Goal: Task Accomplishment & Management: Use online tool/utility

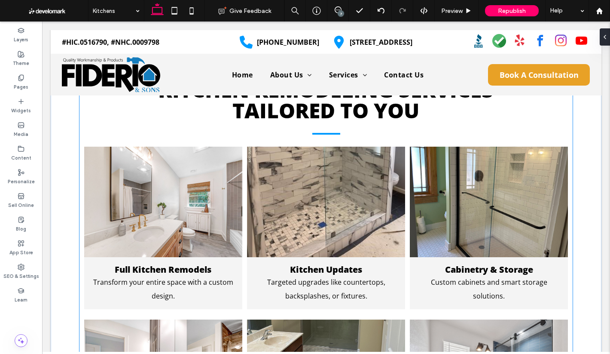
scroll to position [430, 0]
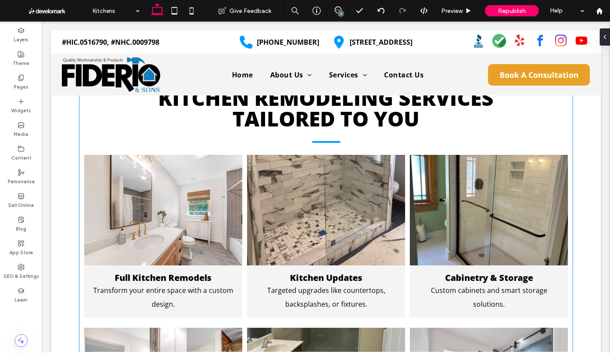
click at [183, 203] on span at bounding box center [163, 210] width 158 height 110
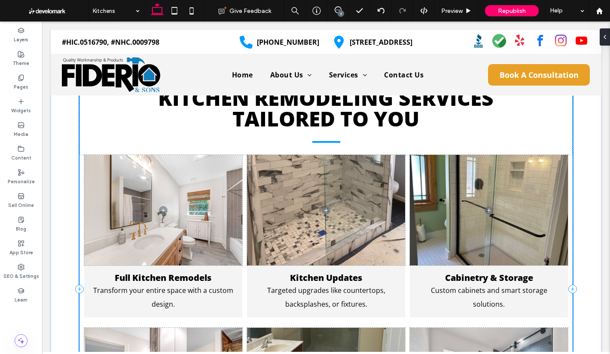
click at [183, 203] on span at bounding box center [163, 210] width 158 height 110
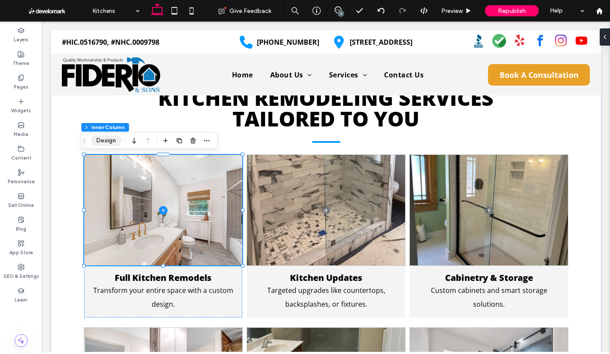
click at [107, 143] on button "Design" at bounding box center [106, 140] width 31 height 10
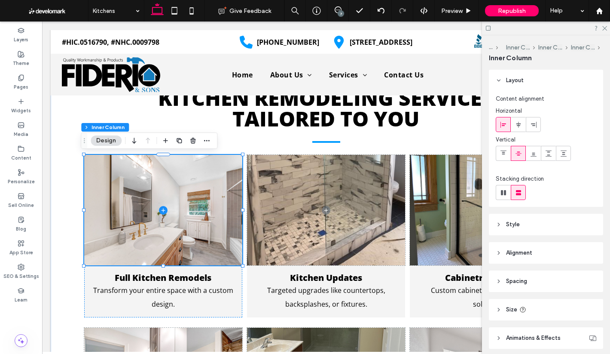
click at [546, 223] on header "Style" at bounding box center [546, 224] width 114 height 21
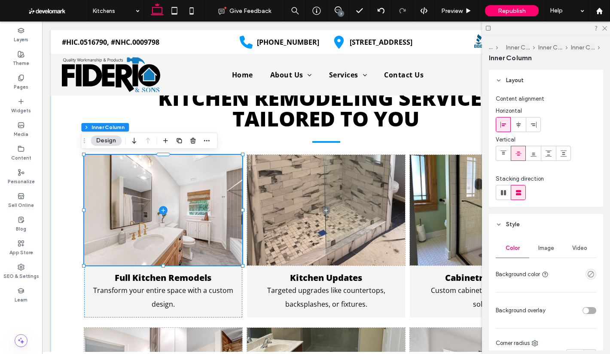
click at [545, 246] on span "Image" at bounding box center [546, 247] width 16 height 7
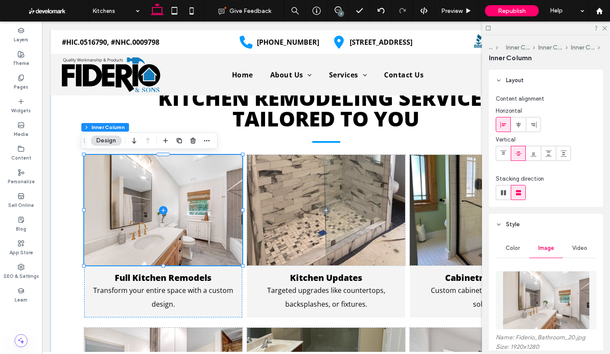
click at [543, 281] on img at bounding box center [546, 300] width 87 height 58
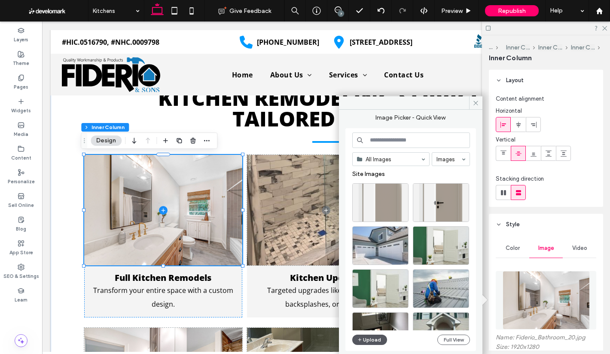
click at [375, 334] on button "Upload" at bounding box center [369, 339] width 35 height 10
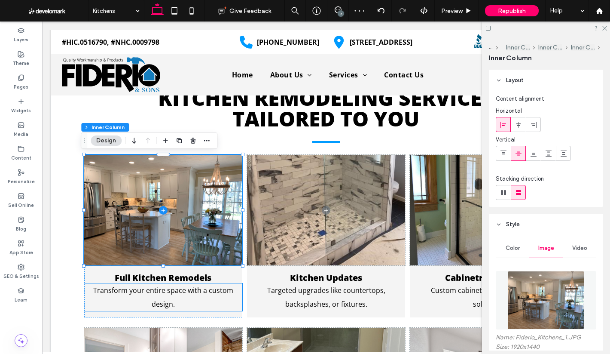
scroll to position [473, 0]
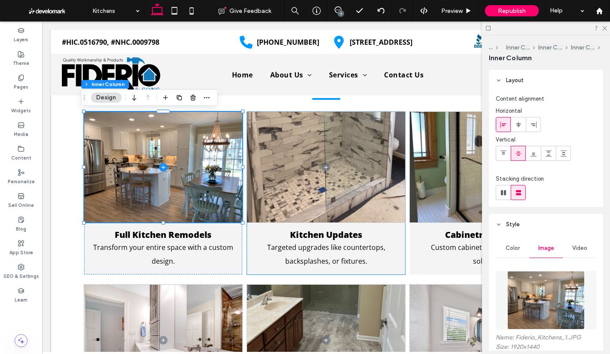
click at [299, 167] on span at bounding box center [326, 167] width 158 height 110
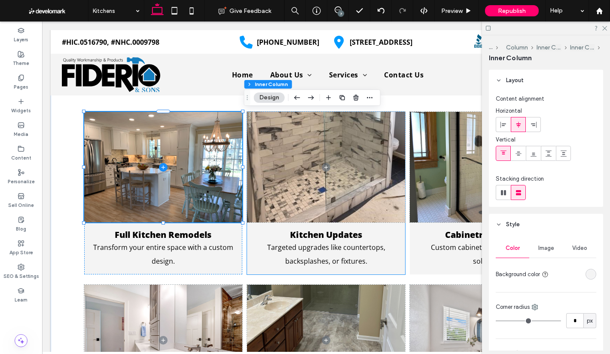
click at [299, 167] on span at bounding box center [326, 167] width 158 height 110
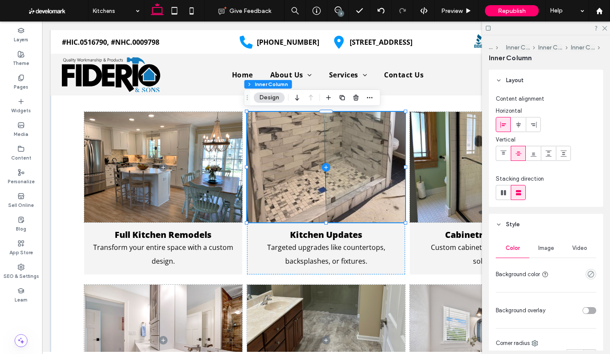
click at [545, 242] on div "Image" at bounding box center [546, 247] width 34 height 19
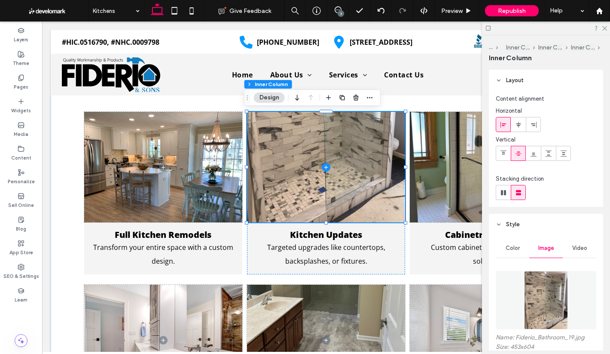
click at [548, 275] on img at bounding box center [546, 300] width 44 height 58
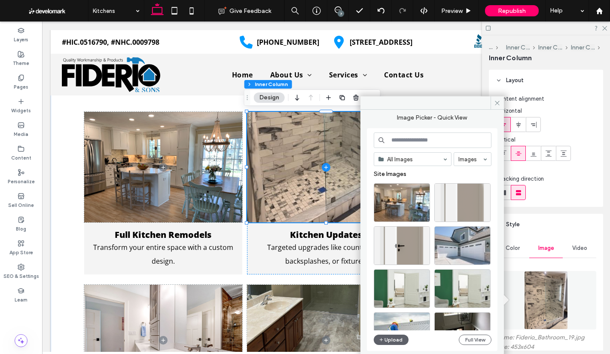
click at [430, 138] on input at bounding box center [433, 139] width 118 height 15
click at [389, 339] on button "Upload" at bounding box center [391, 339] width 35 height 10
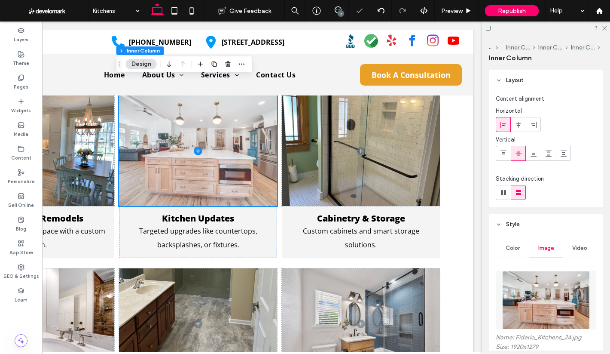
scroll to position [430, 0]
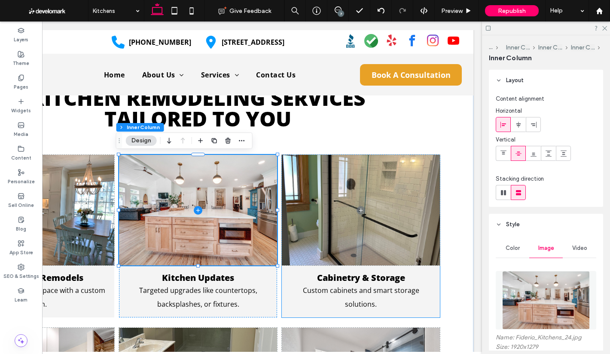
click at [415, 199] on span at bounding box center [361, 210] width 158 height 110
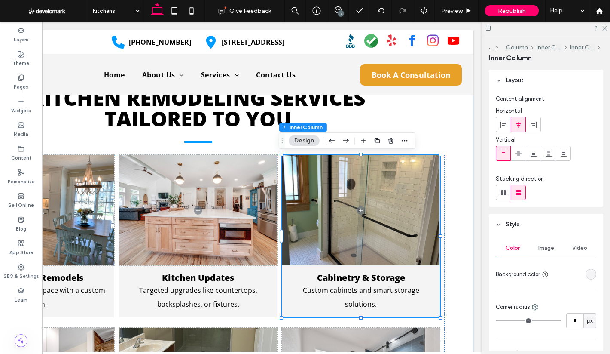
click at [415, 199] on span at bounding box center [361, 210] width 158 height 110
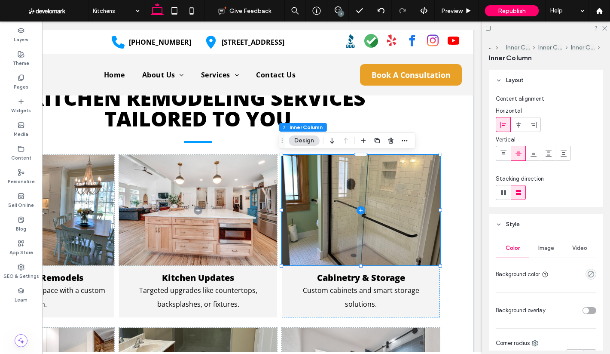
click at [544, 246] on span "Image" at bounding box center [546, 247] width 16 height 7
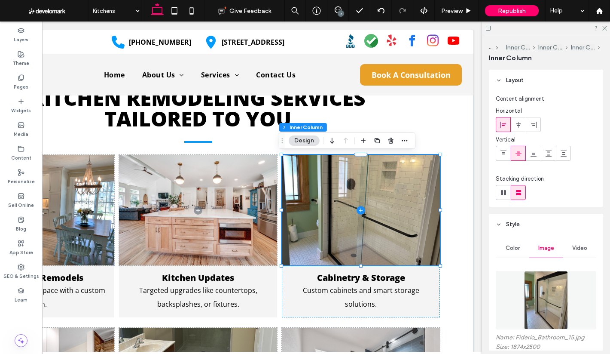
click at [550, 279] on img at bounding box center [546, 300] width 44 height 58
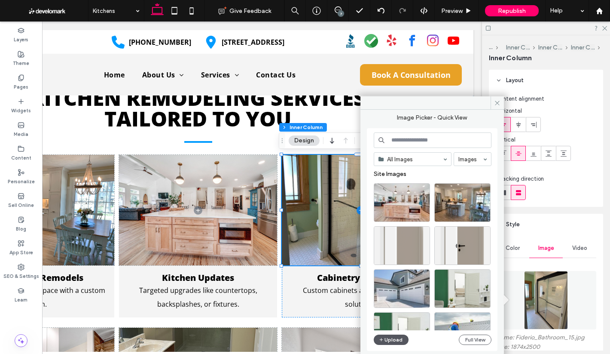
click at [394, 339] on button "Upload" at bounding box center [391, 339] width 35 height 10
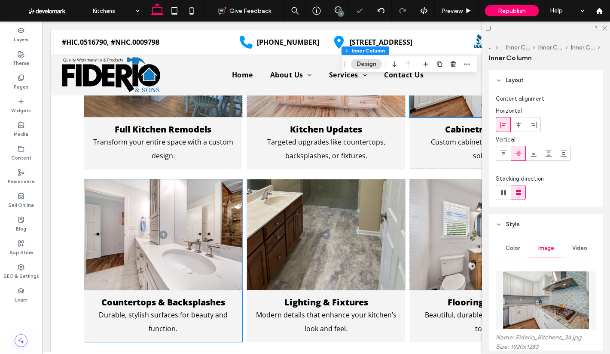
scroll to position [601, 0]
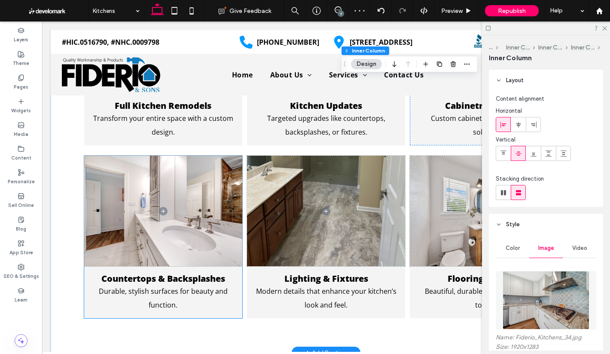
click at [199, 229] on span at bounding box center [163, 211] width 158 height 110
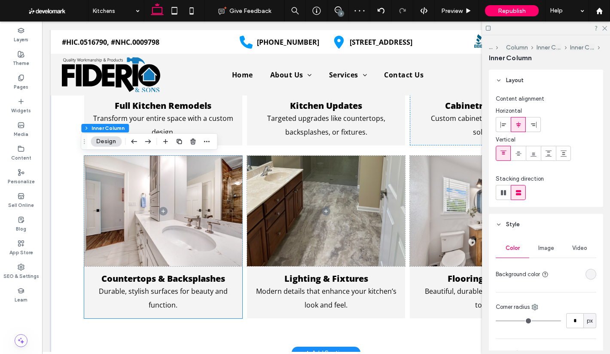
click at [199, 229] on span at bounding box center [163, 211] width 158 height 110
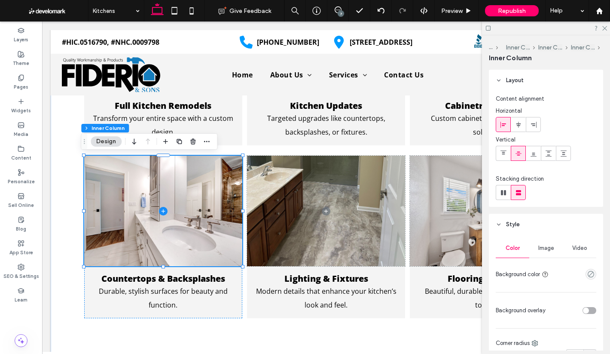
click at [544, 250] on span "Image" at bounding box center [546, 247] width 16 height 7
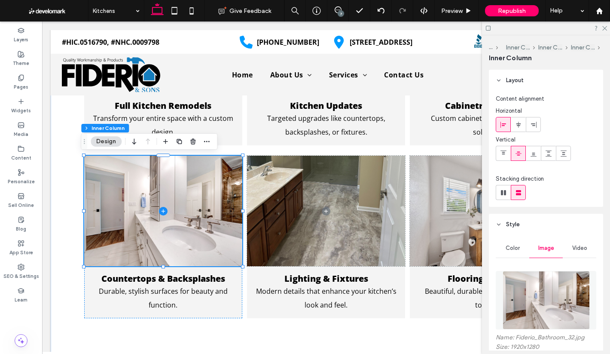
click at [546, 287] on img at bounding box center [546, 300] width 87 height 58
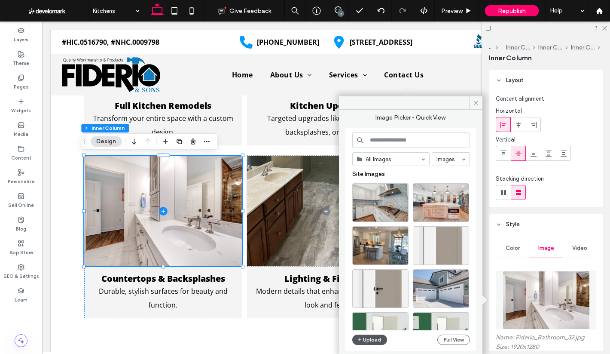
click at [378, 338] on button "Upload" at bounding box center [369, 339] width 35 height 10
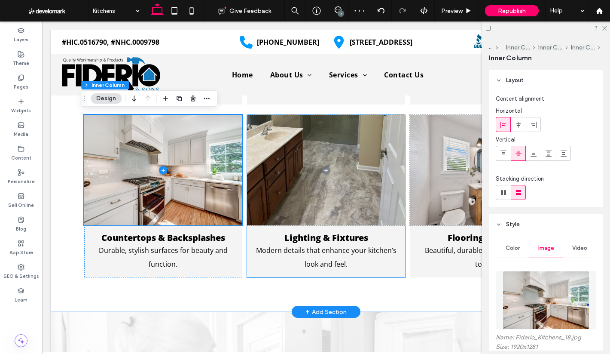
scroll to position [644, 0]
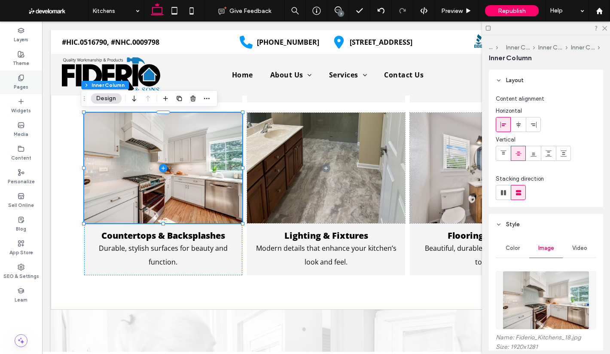
click at [19, 82] on label "Pages" at bounding box center [21, 85] width 15 height 9
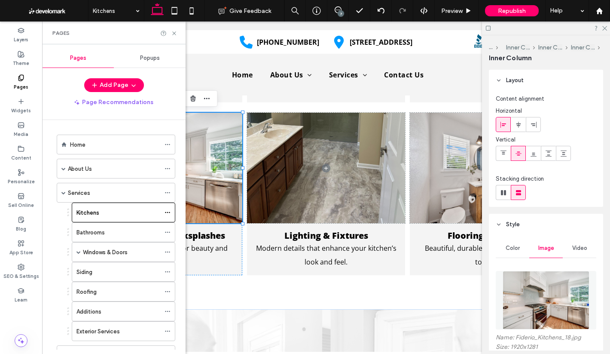
click at [99, 230] on label "Bathrooms" at bounding box center [90, 232] width 28 height 15
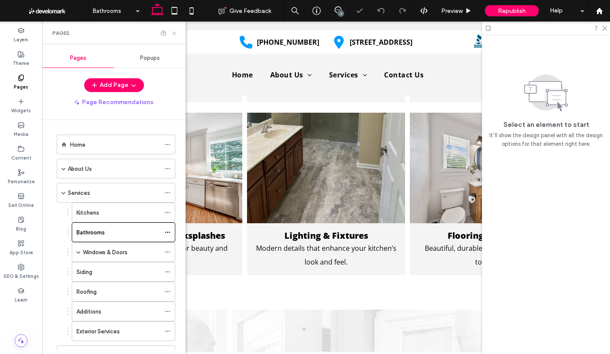
click at [173, 32] on use at bounding box center [173, 32] width 3 height 3
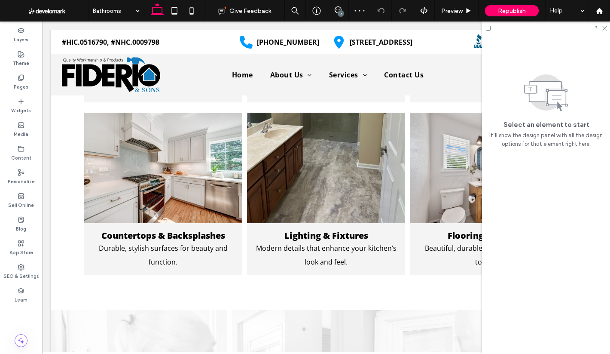
click at [599, 27] on div at bounding box center [546, 27] width 128 height 13
click at [602, 27] on icon at bounding box center [604, 28] width 6 height 6
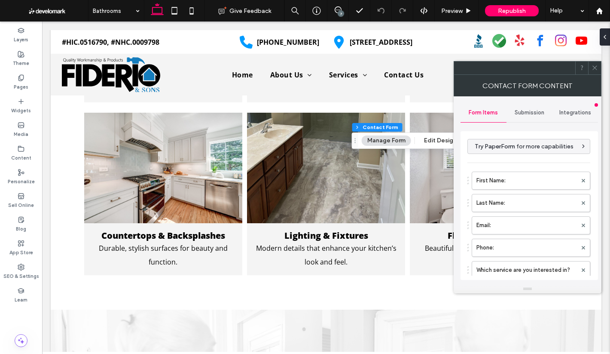
type input "*"
type input "***"
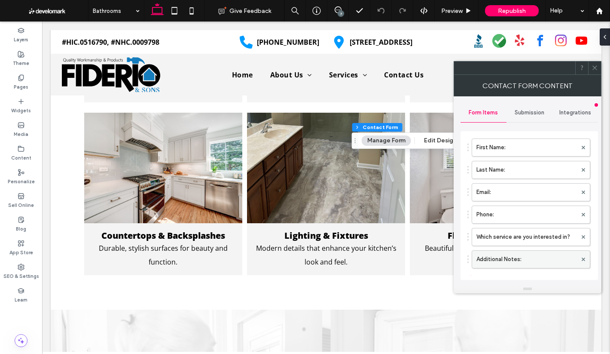
scroll to position [86, 0]
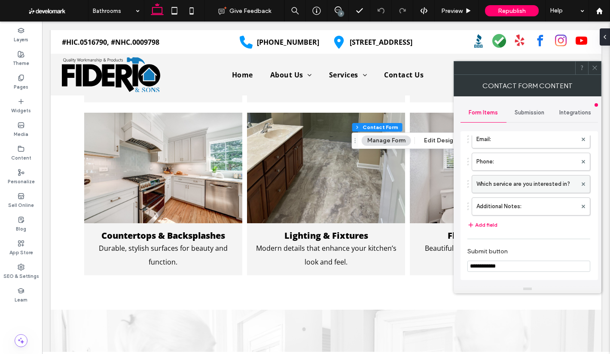
click at [517, 186] on label "Which service are you interested in?" at bounding box center [526, 183] width 101 height 17
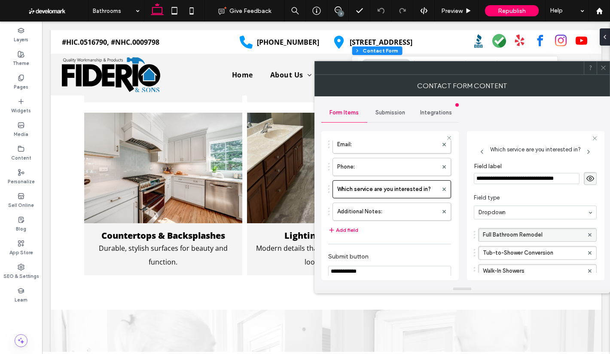
click at [495, 232] on label "Full Bathroom Remodel" at bounding box center [533, 234] width 101 height 13
click at [493, 234] on input "**********" at bounding box center [533, 235] width 101 height 6
type input "**********"
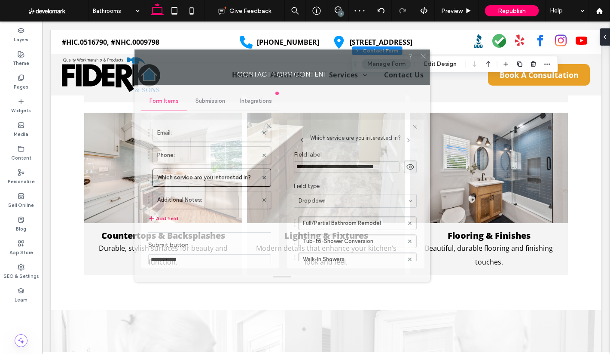
drag, startPoint x: 461, startPoint y: 73, endPoint x: 281, endPoint y: 61, distance: 180.4
click at [281, 61] on div at bounding box center [269, 56] width 269 height 13
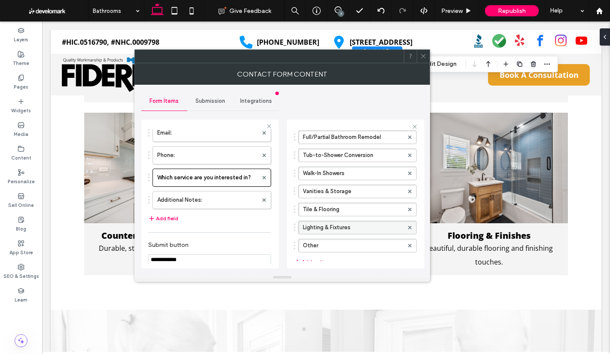
click at [355, 233] on label "Lighting & Fixtures" at bounding box center [353, 227] width 101 height 13
click at [354, 233] on div "Lighting & Fixtures" at bounding box center [357, 227] width 119 height 14
click at [354, 233] on label "Lighting & Fixtures" at bounding box center [353, 227] width 101 height 13
click at [354, 223] on label "Lighting & Fixtures" at bounding box center [353, 227] width 101 height 13
click at [355, 223] on label "Lighting & Fixtures" at bounding box center [353, 227] width 101 height 13
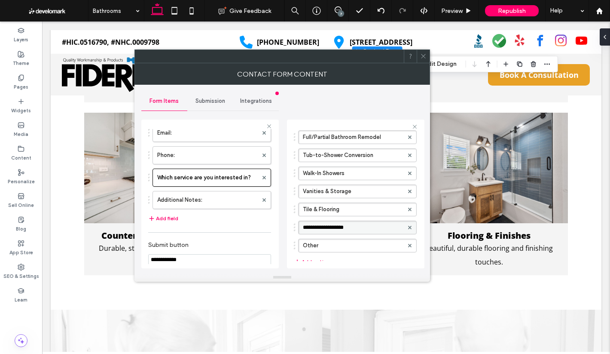
click at [330, 229] on input "**********" at bounding box center [353, 227] width 101 height 6
click at [329, 229] on input "**********" at bounding box center [353, 227] width 101 height 6
type input "**********"
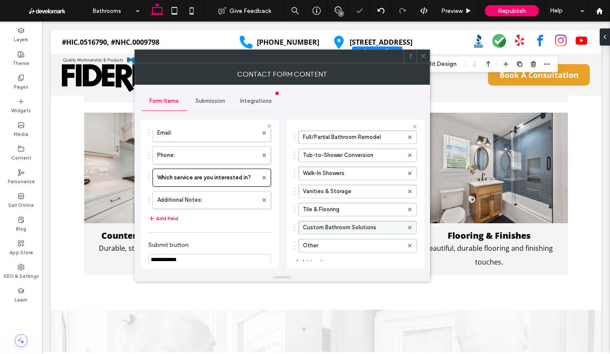
click at [275, 198] on div "**********" at bounding box center [209, 193] width 137 height 149
click at [422, 52] on span at bounding box center [423, 56] width 6 height 13
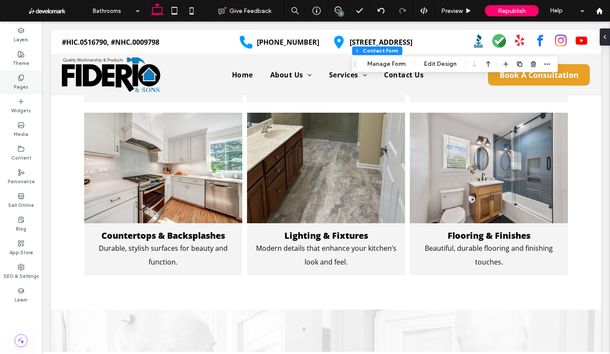
click at [22, 82] on label "Pages" at bounding box center [21, 85] width 15 height 9
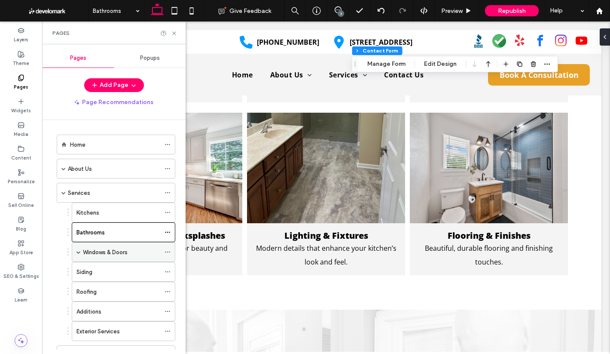
click at [78, 249] on span at bounding box center [78, 251] width 4 height 19
click at [114, 291] on div "Doors" at bounding box center [126, 291] width 69 height 9
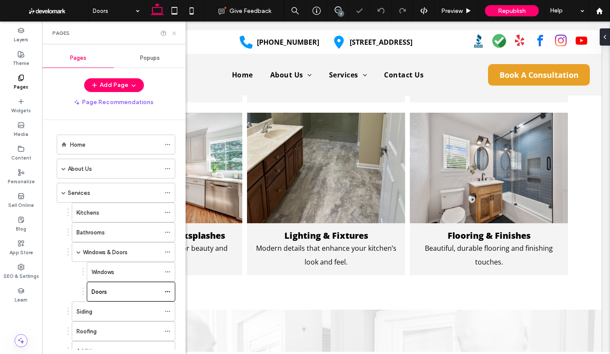
click at [174, 34] on icon at bounding box center [174, 33] width 6 height 6
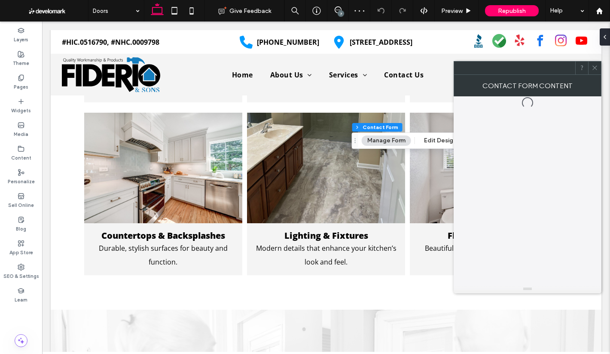
type input "*"
type input "***"
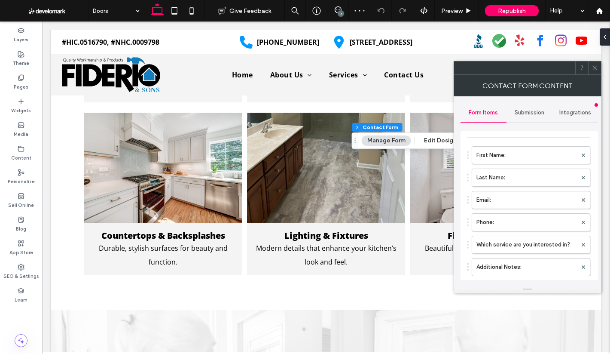
scroll to position [43, 0]
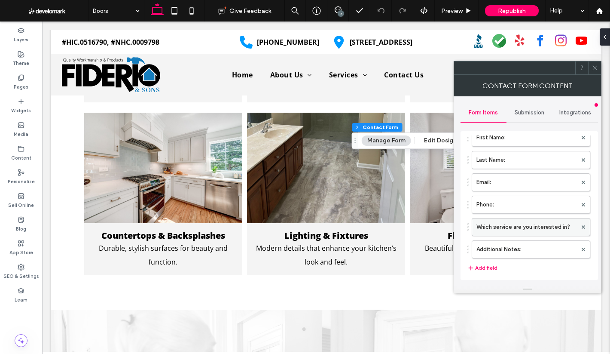
click at [502, 232] on label "Which service are you interested in?" at bounding box center [526, 226] width 101 height 17
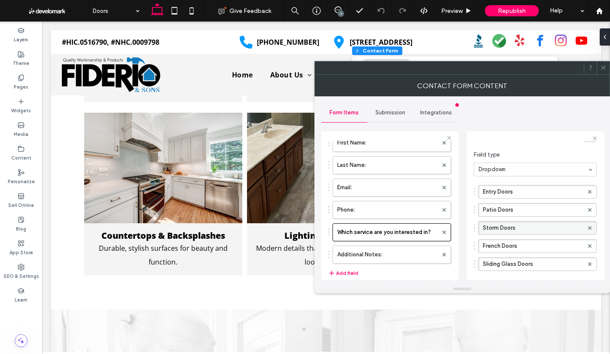
click at [527, 222] on label "Storm Doors" at bounding box center [533, 227] width 101 height 13
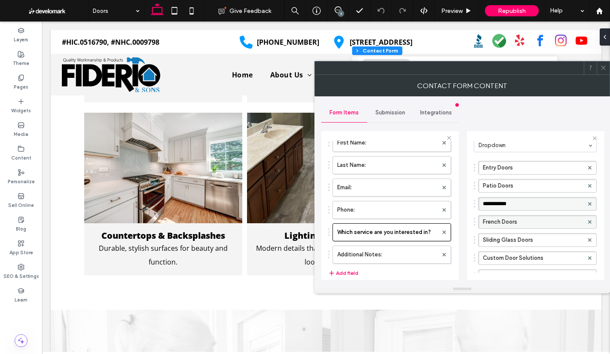
scroll to position [86, 0]
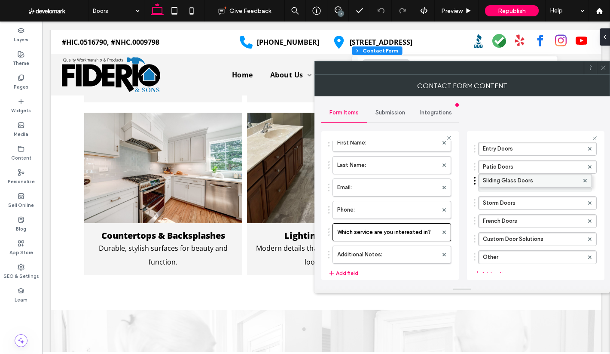
drag, startPoint x: 477, startPoint y: 219, endPoint x: 481, endPoint y: 174, distance: 45.3
click at [505, 180] on label "Sliding Glass Doors" at bounding box center [533, 184] width 101 height 13
click at [505, 181] on label "Sliding Glass Doors" at bounding box center [533, 184] width 101 height 13
click at [503, 183] on label "Sliding Glass Doors" at bounding box center [533, 184] width 101 height 13
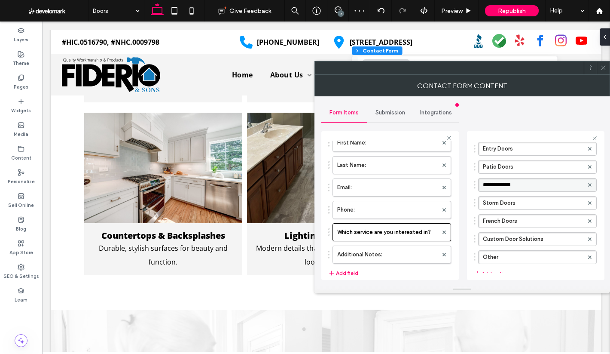
type input "**********"
click at [515, 237] on label "Custom Door Solutions" at bounding box center [533, 238] width 101 height 13
click at [519, 259] on label "Other" at bounding box center [533, 256] width 101 height 13
click at [605, 69] on icon at bounding box center [603, 67] width 6 height 6
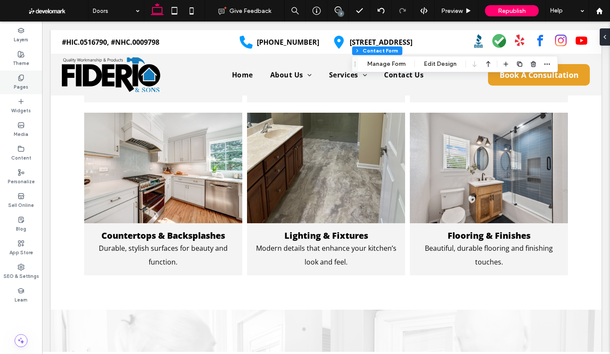
click at [15, 84] on label "Pages" at bounding box center [21, 85] width 15 height 9
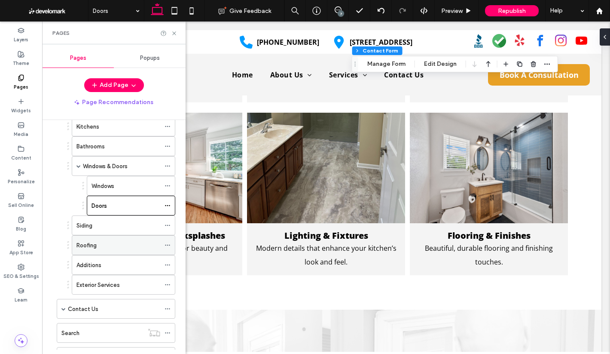
click at [100, 244] on div "Roofing" at bounding box center [118, 245] width 84 height 9
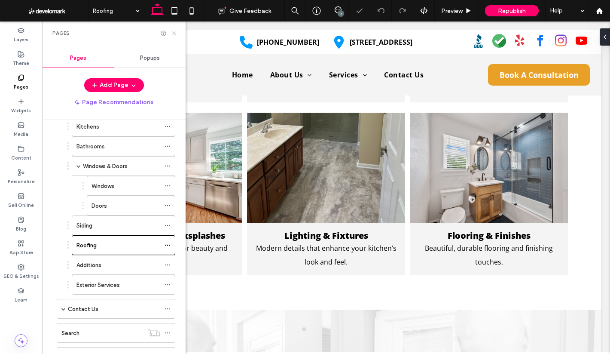
click at [174, 31] on icon at bounding box center [174, 33] width 6 height 6
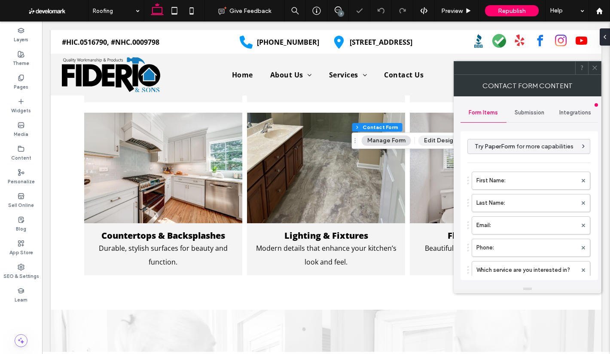
type input "*"
type input "***"
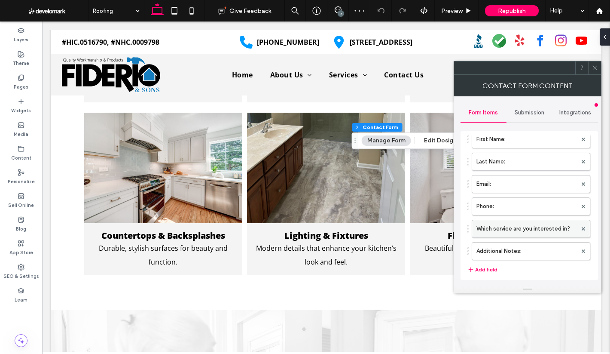
scroll to position [86, 0]
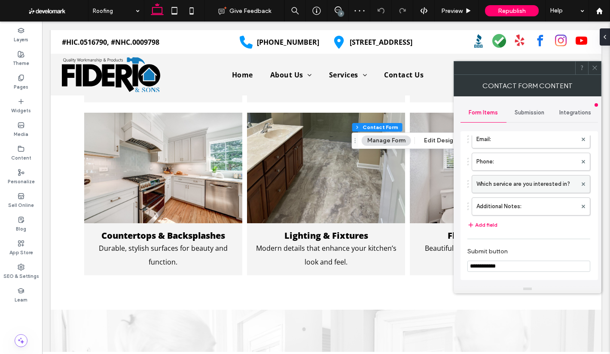
click at [510, 186] on label "Which service are you interested in?" at bounding box center [526, 183] width 101 height 17
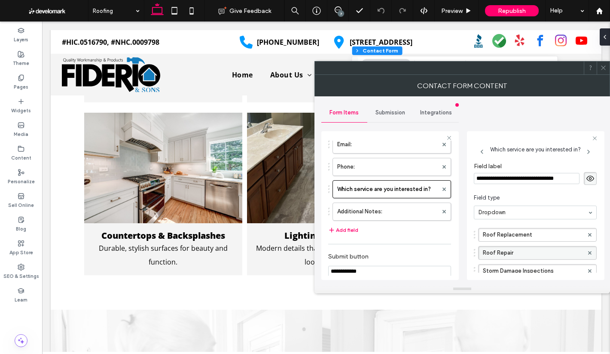
scroll to position [43, 0]
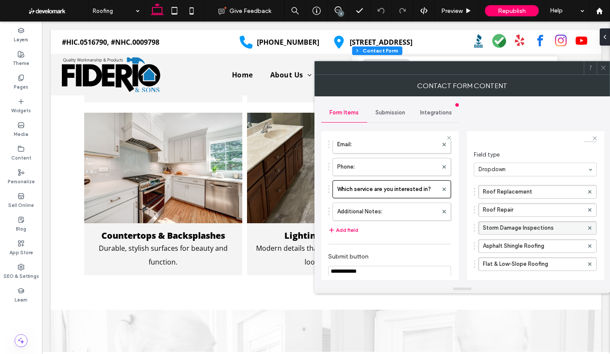
click at [555, 225] on label "Storm Damage Inspections" at bounding box center [533, 227] width 101 height 13
click at [555, 225] on input "**********" at bounding box center [533, 228] width 101 height 6
type input "**********"
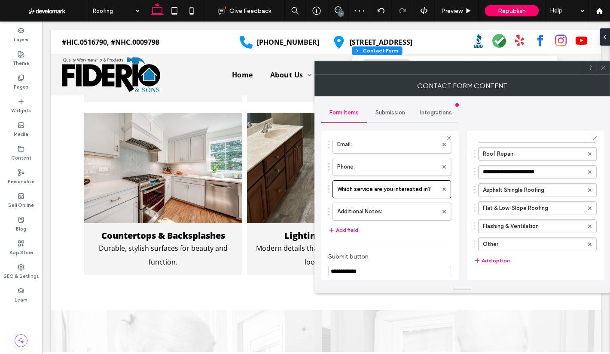
scroll to position [129, 0]
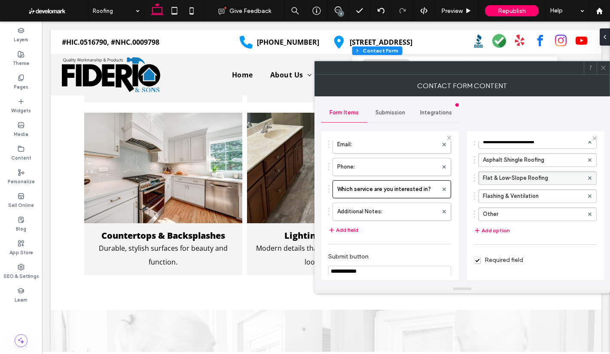
click at [520, 179] on label "Flat & Low-Slope Roofing" at bounding box center [533, 177] width 101 height 13
click at [520, 179] on input "**********" at bounding box center [533, 178] width 101 height 6
type input "**********"
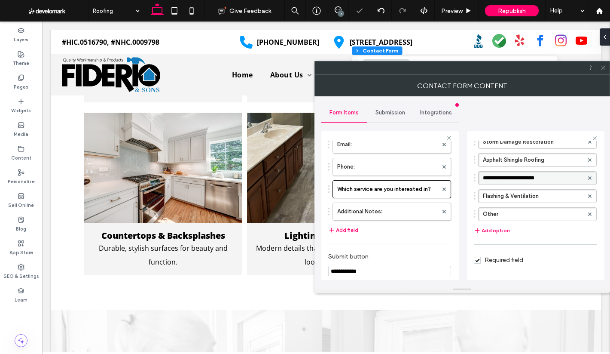
click at [550, 235] on div "**********" at bounding box center [535, 167] width 123 height 145
drag, startPoint x: 603, startPoint y: 68, endPoint x: 421, endPoint y: 140, distance: 195.2
click at [602, 69] on use at bounding box center [603, 68] width 4 height 4
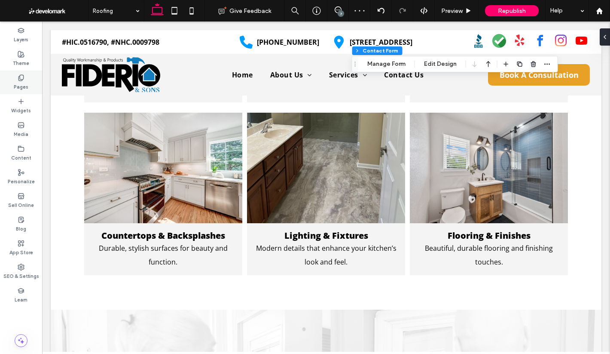
click at [11, 77] on div "Pages" at bounding box center [21, 82] width 42 height 24
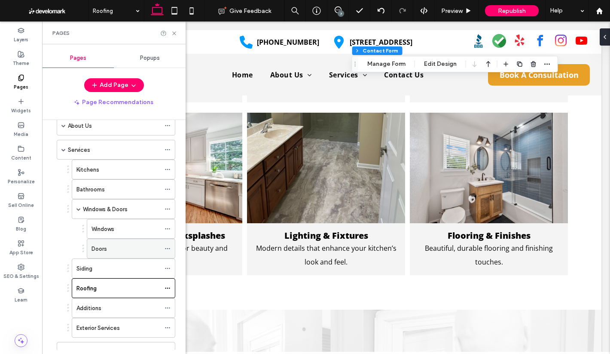
scroll to position [0, 0]
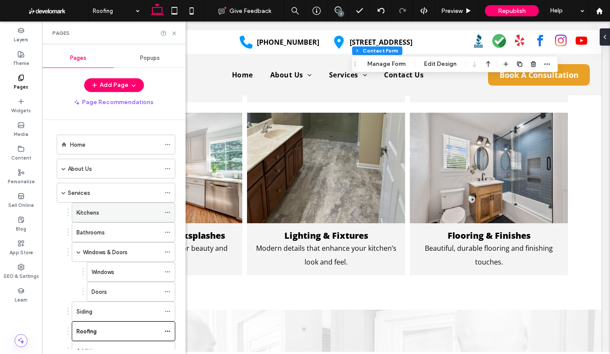
click at [103, 217] on div "Kitchens" at bounding box center [118, 212] width 84 height 9
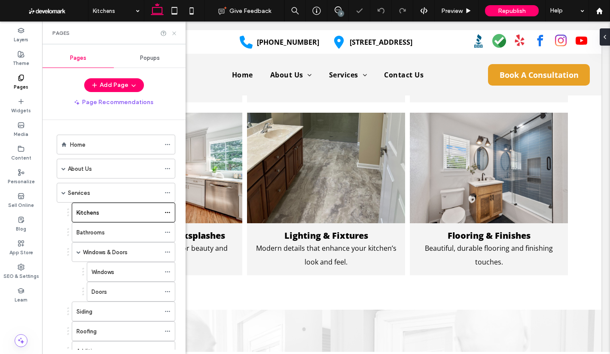
click at [174, 34] on use at bounding box center [173, 32] width 3 height 3
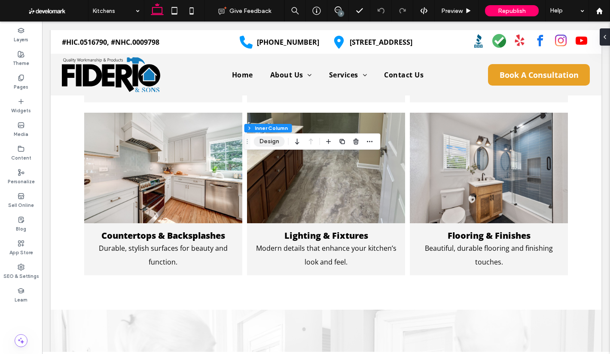
click at [275, 145] on button "Design" at bounding box center [269, 141] width 31 height 10
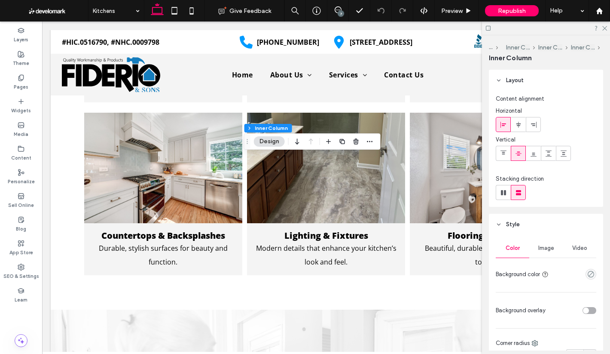
click at [547, 241] on div "Image" at bounding box center [546, 247] width 34 height 19
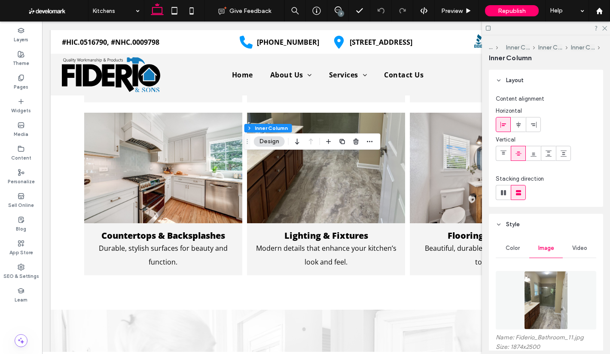
click at [548, 281] on img at bounding box center [546, 300] width 44 height 58
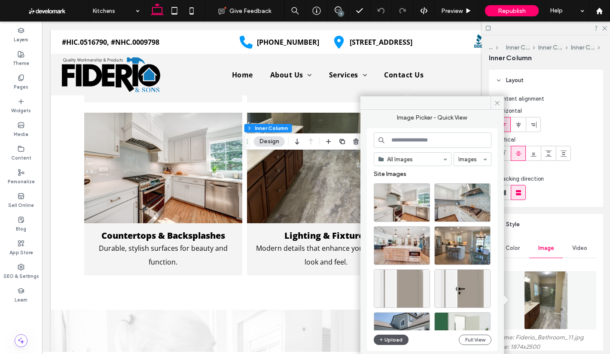
click at [396, 336] on button "Upload" at bounding box center [391, 339] width 35 height 10
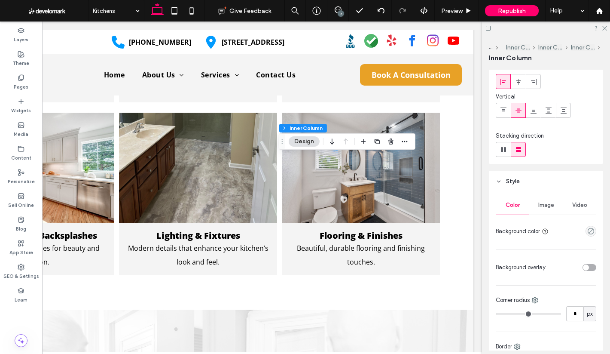
scroll to position [86, 0]
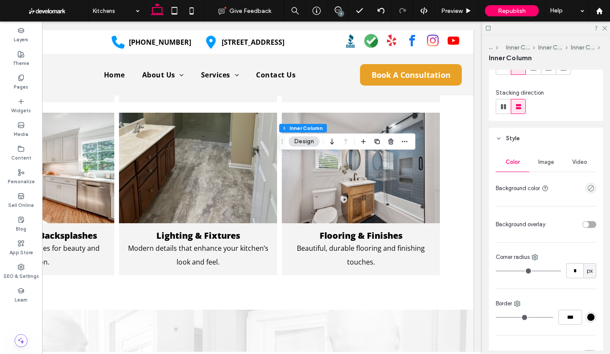
click at [536, 166] on div "Image" at bounding box center [546, 162] width 34 height 19
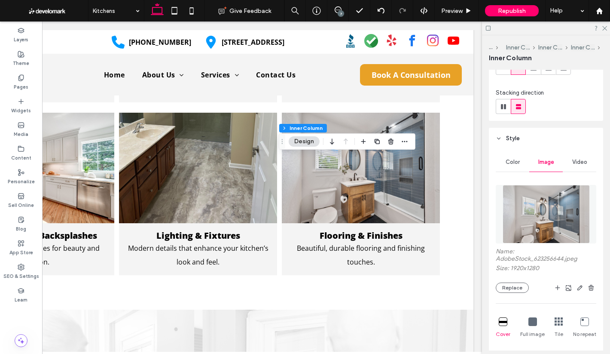
click at [554, 214] on img at bounding box center [546, 214] width 87 height 58
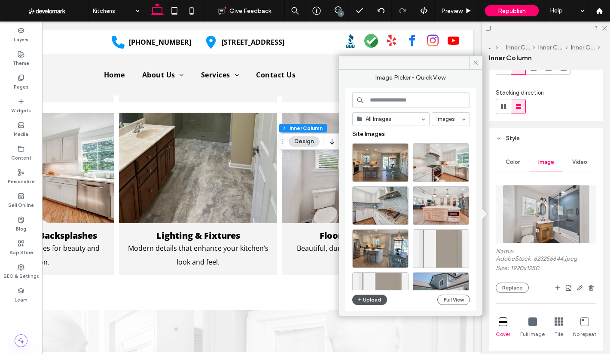
click at [375, 297] on button "Upload" at bounding box center [369, 299] width 35 height 10
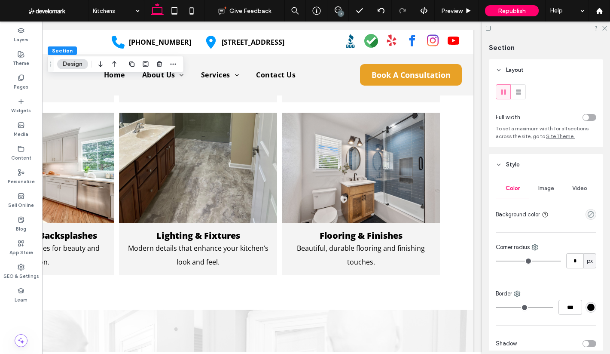
scroll to position [0, 0]
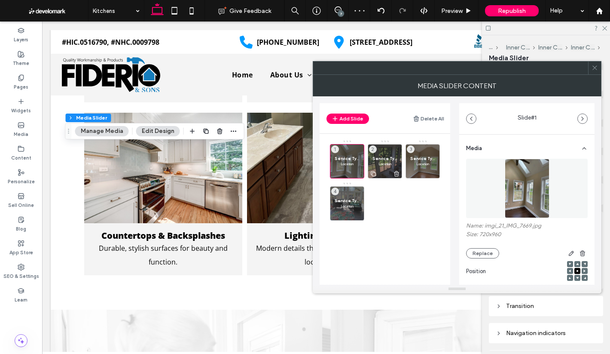
click at [397, 174] on use at bounding box center [396, 174] width 5 height 6
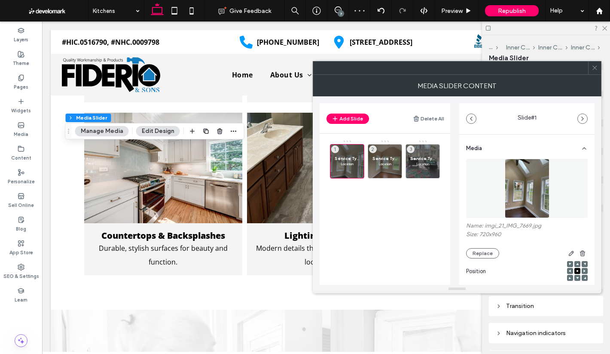
click at [0, 0] on use at bounding box center [0, 0] width 0 height 0
click at [435, 176] on icon at bounding box center [434, 174] width 7 height 8
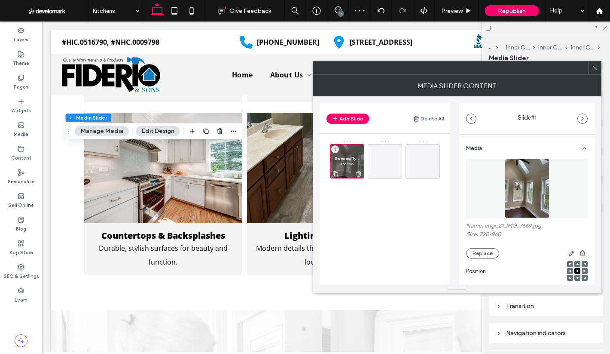
click at [350, 164] on p "Location" at bounding box center [347, 163] width 25 height 5
click at [480, 253] on button "Replace" at bounding box center [482, 253] width 33 height 10
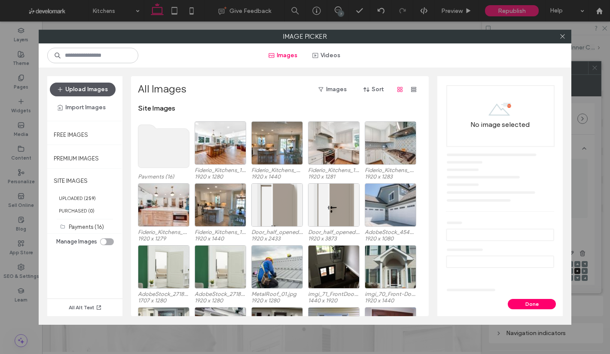
click at [85, 84] on button "Upload Images" at bounding box center [83, 89] width 66 height 14
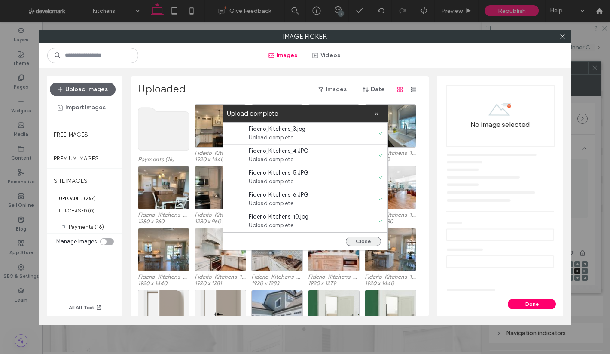
click at [356, 239] on button "Close" at bounding box center [363, 240] width 35 height 9
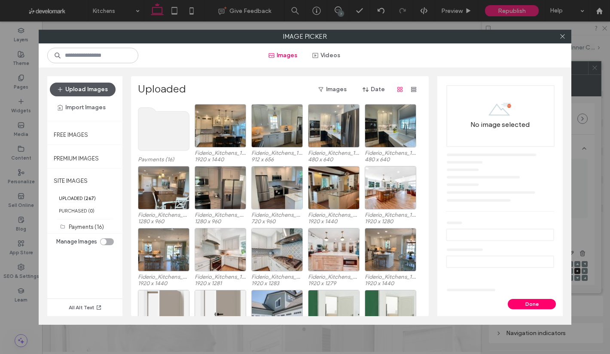
click at [90, 88] on button "Upload Images" at bounding box center [83, 89] width 66 height 14
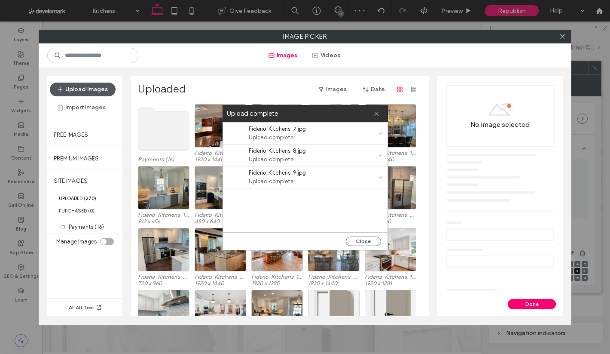
click at [83, 87] on button "Upload Images" at bounding box center [83, 89] width 66 height 14
click at [366, 237] on button "Close" at bounding box center [363, 240] width 35 height 9
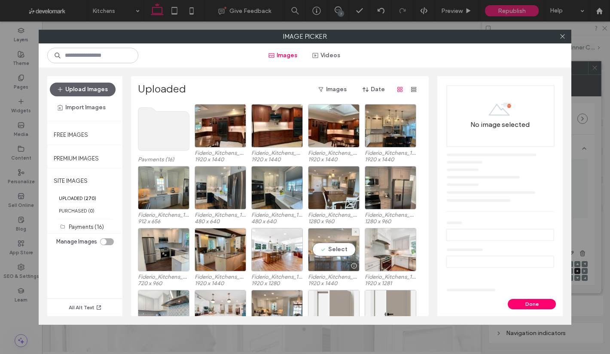
click at [332, 231] on div "Select" at bounding box center [334, 249] width 52 height 43
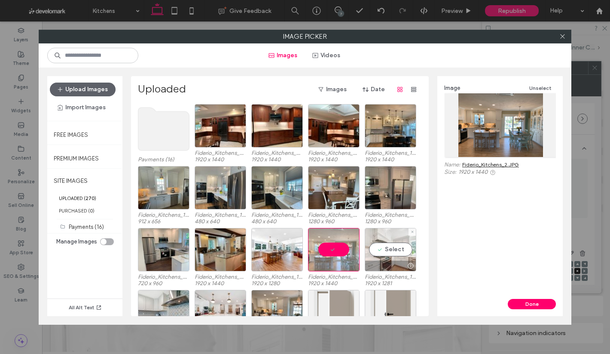
click at [393, 251] on div "Select" at bounding box center [391, 249] width 52 height 43
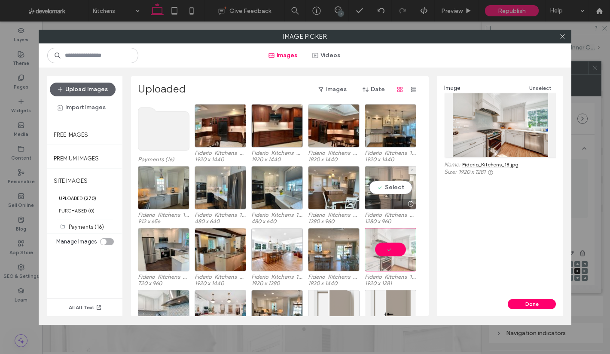
click at [391, 203] on div at bounding box center [390, 203] width 51 height 10
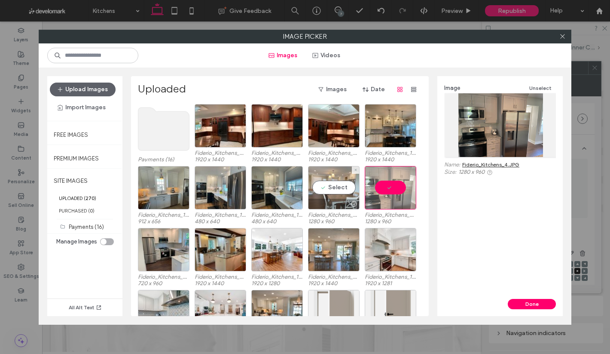
click at [342, 193] on div "Select" at bounding box center [334, 187] width 52 height 43
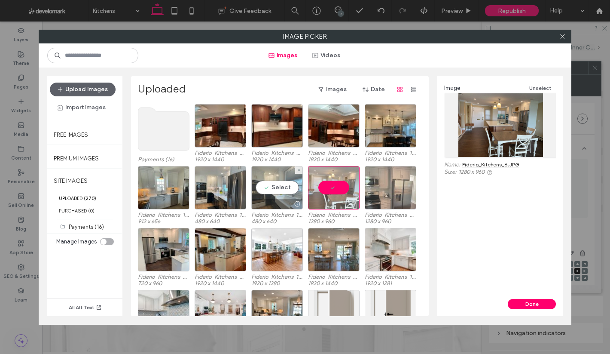
click at [278, 186] on div "Select" at bounding box center [277, 187] width 52 height 43
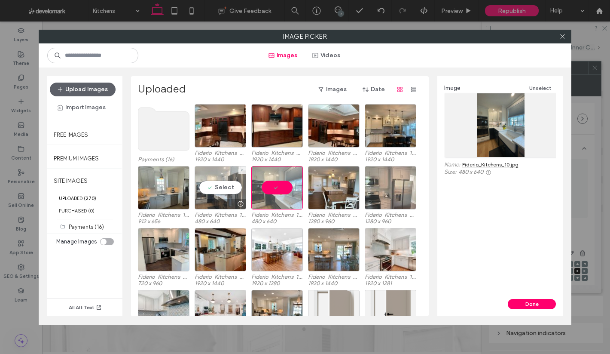
click at [232, 188] on div "Select" at bounding box center [221, 187] width 52 height 43
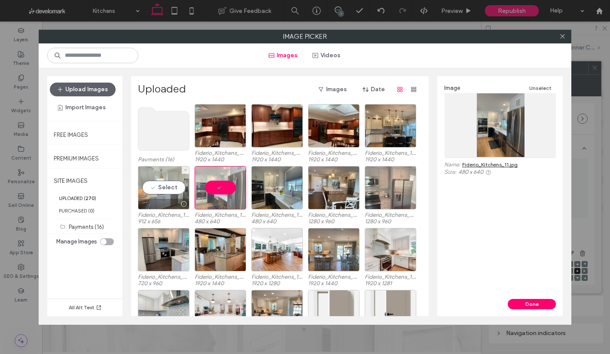
click at [172, 186] on div "Select" at bounding box center [164, 187] width 52 height 43
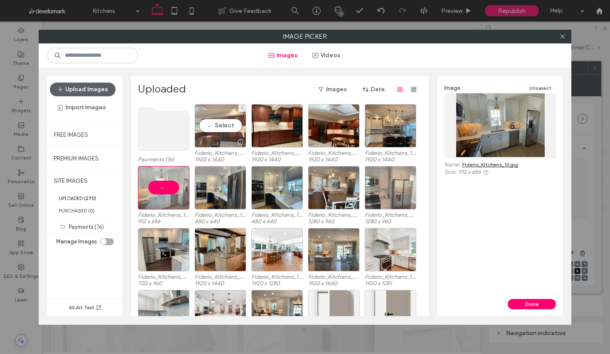
click at [239, 128] on div "Select" at bounding box center [221, 125] width 52 height 43
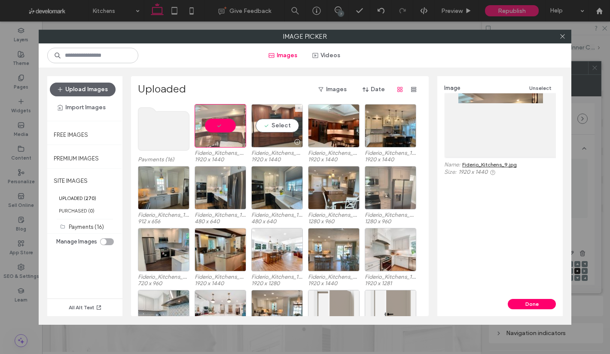
click at [285, 134] on div "Select" at bounding box center [277, 125] width 52 height 43
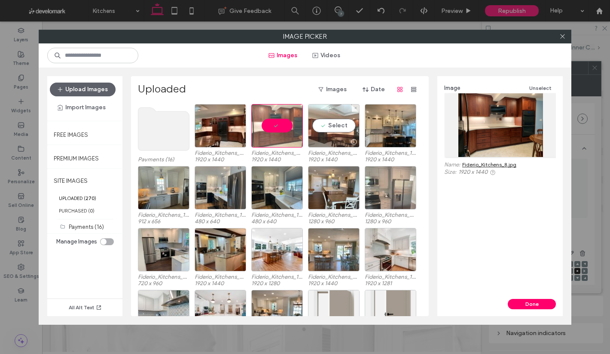
click at [315, 127] on div "Select" at bounding box center [334, 125] width 52 height 43
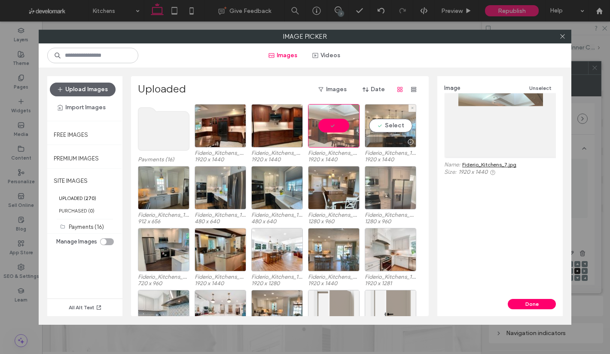
click at [382, 126] on div "Select" at bounding box center [391, 125] width 52 height 43
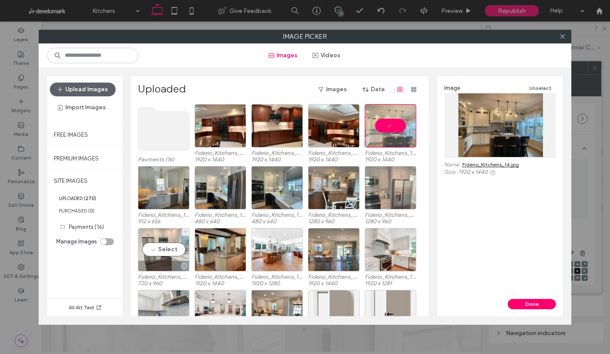
click at [161, 240] on div "Select" at bounding box center [164, 249] width 52 height 43
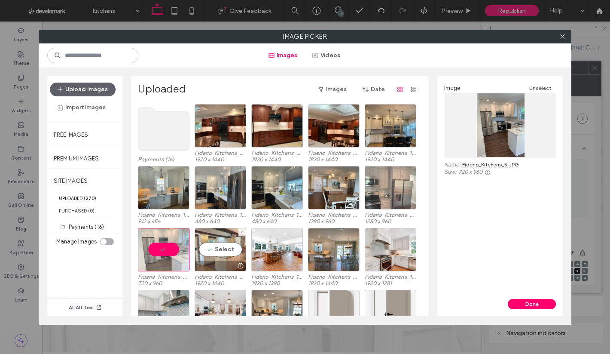
click at [221, 241] on div "Select" at bounding box center [221, 249] width 52 height 43
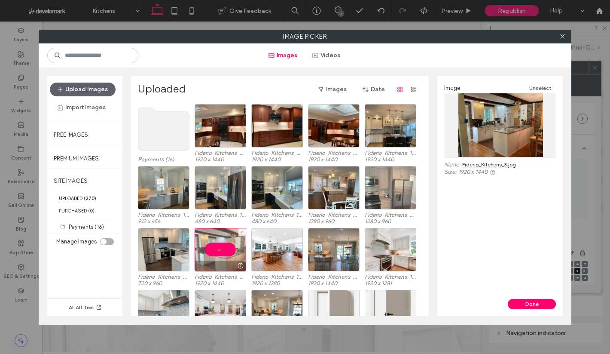
scroll to position [36, 0]
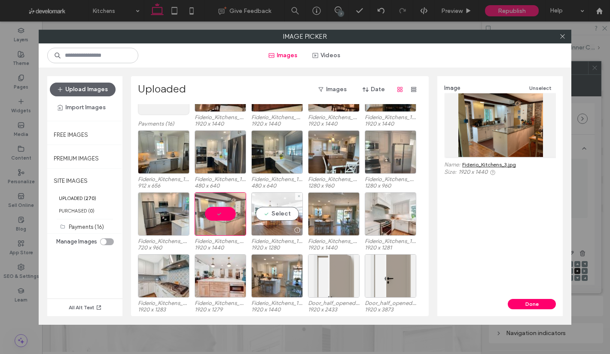
click at [293, 210] on div "Select" at bounding box center [277, 213] width 52 height 43
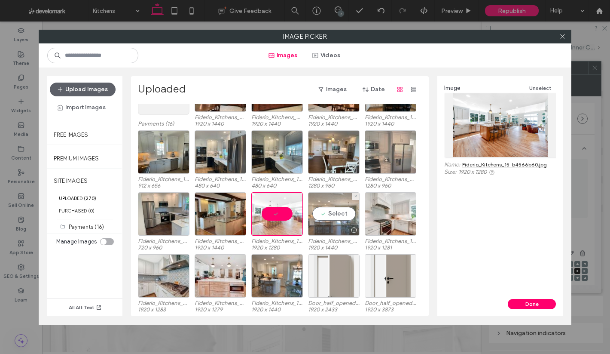
click at [317, 209] on div "Select" at bounding box center [334, 213] width 52 height 43
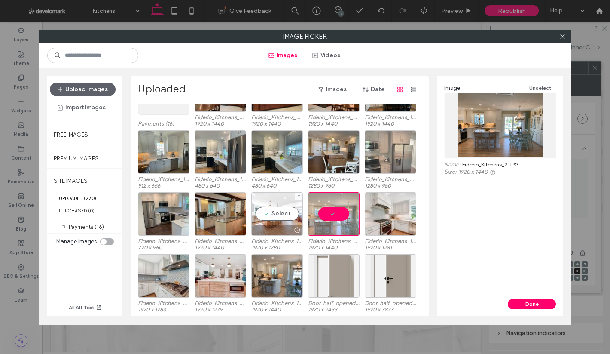
click at [275, 212] on div "Select" at bounding box center [277, 213] width 52 height 43
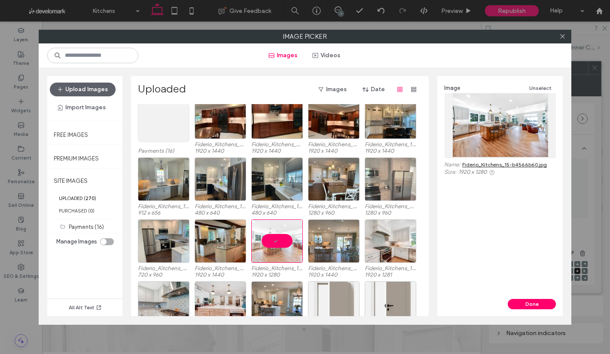
scroll to position [0, 0]
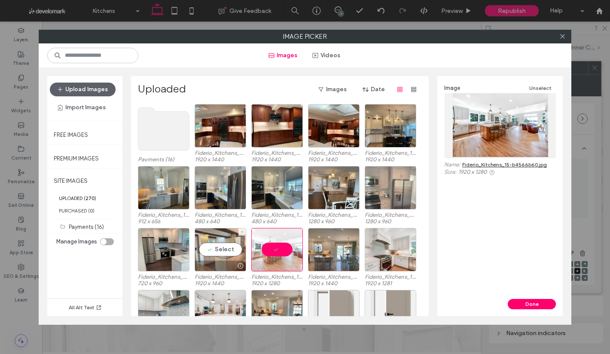
click at [219, 242] on div "Select" at bounding box center [221, 249] width 52 height 43
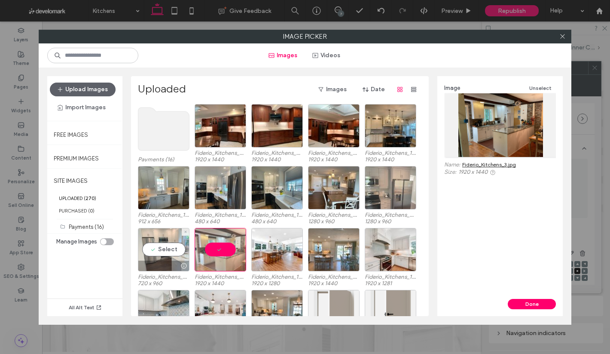
click at [144, 237] on div "Select" at bounding box center [164, 249] width 52 height 43
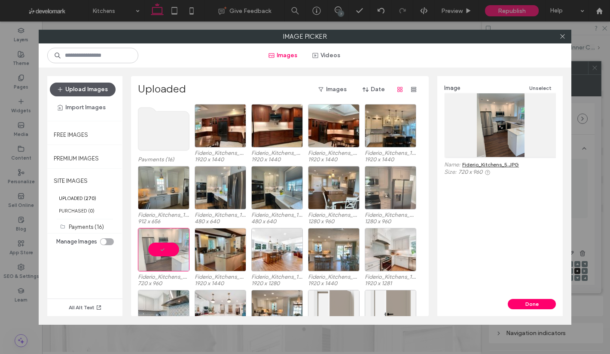
click at [92, 91] on button "Upload Images" at bounding box center [83, 89] width 66 height 14
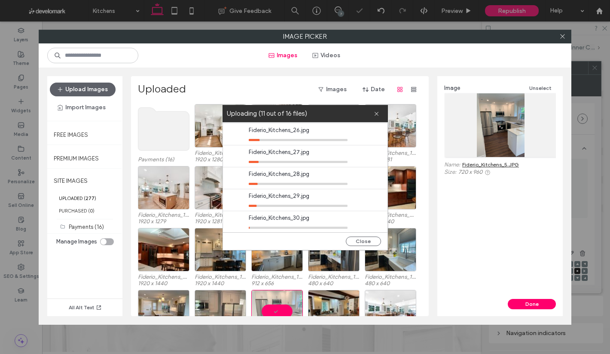
scroll to position [241, 0]
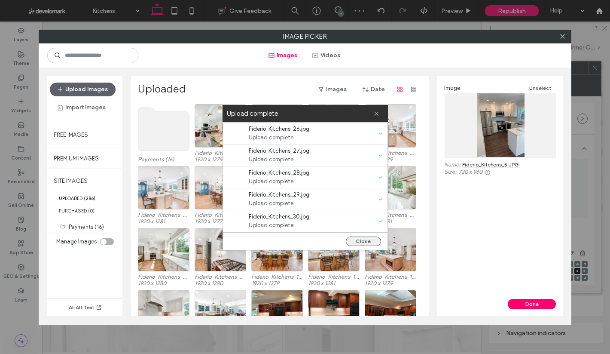
click at [358, 237] on button "Close" at bounding box center [363, 240] width 35 height 9
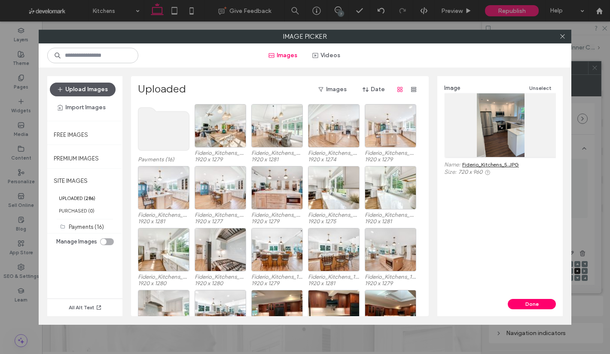
click at [87, 90] on button "Upload Images" at bounding box center [83, 89] width 66 height 14
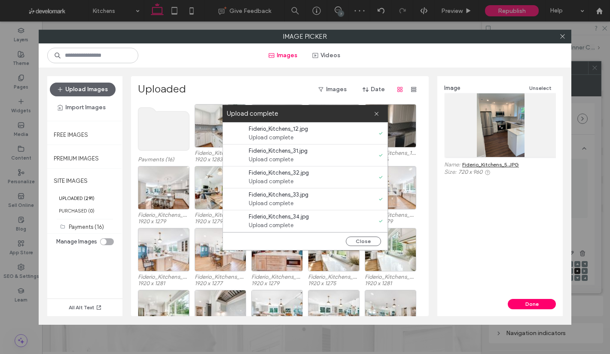
click at [162, 124] on use at bounding box center [163, 128] width 51 height 43
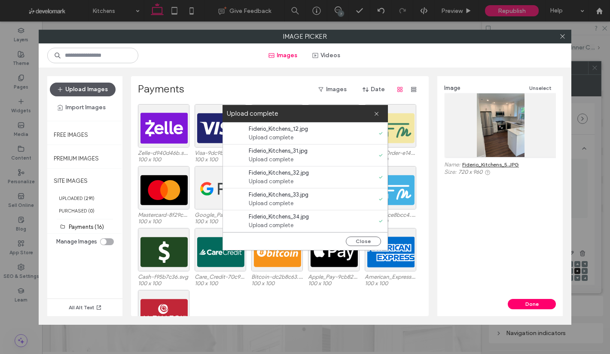
click at [90, 90] on button "Upload Images" at bounding box center [83, 89] width 66 height 14
click at [89, 194] on label "UPLOADED ( 291 )" at bounding box center [84, 198] width 75 height 12
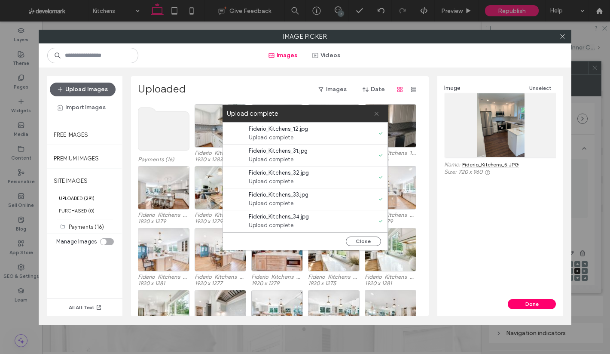
click at [374, 112] on icon at bounding box center [377, 114] width 6 height 6
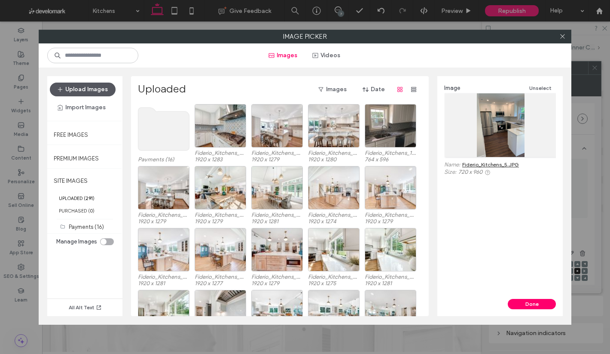
click at [81, 88] on button "Upload Images" at bounding box center [83, 89] width 66 height 14
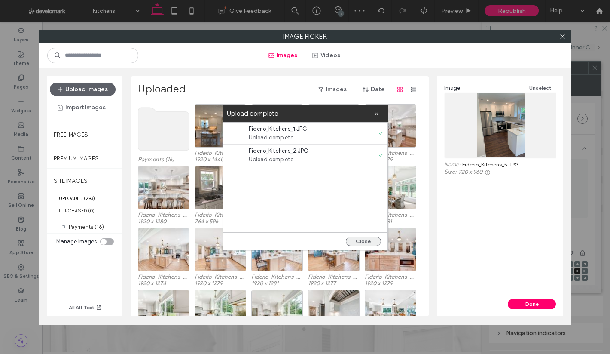
click at [362, 238] on button "Close" at bounding box center [363, 240] width 35 height 9
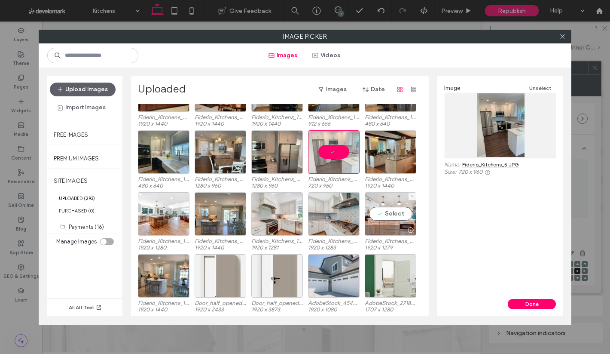
scroll to position [302, 0]
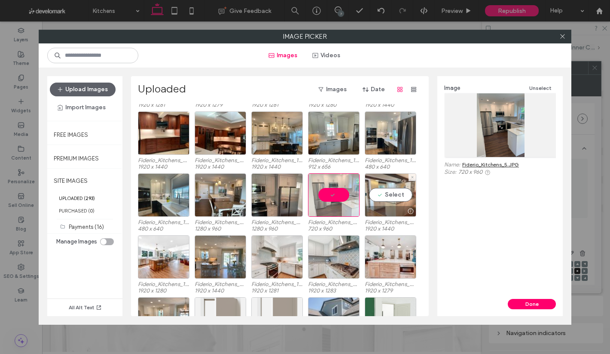
click at [394, 199] on div "Select" at bounding box center [391, 194] width 52 height 43
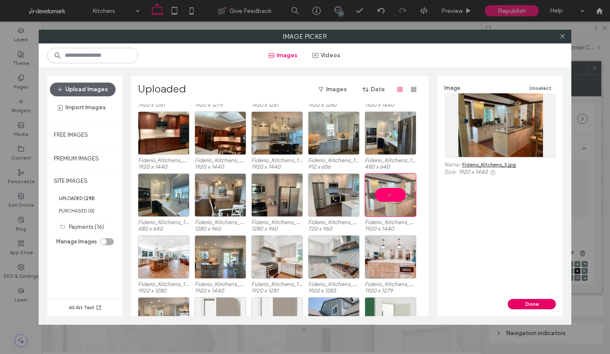
click at [541, 304] on button "Done" at bounding box center [532, 304] width 48 height 10
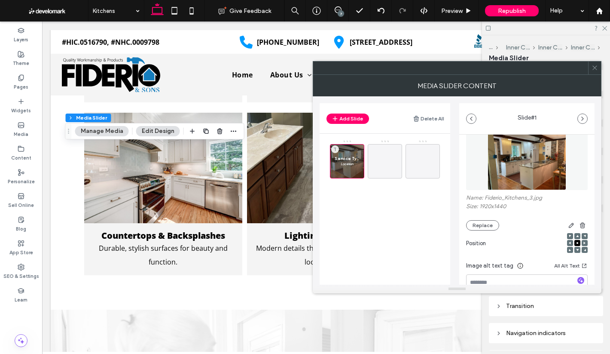
scroll to position [0, 0]
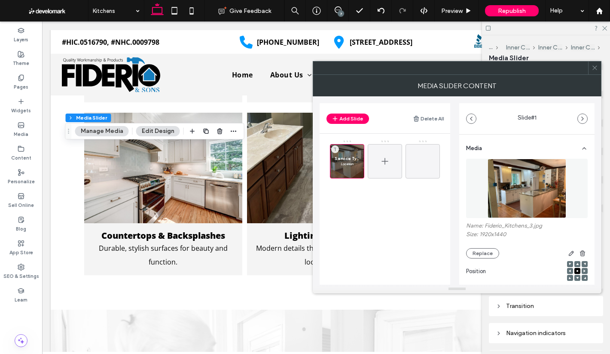
click at [388, 159] on icon at bounding box center [385, 161] width 10 height 10
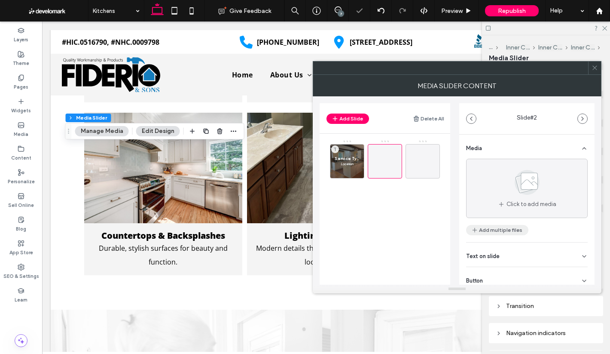
click at [500, 231] on button "Add multiple files" at bounding box center [497, 230] width 62 height 10
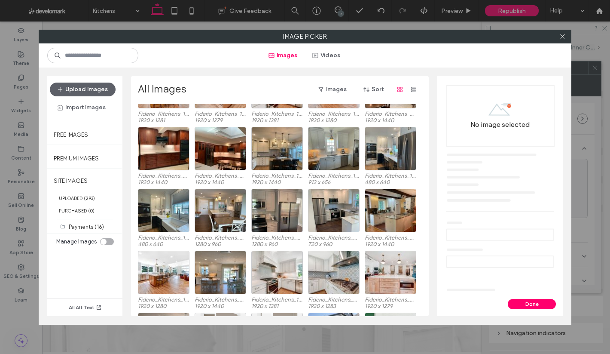
scroll to position [327, 0]
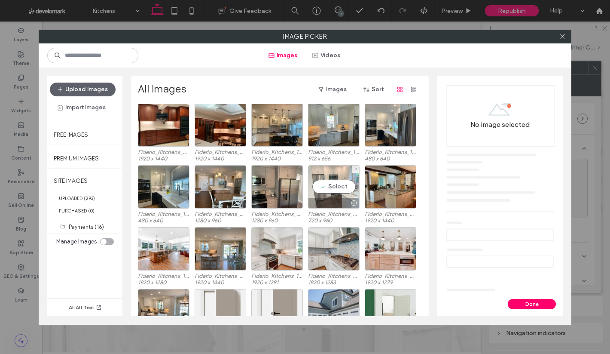
click at [339, 189] on div "Select" at bounding box center [334, 186] width 52 height 43
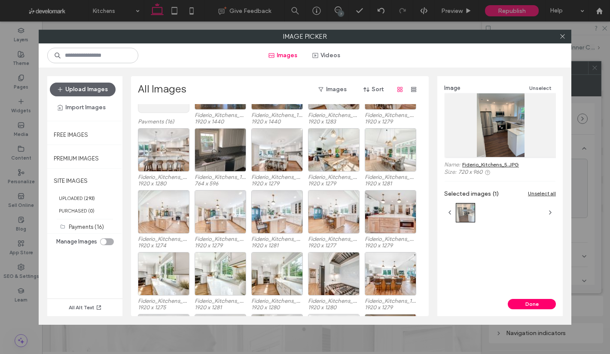
scroll to position [0, 0]
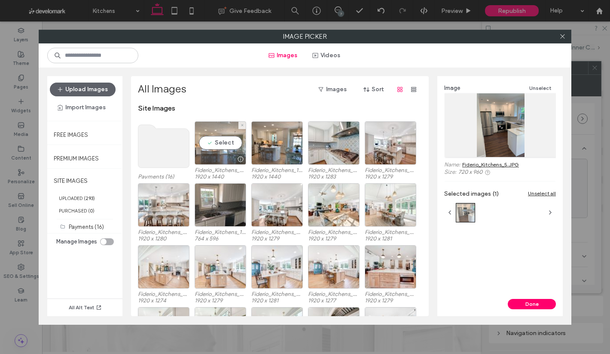
click at [222, 139] on div "Select" at bounding box center [221, 142] width 52 height 43
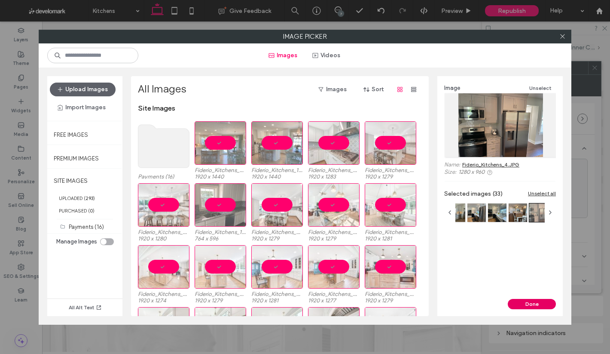
click at [522, 301] on button "Done" at bounding box center [532, 304] width 48 height 10
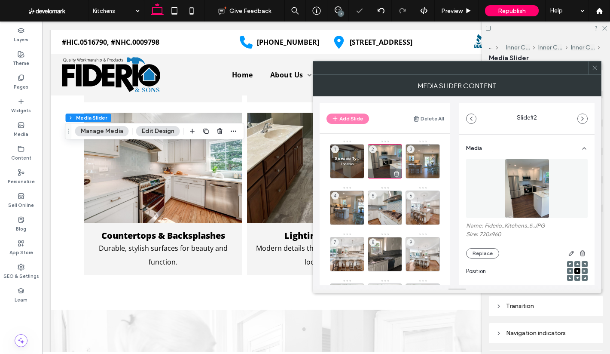
click at [380, 159] on div "2" at bounding box center [385, 161] width 34 height 34
click at [337, 154] on div "Service Type Location 1" at bounding box center [347, 161] width 34 height 34
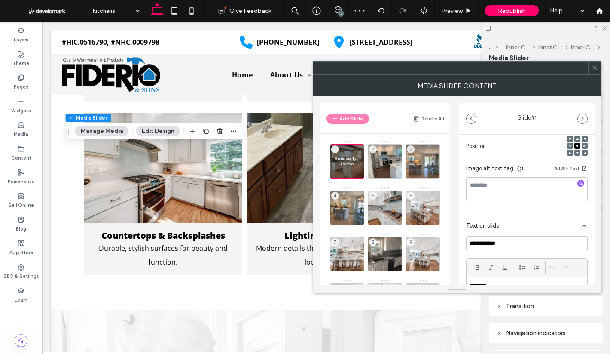
scroll to position [129, 0]
click at [516, 239] on input "**********" at bounding box center [527, 239] width 122 height 15
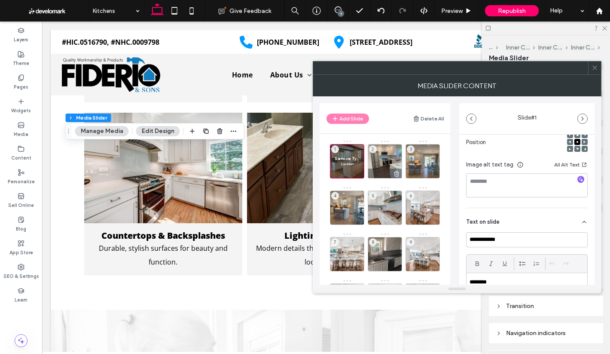
click at [390, 162] on div "2" at bounding box center [385, 161] width 34 height 34
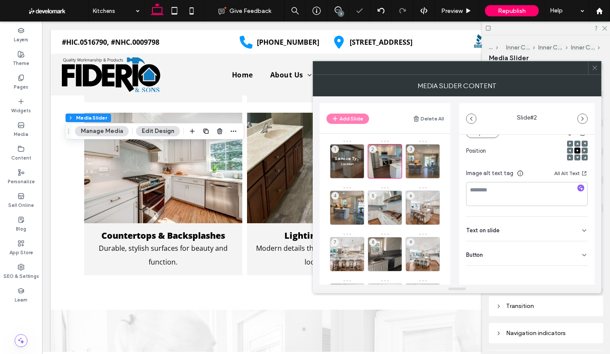
scroll to position [122, 0]
click at [498, 229] on span "Text on slide" at bounding box center [483, 229] width 34 height 6
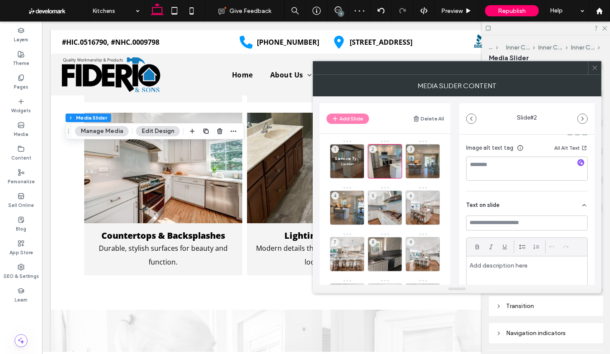
scroll to position [165, 0]
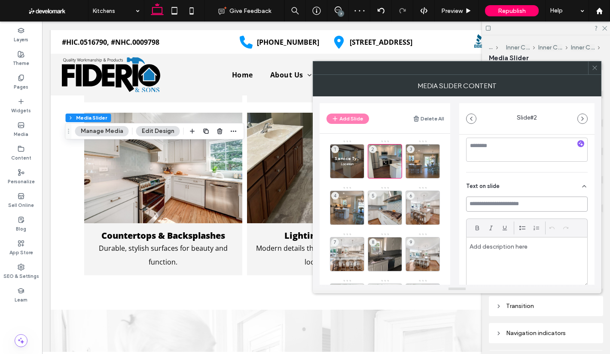
click at [497, 198] on input at bounding box center [527, 203] width 122 height 15
paste input "**********"
type input "**********"
click at [537, 260] on div at bounding box center [527, 261] width 121 height 49
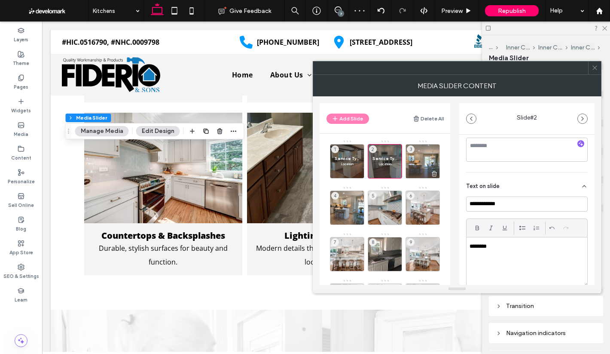
click at [420, 161] on div "3" at bounding box center [423, 161] width 34 height 34
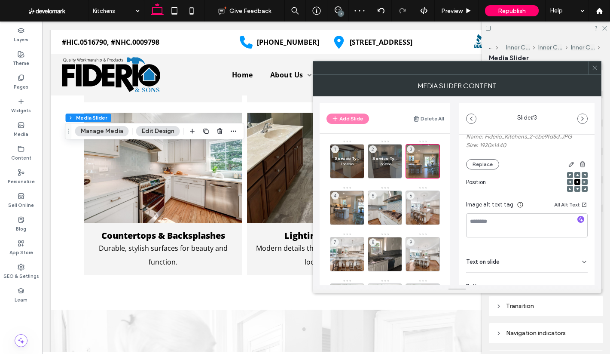
scroll to position [122, 0]
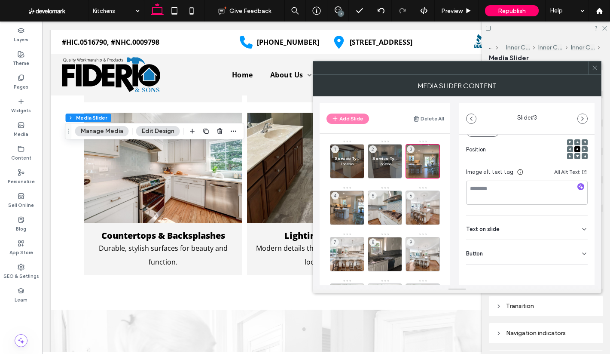
click at [519, 225] on div "Text on slide" at bounding box center [527, 227] width 122 height 24
click at [507, 244] on input at bounding box center [527, 246] width 122 height 15
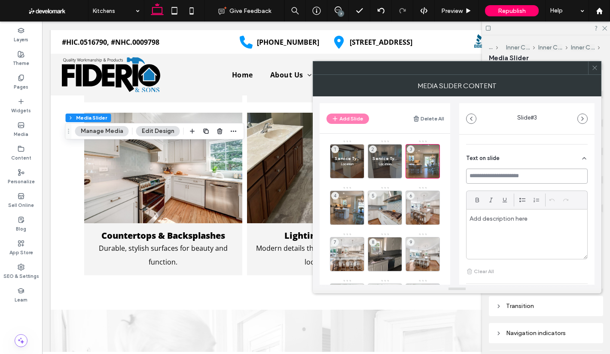
scroll to position [207, 0]
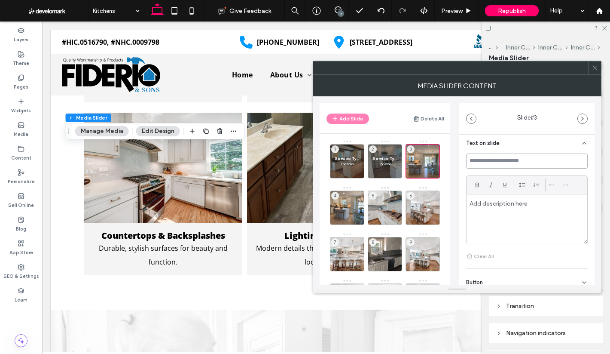
paste input "**********"
type input "**********"
click at [520, 217] on div at bounding box center [527, 218] width 121 height 49
click at [344, 210] on div "4" at bounding box center [347, 207] width 34 height 34
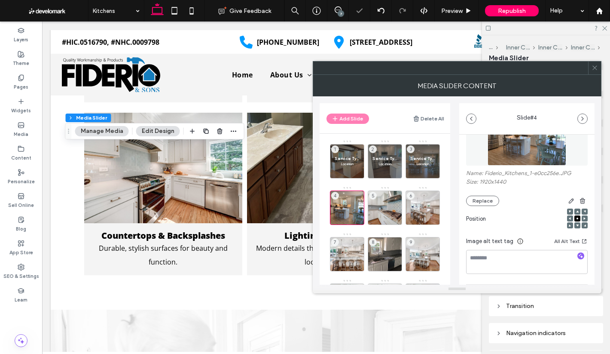
scroll to position [122, 0]
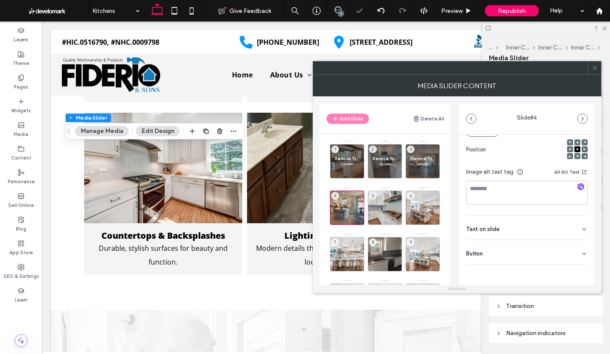
click at [495, 226] on span "Text on slide" at bounding box center [483, 229] width 34 height 6
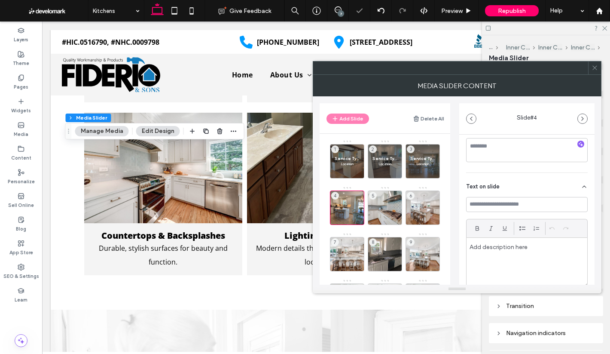
scroll to position [165, 0]
click at [504, 204] on input at bounding box center [527, 203] width 122 height 15
paste input "**********"
type input "**********"
click at [497, 260] on div at bounding box center [527, 261] width 121 height 49
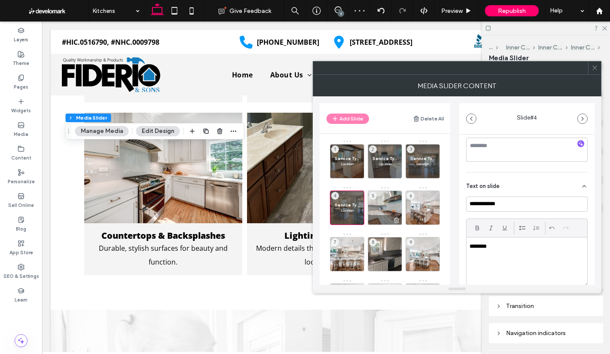
click at [370, 206] on div "5" at bounding box center [385, 207] width 34 height 34
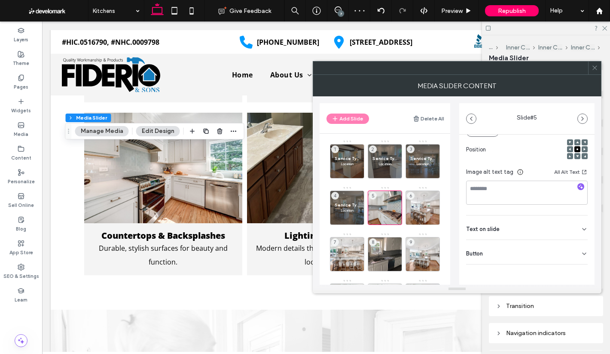
click at [499, 226] on div "Text on slide" at bounding box center [527, 227] width 122 height 24
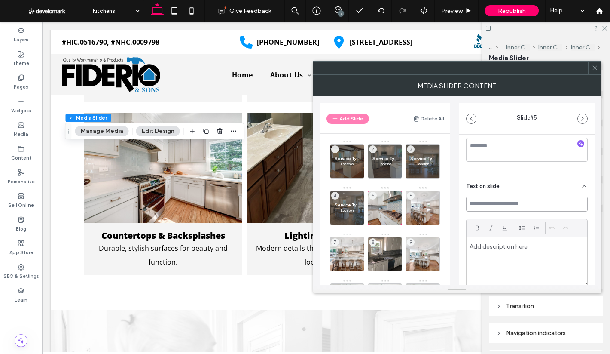
click at [494, 203] on input at bounding box center [527, 203] width 122 height 15
paste input "**********"
type input "**********"
click at [500, 251] on div at bounding box center [527, 261] width 121 height 49
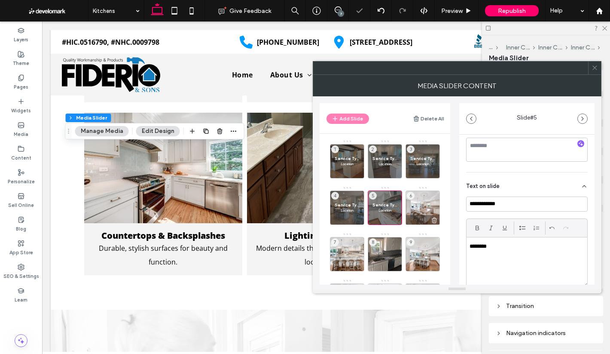
click at [430, 199] on div "6" at bounding box center [423, 207] width 34 height 34
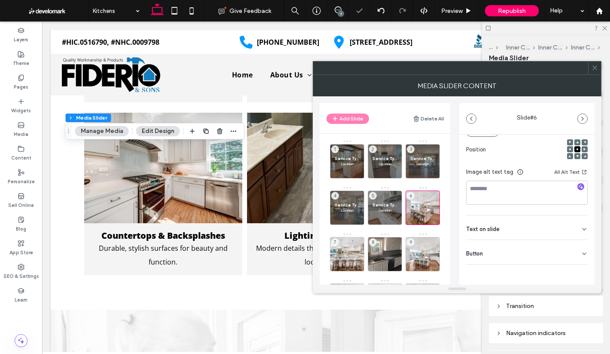
click at [498, 223] on div "Text on slide" at bounding box center [527, 227] width 122 height 24
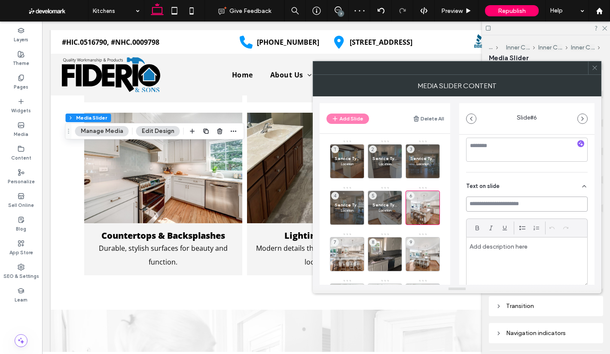
click at [499, 203] on input at bounding box center [527, 203] width 122 height 15
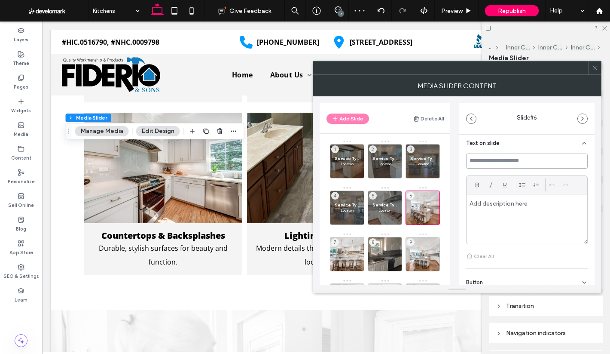
paste input "**********"
type input "**********"
click at [506, 214] on div at bounding box center [527, 218] width 121 height 49
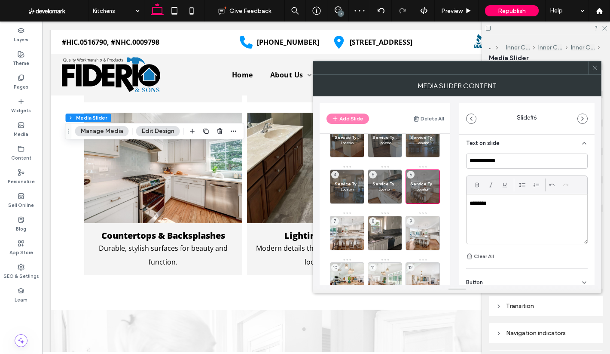
scroll to position [86, 0]
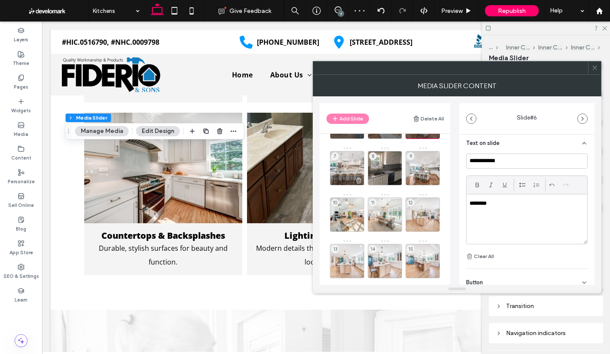
click at [349, 165] on div "7" at bounding box center [347, 168] width 34 height 34
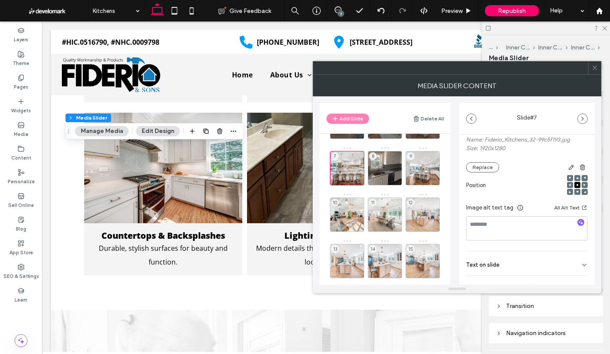
click at [491, 263] on span "Text on slide" at bounding box center [483, 265] width 34 height 6
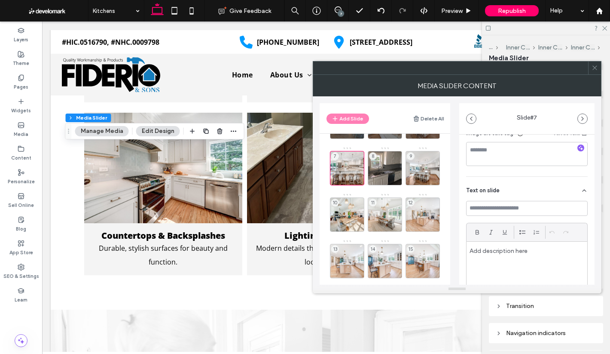
scroll to position [172, 0]
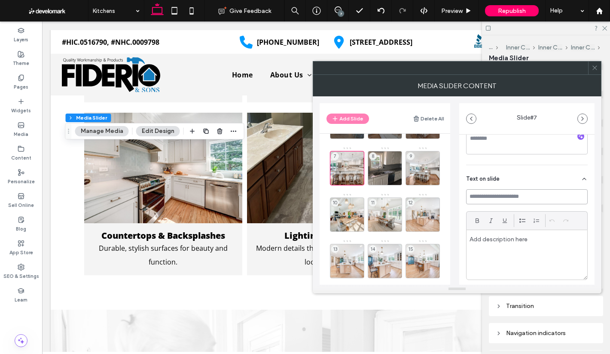
click at [500, 192] on input at bounding box center [527, 196] width 122 height 15
paste input "**********"
type input "**********"
click at [503, 241] on p at bounding box center [527, 239] width 115 height 8
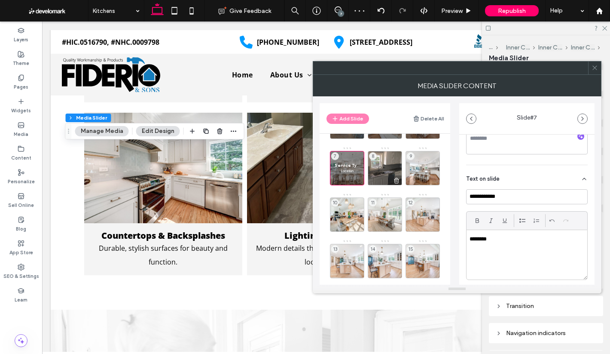
click at [387, 167] on div "8" at bounding box center [385, 168] width 34 height 34
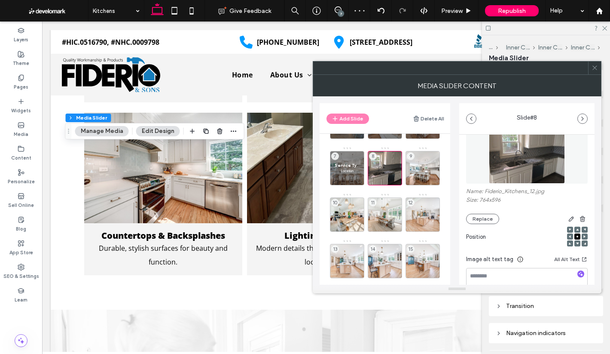
scroll to position [122, 0]
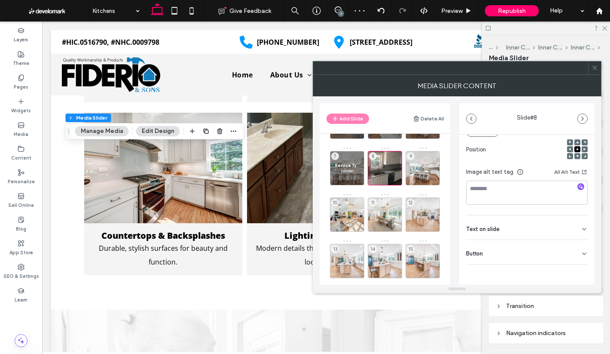
click at [494, 228] on span "Text on slide" at bounding box center [483, 229] width 34 height 6
drag, startPoint x: 499, startPoint y: 243, endPoint x: 503, endPoint y: 251, distance: 8.6
click at [499, 244] on input at bounding box center [527, 246] width 122 height 15
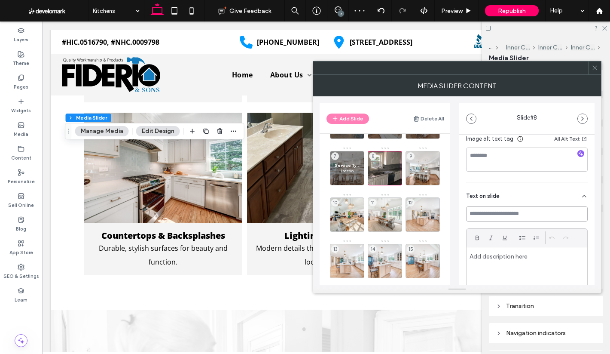
scroll to position [207, 0]
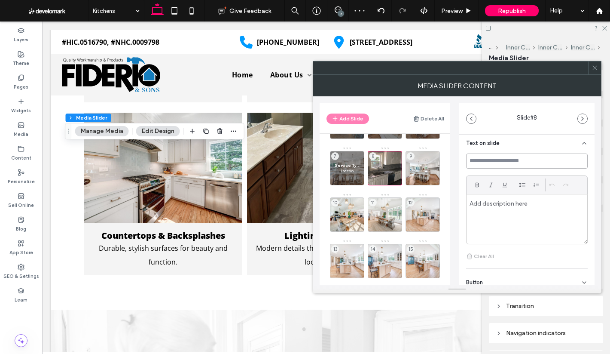
paste input "**********"
type input "**********"
click at [503, 217] on div at bounding box center [527, 218] width 121 height 49
click at [426, 169] on div "9" at bounding box center [423, 168] width 34 height 34
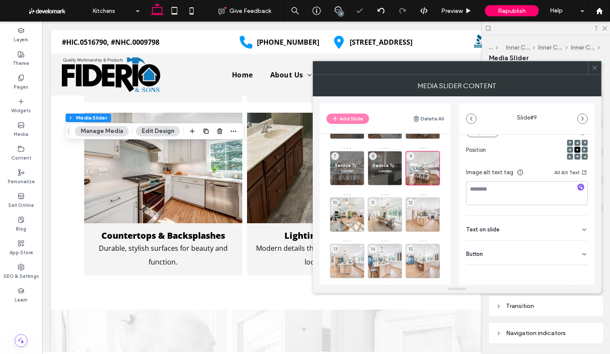
scroll to position [122, 0]
click at [516, 228] on div "Text on slide" at bounding box center [527, 227] width 122 height 24
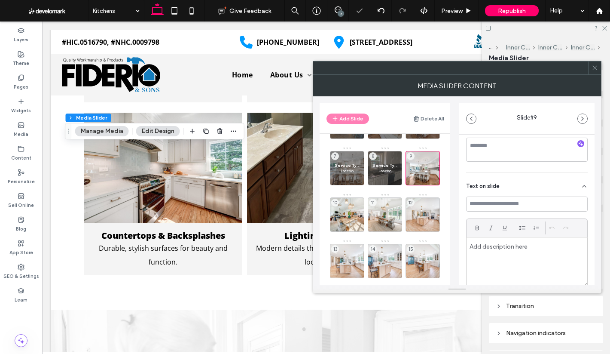
click at [498, 192] on div "Text on slide" at bounding box center [527, 184] width 122 height 24
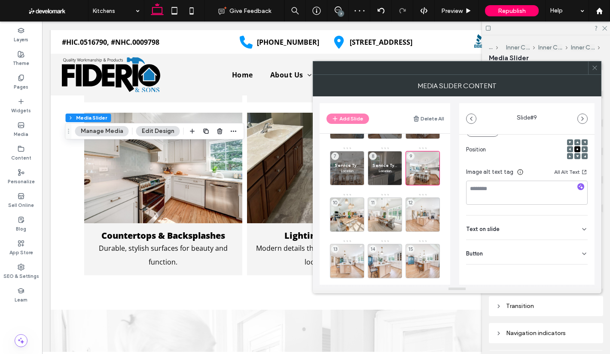
click at [501, 201] on div "Media Name: Fiderio_Kitchens_31.jpg Size: 1920x1279 Replace Position Image alt …" at bounding box center [526, 164] width 135 height 303
click at [506, 228] on div "Text on slide" at bounding box center [527, 227] width 122 height 24
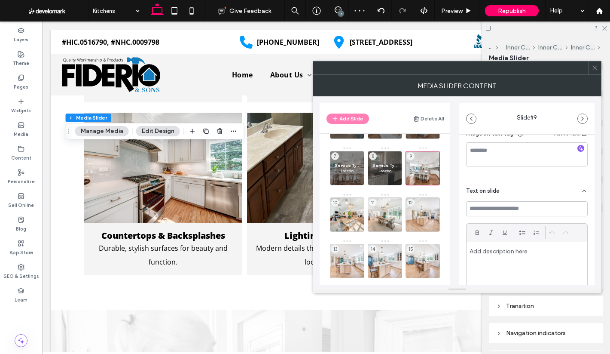
scroll to position [165, 0]
click at [498, 204] on input at bounding box center [527, 203] width 122 height 15
paste input "**********"
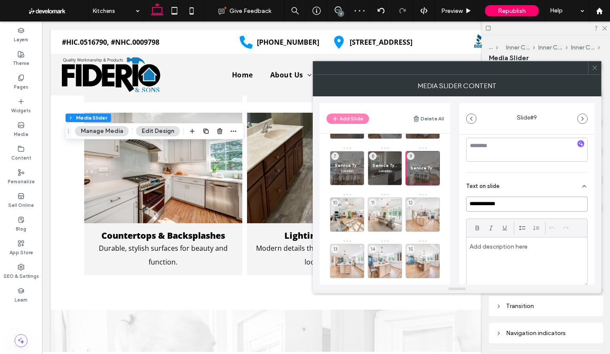
type input "**********"
click at [515, 260] on div at bounding box center [527, 261] width 121 height 49
click at [345, 210] on div "10" at bounding box center [347, 214] width 34 height 34
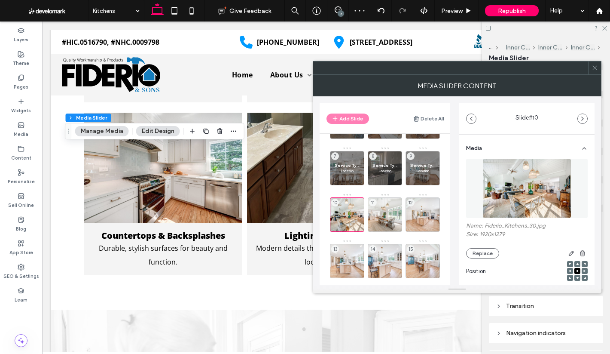
scroll to position [122, 0]
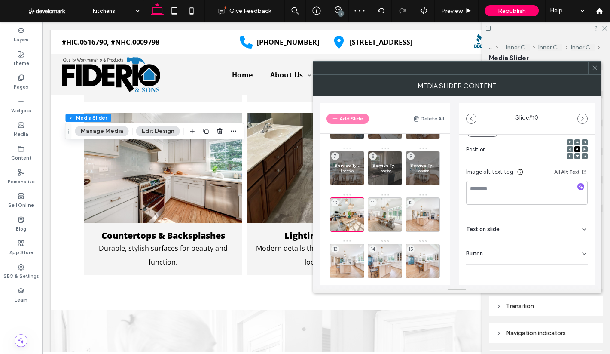
click at [503, 224] on div "Text on slide" at bounding box center [527, 227] width 122 height 24
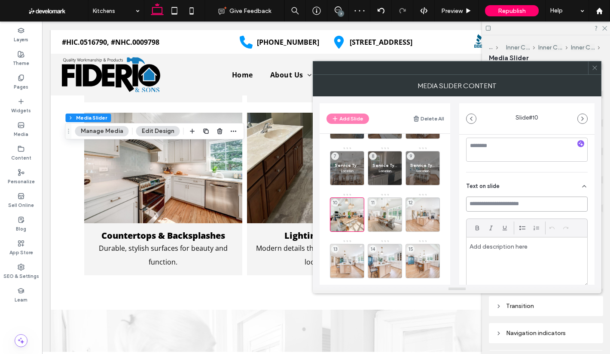
click at [500, 210] on input at bounding box center [527, 203] width 122 height 15
paste input "**********"
type input "**********"
click at [506, 254] on div at bounding box center [527, 261] width 121 height 49
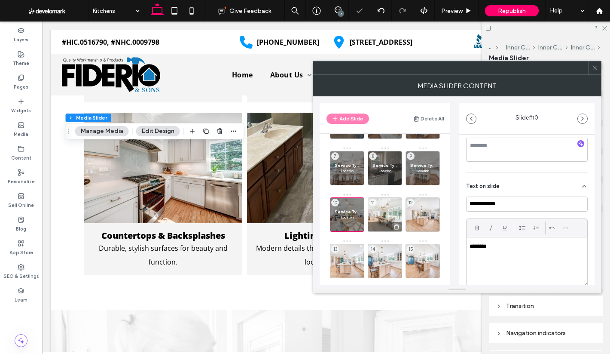
click at [383, 206] on div "11" at bounding box center [385, 214] width 34 height 34
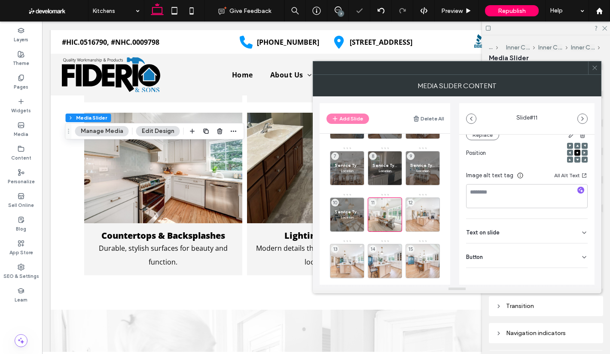
scroll to position [122, 0]
click at [506, 229] on div "Text on slide" at bounding box center [527, 227] width 122 height 24
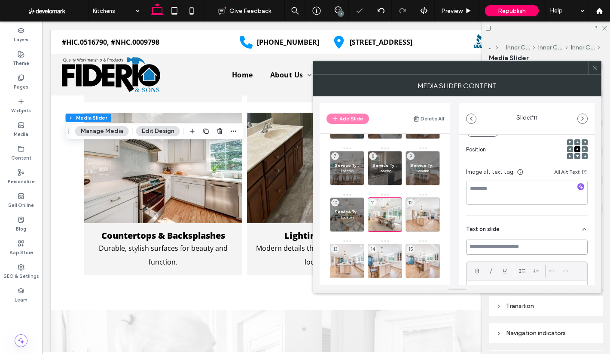
click at [502, 239] on input at bounding box center [527, 246] width 122 height 15
paste input "**********"
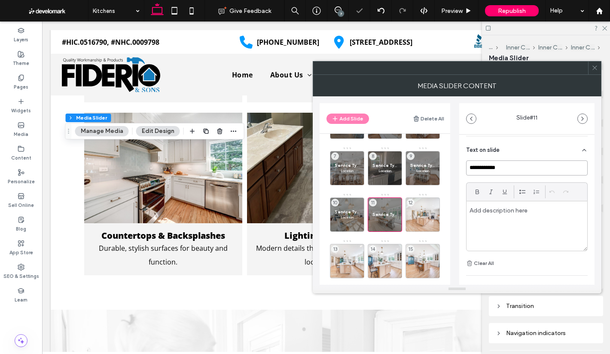
scroll to position [207, 0]
type input "**********"
click at [497, 216] on div at bounding box center [527, 218] width 121 height 49
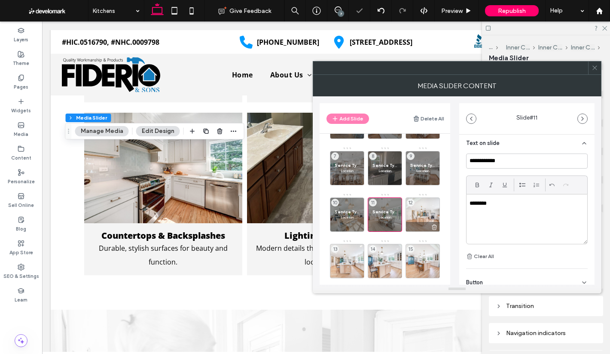
click at [423, 200] on div "12" at bounding box center [423, 214] width 34 height 34
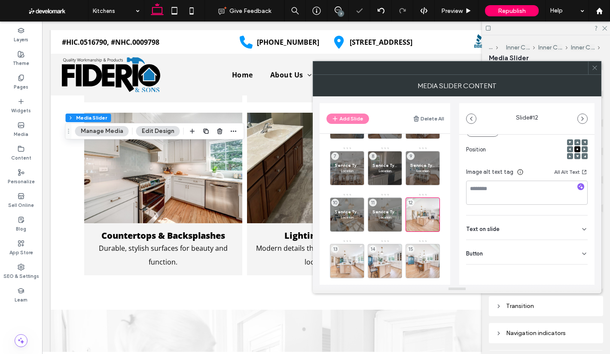
click at [508, 219] on div "Text on slide" at bounding box center [527, 227] width 122 height 24
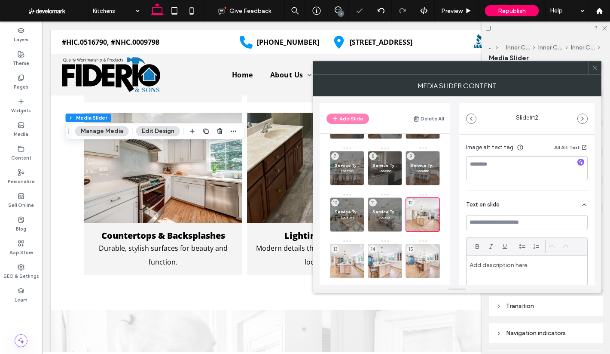
scroll to position [165, 0]
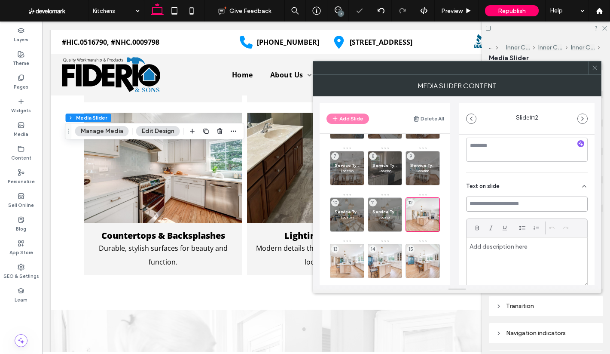
click at [492, 199] on input at bounding box center [527, 203] width 122 height 15
paste input "**********"
type input "**********"
click at [513, 248] on p at bounding box center [527, 246] width 115 height 8
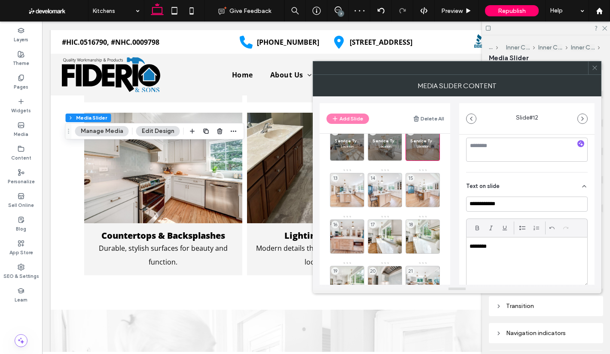
scroll to position [172, 0]
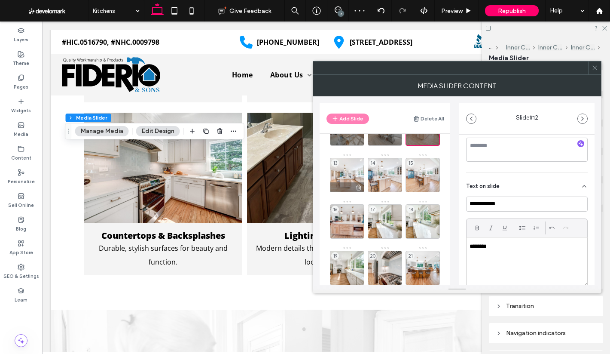
click at [345, 171] on div "13" at bounding box center [347, 175] width 34 height 34
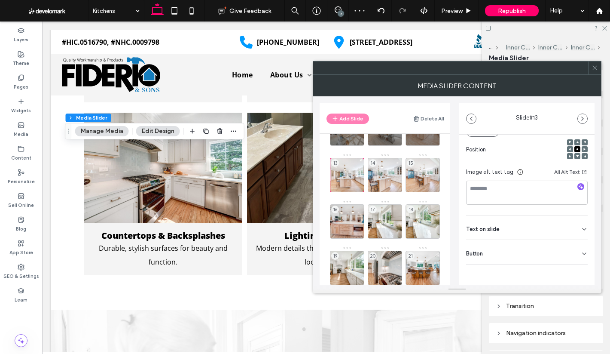
click at [497, 228] on span "Text on slide" at bounding box center [483, 229] width 34 height 6
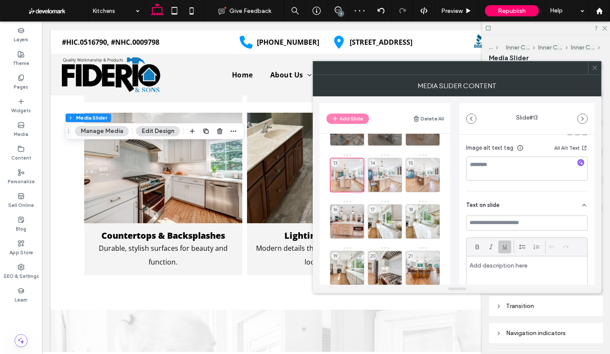
scroll to position [165, 0]
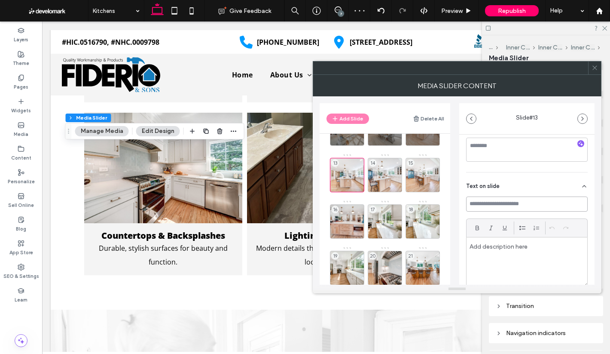
click at [503, 201] on input at bounding box center [527, 203] width 122 height 15
paste input "**********"
type input "**********"
click at [515, 265] on div at bounding box center [527, 261] width 121 height 49
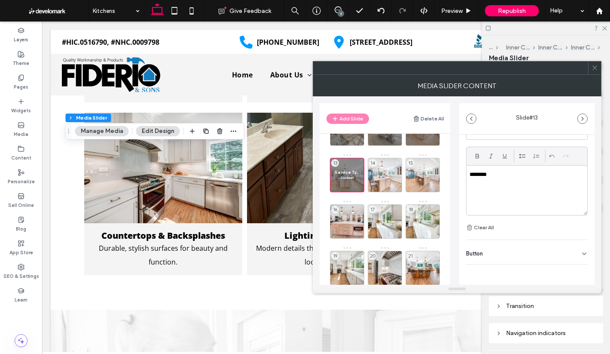
click at [554, 245] on div "Button" at bounding box center [527, 252] width 122 height 24
click at [578, 267] on icon at bounding box center [580, 271] width 8 height 8
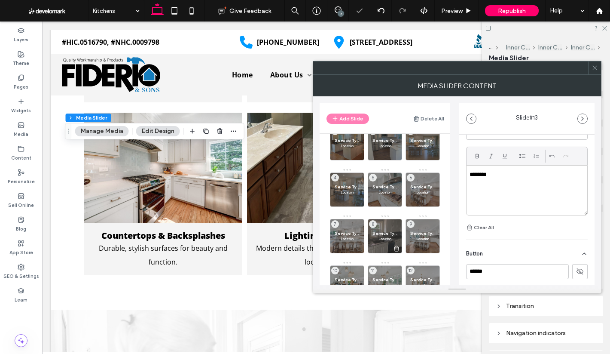
scroll to position [0, 0]
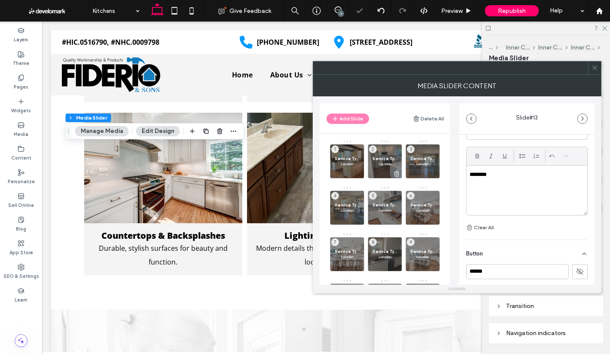
click at [385, 156] on span "Service Type" at bounding box center [384, 159] width 25 height 6
click at [546, 248] on div "Button" at bounding box center [527, 252] width 122 height 24
click at [578, 268] on icon at bounding box center [580, 271] width 8 height 8
click at [576, 269] on icon at bounding box center [580, 271] width 8 height 8
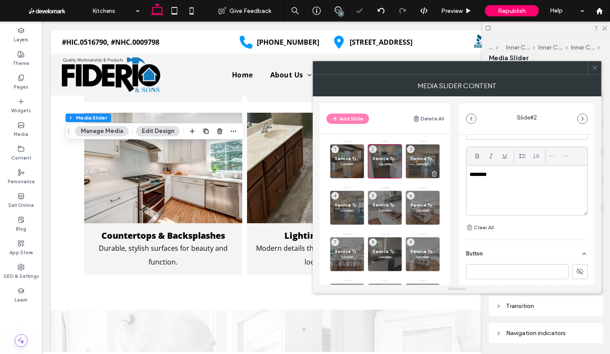
drag, startPoint x: 414, startPoint y: 156, endPoint x: 419, endPoint y: 162, distance: 7.9
click at [414, 156] on span "Service Type" at bounding box center [422, 159] width 25 height 6
click at [541, 257] on div "Button" at bounding box center [527, 252] width 122 height 24
click at [576, 272] on icon at bounding box center [580, 271] width 8 height 8
click at [344, 197] on div "Service Type Location 4" at bounding box center [347, 207] width 34 height 34
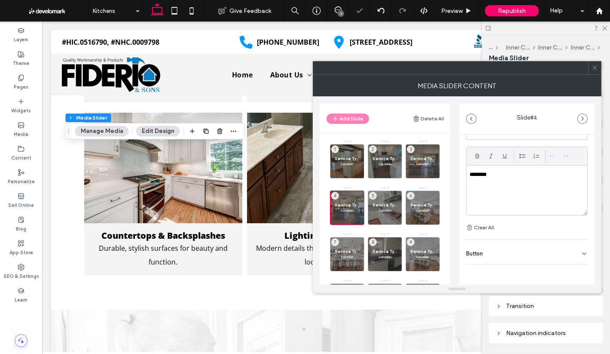
click at [567, 261] on div "Button" at bounding box center [527, 252] width 122 height 24
click at [580, 269] on button at bounding box center [579, 271] width 15 height 15
click at [379, 198] on div "Service Type Location 5" at bounding box center [385, 207] width 34 height 34
click at [575, 257] on div "Button" at bounding box center [527, 252] width 122 height 24
click at [578, 265] on button at bounding box center [579, 271] width 15 height 15
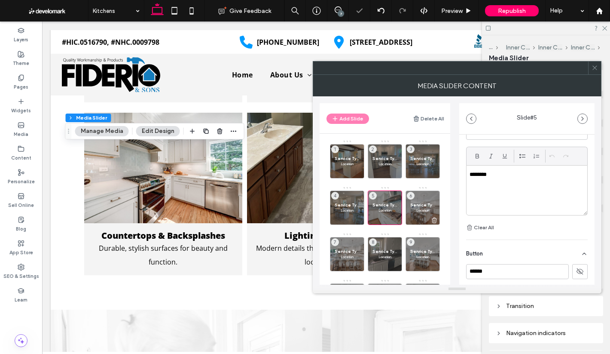
click at [432, 201] on div "Service Type Location 6" at bounding box center [423, 207] width 34 height 34
click at [568, 251] on div "Button" at bounding box center [527, 252] width 122 height 24
click at [576, 261] on div "Button" at bounding box center [527, 252] width 122 height 24
click at [574, 253] on div "Button" at bounding box center [527, 252] width 122 height 24
click at [576, 269] on icon at bounding box center [580, 271] width 8 height 8
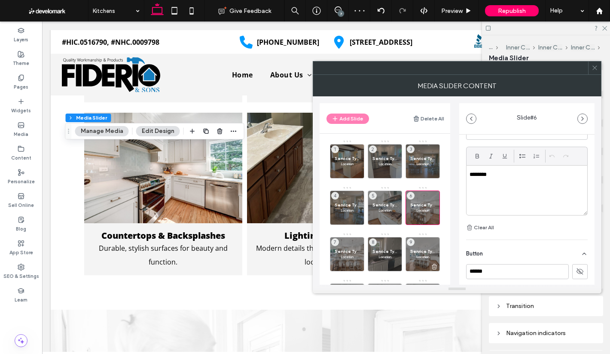
drag, startPoint x: 352, startPoint y: 245, endPoint x: 427, endPoint y: 236, distance: 75.2
click at [351, 245] on div "Service Type Location 7" at bounding box center [347, 254] width 34 height 34
click at [550, 257] on div "Button" at bounding box center [527, 252] width 122 height 24
click at [573, 266] on button at bounding box center [579, 271] width 15 height 15
click at [384, 244] on div "Service Type Location 8" at bounding box center [385, 254] width 34 height 34
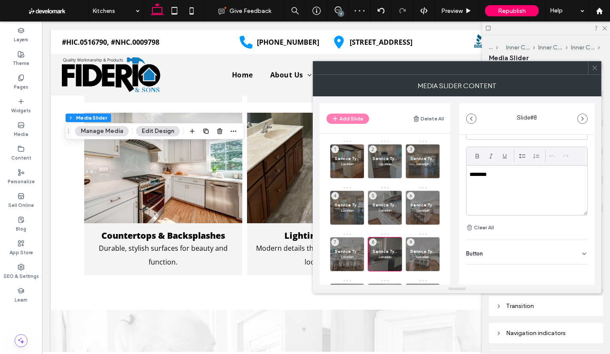
click at [552, 248] on div "Button" at bounding box center [527, 252] width 122 height 24
click at [576, 270] on icon at bounding box center [580, 271] width 8 height 8
click at [427, 244] on div "Service Type Location 9" at bounding box center [423, 254] width 34 height 34
click at [568, 255] on div "Button" at bounding box center [527, 252] width 122 height 24
drag, startPoint x: 573, startPoint y: 267, endPoint x: 519, endPoint y: 254, distance: 56.6
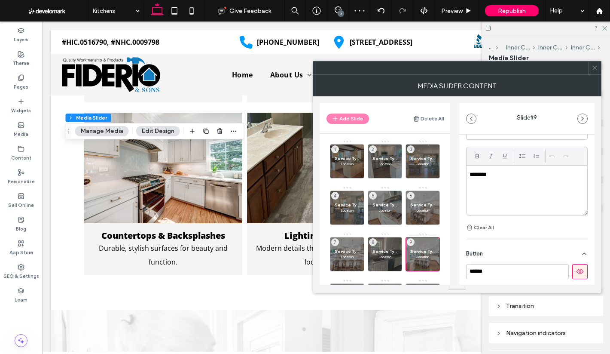
click at [576, 268] on icon at bounding box center [580, 271] width 8 height 8
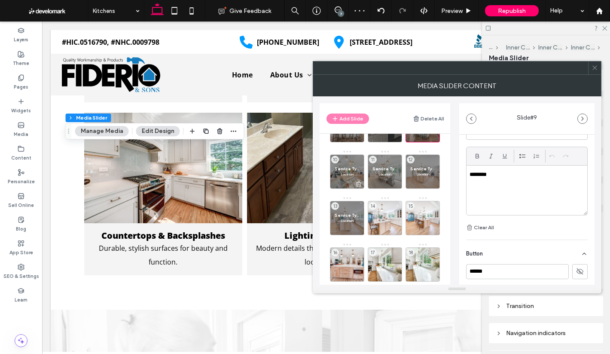
scroll to position [86, 0]
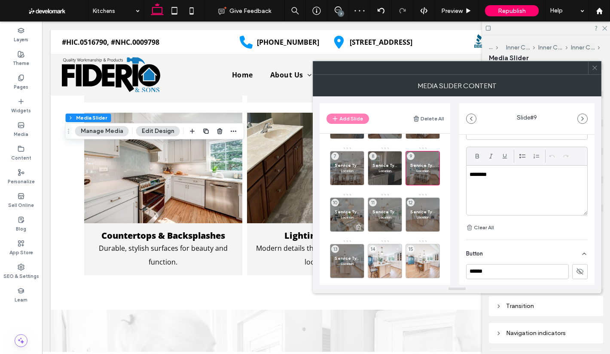
click at [351, 214] on span "Service Type" at bounding box center [347, 212] width 25 height 6
click at [553, 253] on div "Button" at bounding box center [527, 252] width 122 height 24
drag, startPoint x: 576, startPoint y: 270, endPoint x: 513, endPoint y: 265, distance: 62.9
click at [576, 270] on icon at bounding box center [580, 271] width 8 height 8
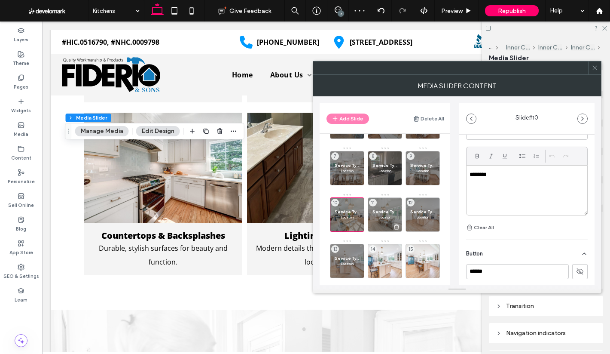
click at [381, 210] on span "Service Type" at bounding box center [384, 212] width 25 height 6
click at [539, 250] on div "Button" at bounding box center [527, 252] width 122 height 24
click at [577, 271] on icon at bounding box center [580, 271] width 8 height 8
click at [417, 208] on div "Service Type Location 12" at bounding box center [423, 214] width 34 height 34
click at [548, 250] on div "Button" at bounding box center [527, 252] width 122 height 24
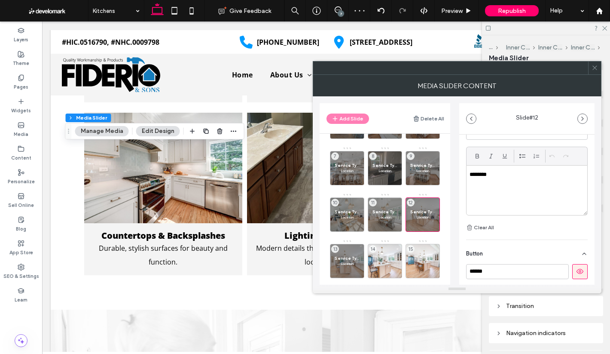
click at [579, 269] on button at bounding box center [579, 271] width 15 height 15
click at [338, 246] on span "13" at bounding box center [335, 249] width 8 height 8
drag, startPoint x: 521, startPoint y: 242, endPoint x: 550, endPoint y: 260, distance: 34.7
click at [521, 243] on div "Button" at bounding box center [527, 252] width 122 height 24
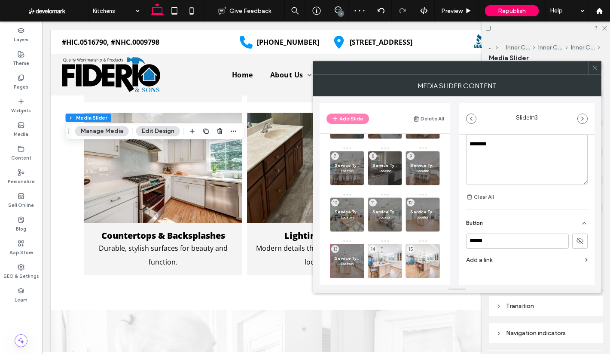
scroll to position [270, 0]
click at [576, 237] on icon at bounding box center [580, 238] width 8 height 8
click at [389, 250] on div "14" at bounding box center [385, 261] width 34 height 34
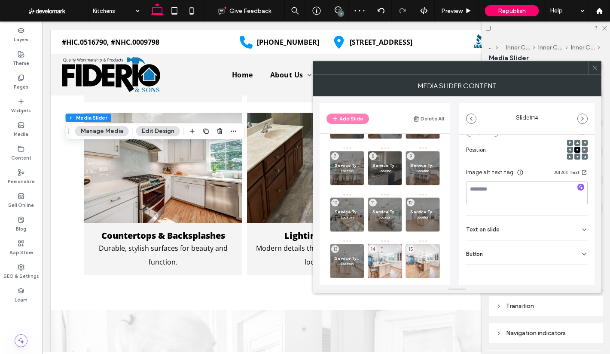
scroll to position [122, 0]
click at [500, 224] on div "Text on slide" at bounding box center [527, 227] width 122 height 24
click at [513, 251] on input at bounding box center [527, 246] width 122 height 15
paste input "**********"
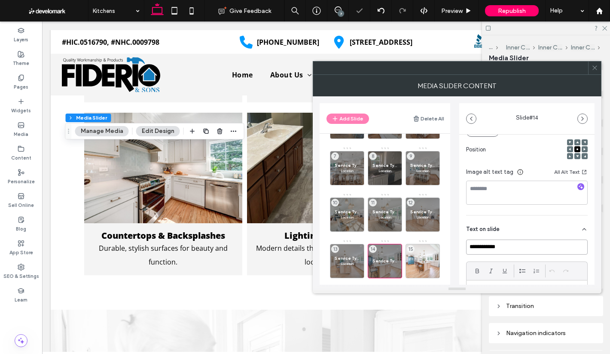
scroll to position [207, 0]
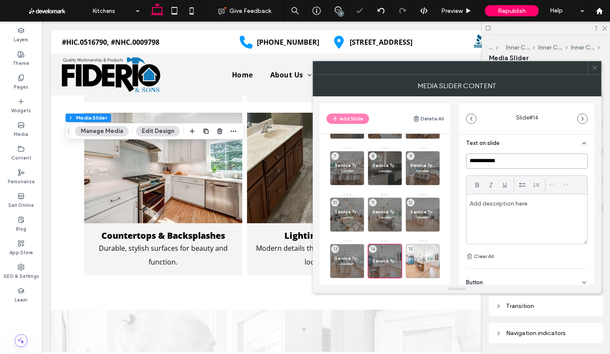
type input "**********"
click at [516, 229] on div at bounding box center [527, 218] width 121 height 49
click at [560, 276] on div "Button" at bounding box center [527, 280] width 122 height 24
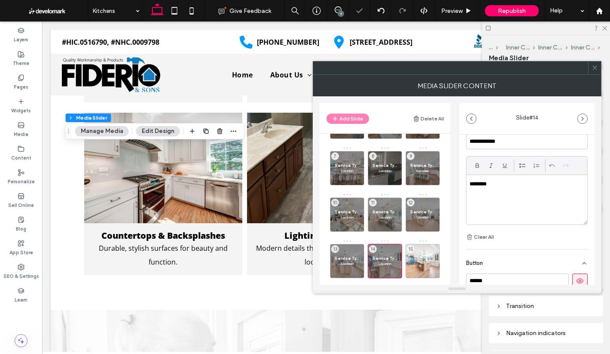
scroll to position [265, 0]
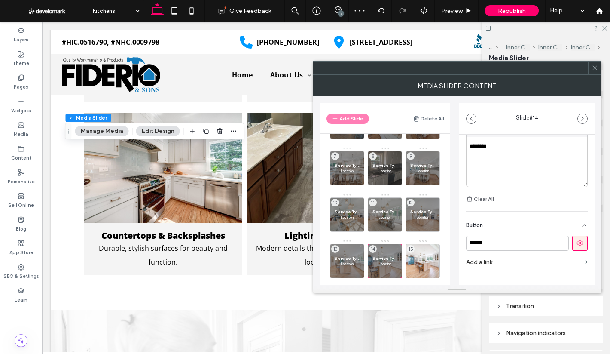
click at [572, 242] on button at bounding box center [579, 242] width 15 height 15
click at [418, 250] on div "15" at bounding box center [423, 261] width 34 height 34
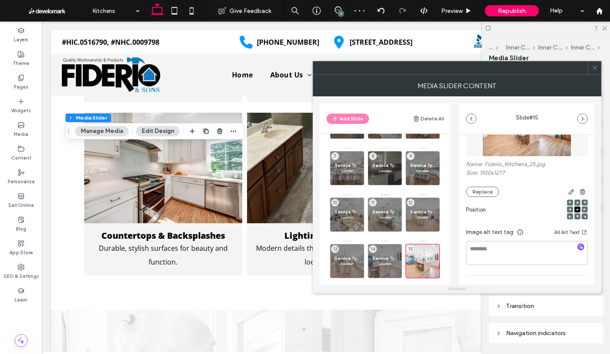
scroll to position [122, 0]
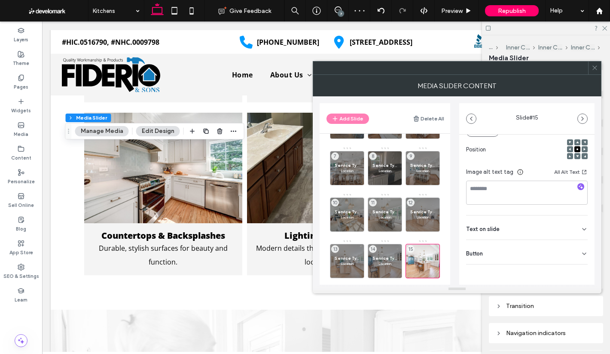
click at [494, 234] on div "Text on slide" at bounding box center [527, 227] width 122 height 24
drag, startPoint x: 497, startPoint y: 244, endPoint x: 504, endPoint y: 250, distance: 9.7
click at [497, 244] on input at bounding box center [527, 246] width 122 height 15
paste input "**********"
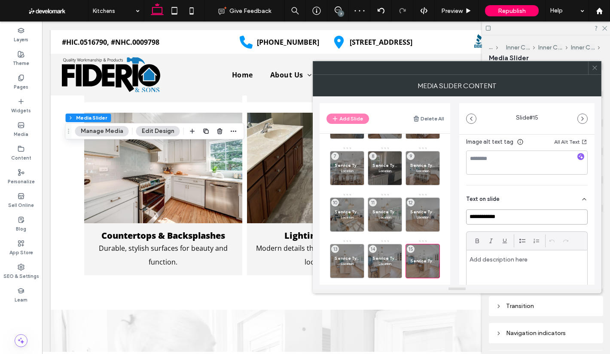
scroll to position [207, 0]
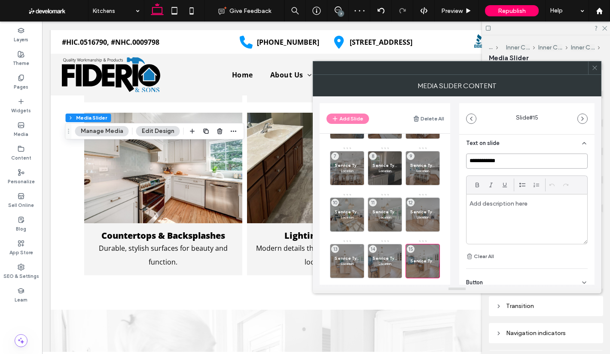
type input "**********"
click at [501, 216] on div at bounding box center [527, 218] width 121 height 49
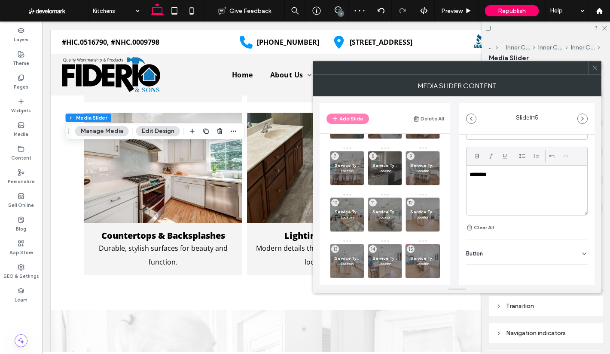
click at [516, 258] on div "Button" at bounding box center [527, 252] width 122 height 24
click at [579, 276] on button at bounding box center [579, 271] width 15 height 15
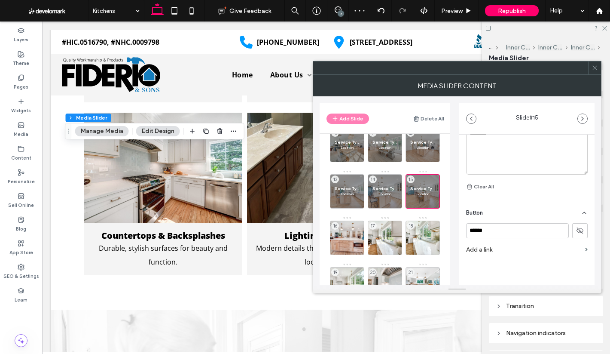
scroll to position [172, 0]
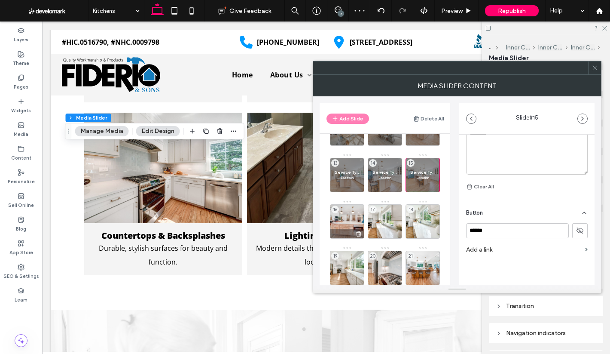
click at [350, 211] on div "16" at bounding box center [347, 221] width 34 height 34
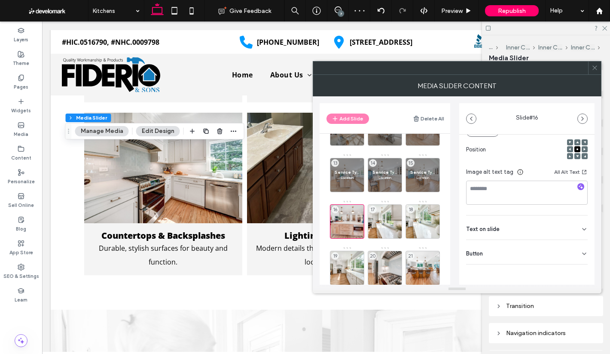
click at [487, 254] on div "Button" at bounding box center [527, 252] width 122 height 24
click at [508, 229] on div "Text on slide" at bounding box center [527, 227] width 122 height 24
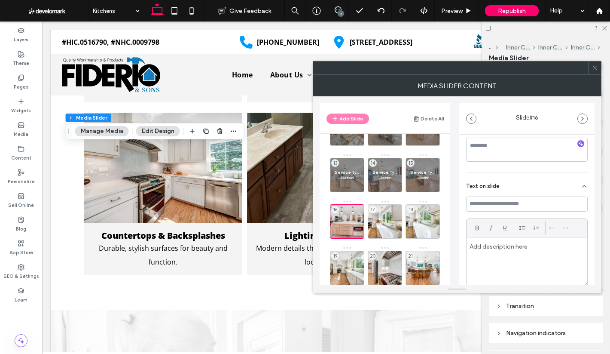
click at [526, 195] on div "Text on slide" at bounding box center [527, 184] width 122 height 24
click at [528, 199] on div "Media Name: Fiderio_Kitchens_24-9fd71206.jpg Size: 1920x1279 Replace Position I…" at bounding box center [526, 144] width 135 height 344
click at [519, 186] on div "Text on slide" at bounding box center [527, 186] width 122 height 24
click at [519, 208] on input at bounding box center [527, 205] width 122 height 15
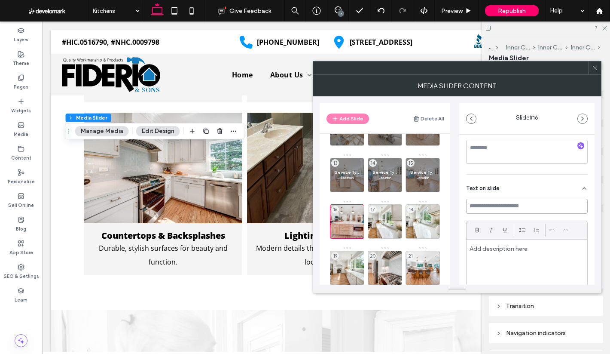
paste input "**********"
type input "**********"
click at [532, 255] on div at bounding box center [527, 263] width 121 height 49
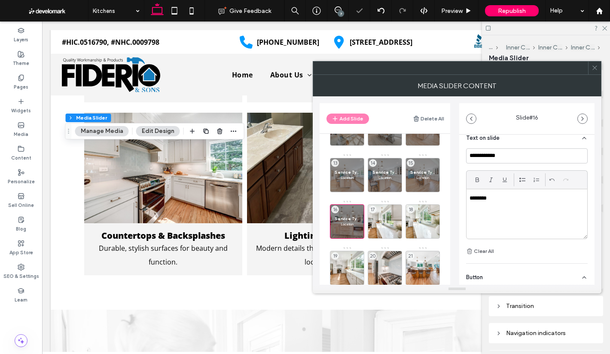
scroll to position [277, 0]
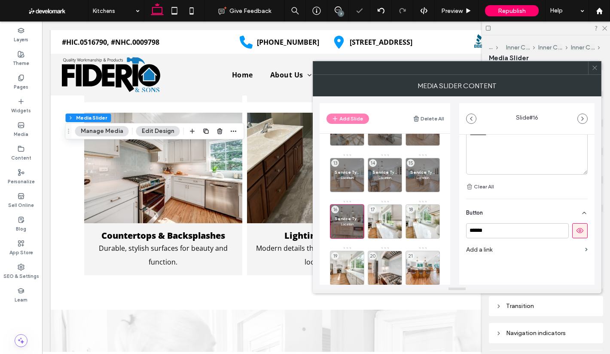
drag, startPoint x: 571, startPoint y: 231, endPoint x: 526, endPoint y: 253, distance: 50.1
click at [572, 231] on button at bounding box center [579, 230] width 15 height 15
click at [387, 219] on div "17" at bounding box center [385, 221] width 34 height 34
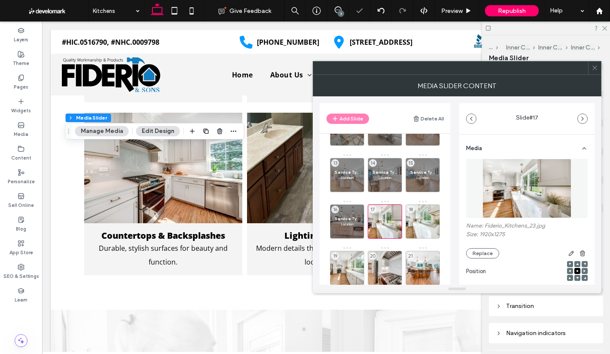
scroll to position [122, 0]
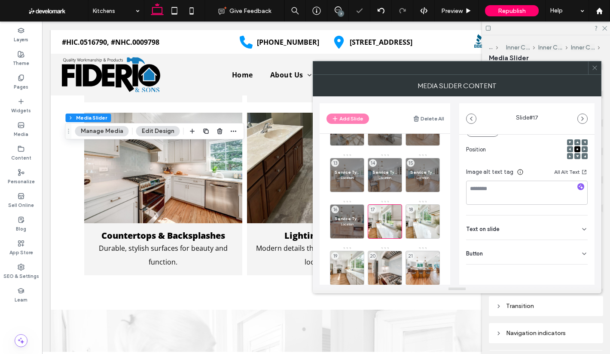
click at [497, 220] on div "Text on slide" at bounding box center [527, 227] width 122 height 24
click at [505, 245] on input at bounding box center [527, 246] width 122 height 15
paste input "**********"
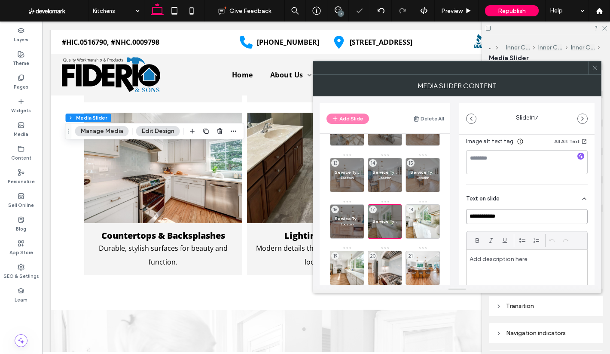
scroll to position [207, 0]
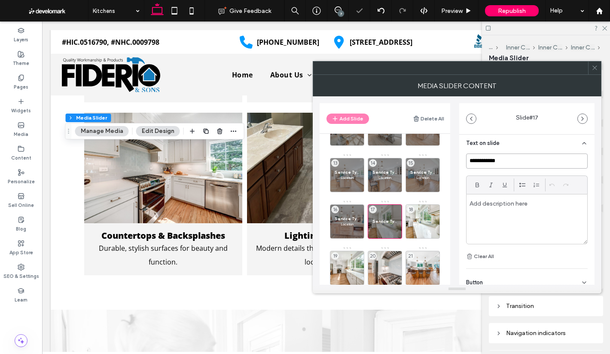
type input "**********"
click at [518, 221] on div at bounding box center [527, 218] width 121 height 49
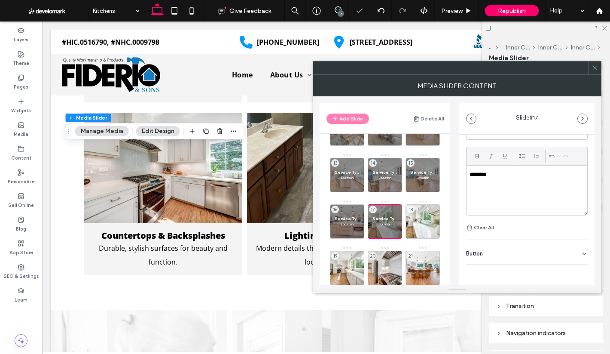
click at [513, 248] on div "Button" at bounding box center [527, 252] width 122 height 24
click at [580, 274] on button at bounding box center [579, 271] width 15 height 15
click at [421, 218] on div "18" at bounding box center [423, 221] width 34 height 34
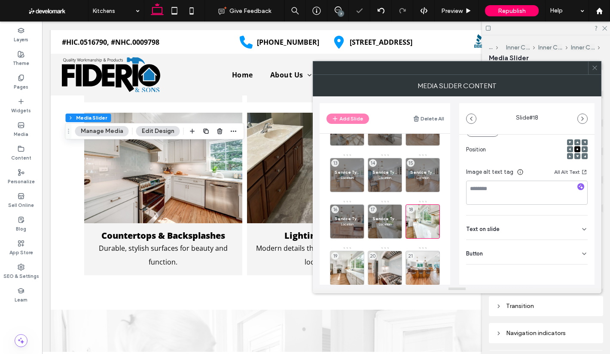
click at [518, 248] on div "Button" at bounding box center [527, 252] width 122 height 24
click at [508, 223] on div "Text on slide" at bounding box center [527, 227] width 122 height 24
click at [507, 245] on input at bounding box center [527, 246] width 122 height 15
paste input "**********"
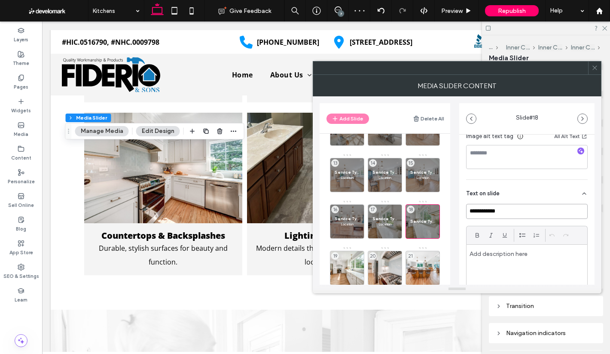
scroll to position [250, 0]
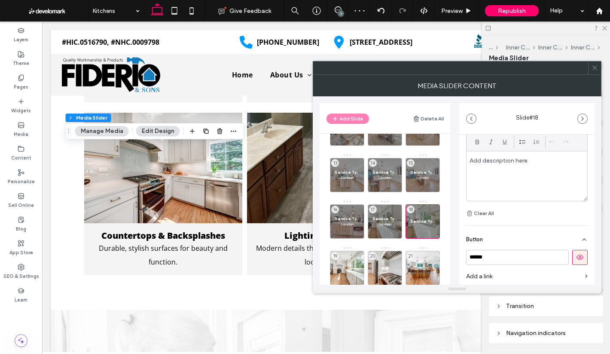
type input "**********"
drag, startPoint x: 523, startPoint y: 217, endPoint x: 529, endPoint y: 188, distance: 29.8
click at [522, 217] on div "**********" at bounding box center [527, 164] width 122 height 108
click at [528, 183] on div at bounding box center [527, 175] width 121 height 49
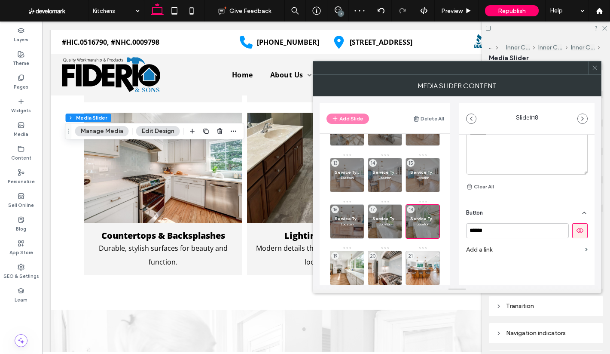
click at [577, 231] on icon at bounding box center [580, 230] width 8 height 8
click at [552, 249] on label "Add a link" at bounding box center [524, 249] width 116 height 16
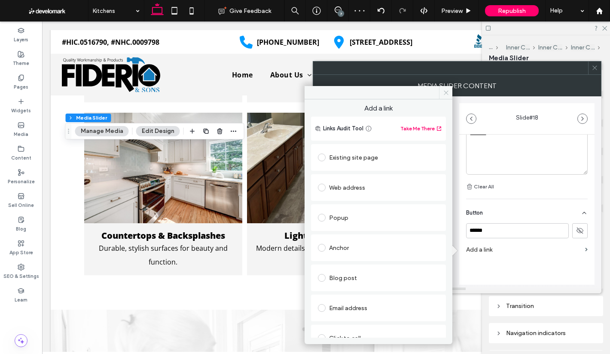
click at [447, 92] on icon at bounding box center [446, 92] width 6 height 6
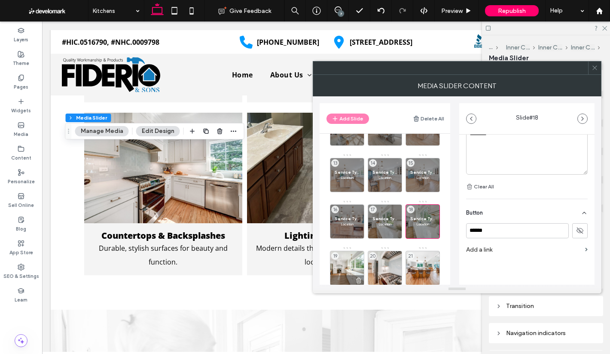
click at [337, 262] on div "19" at bounding box center [347, 267] width 34 height 34
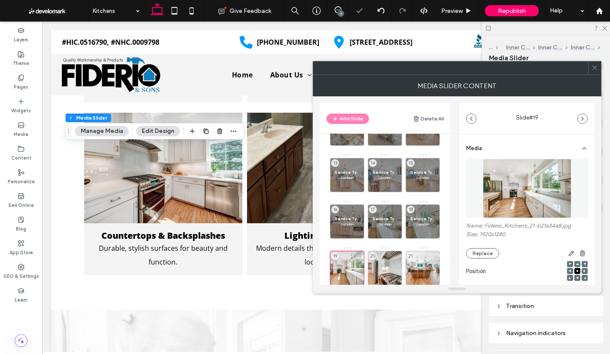
scroll to position [122, 0]
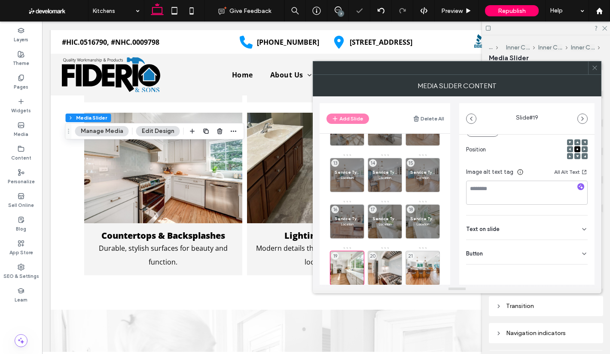
click at [512, 231] on div "Text on slide" at bounding box center [527, 227] width 122 height 24
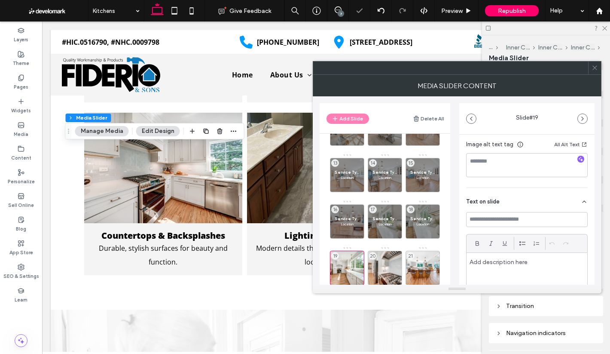
scroll to position [207, 0]
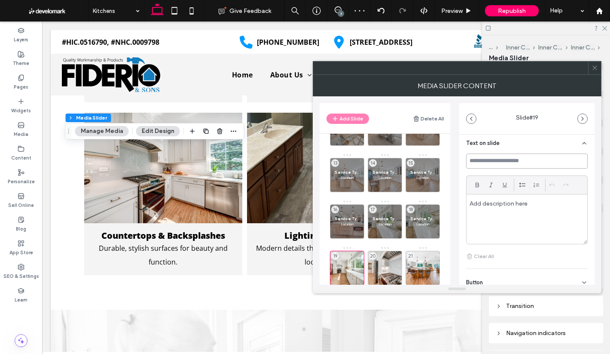
click at [515, 164] on input at bounding box center [527, 160] width 122 height 15
paste input "**********"
type input "**********"
click at [523, 213] on div at bounding box center [527, 218] width 121 height 49
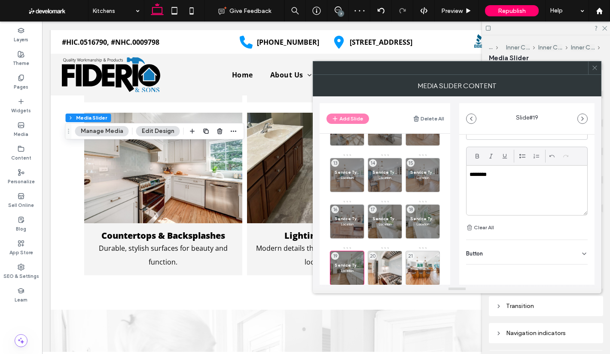
click at [558, 253] on div "Button" at bounding box center [527, 252] width 122 height 24
click at [574, 267] on button at bounding box center [579, 271] width 15 height 15
click at [386, 265] on div "20" at bounding box center [385, 267] width 34 height 34
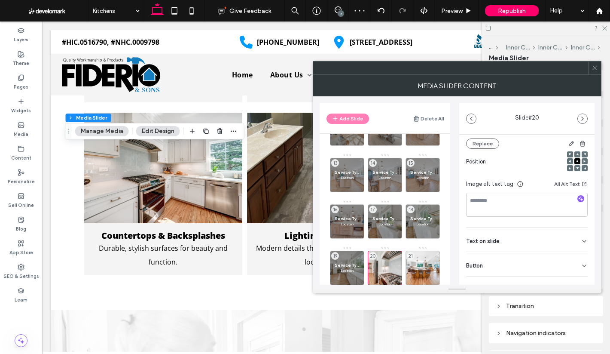
scroll to position [122, 0]
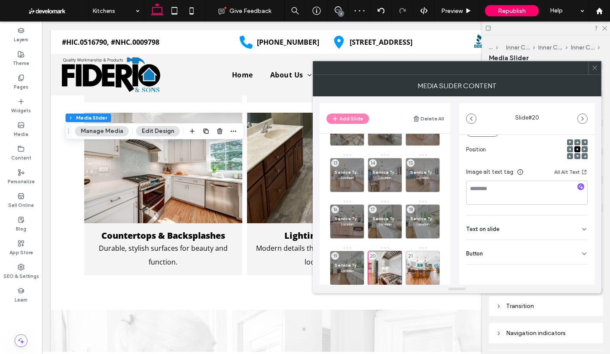
click at [518, 227] on div "Text on slide" at bounding box center [527, 227] width 122 height 24
click at [514, 244] on input at bounding box center [527, 246] width 122 height 15
paste input "**********"
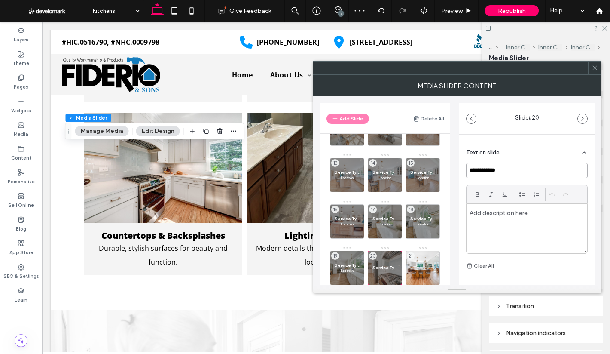
scroll to position [207, 0]
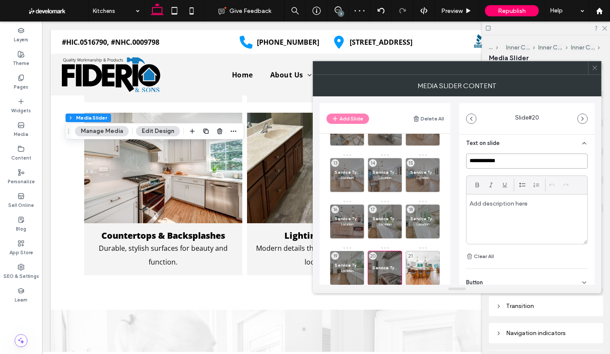
type input "**********"
click at [504, 200] on p at bounding box center [527, 203] width 115 height 8
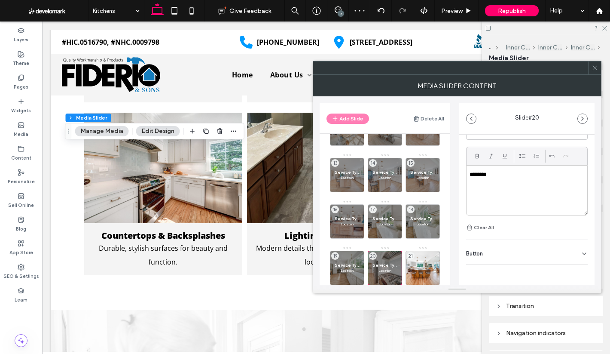
click at [521, 259] on div "Button" at bounding box center [527, 252] width 122 height 24
click at [576, 267] on icon at bounding box center [580, 271] width 8 height 8
click at [417, 265] on div "21" at bounding box center [423, 267] width 34 height 34
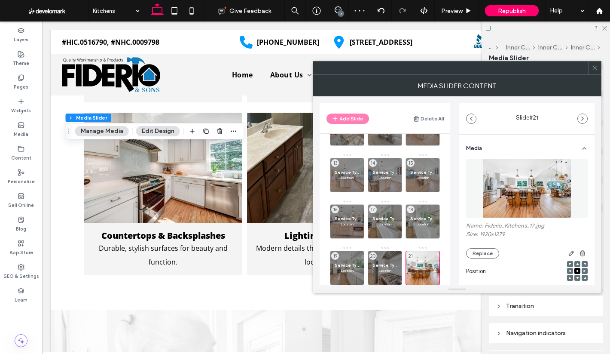
scroll to position [122, 0]
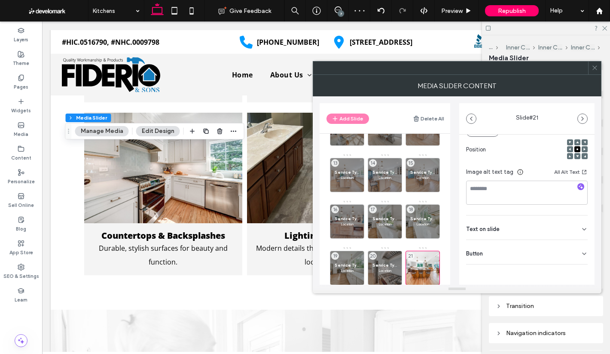
click at [509, 223] on div "Text on slide" at bounding box center [527, 227] width 122 height 24
click at [507, 238] on div "Text on slide" at bounding box center [527, 227] width 122 height 24
click at [515, 230] on div "Text on slide" at bounding box center [527, 227] width 122 height 24
click at [513, 244] on input at bounding box center [527, 246] width 122 height 15
paste input "**********"
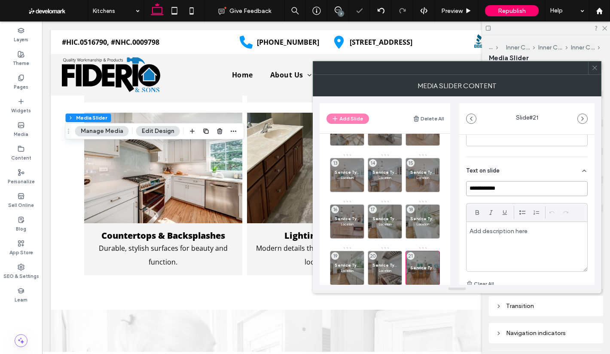
scroll to position [207, 0]
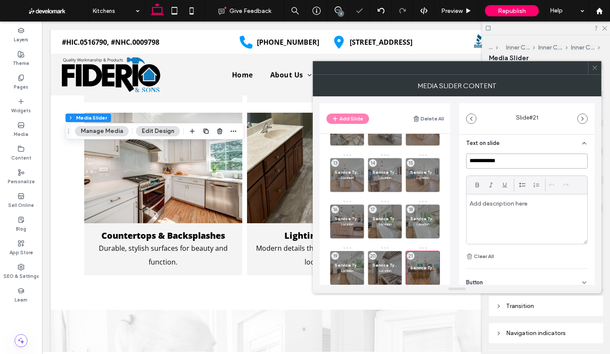
type input "**********"
click at [511, 232] on div at bounding box center [527, 218] width 121 height 49
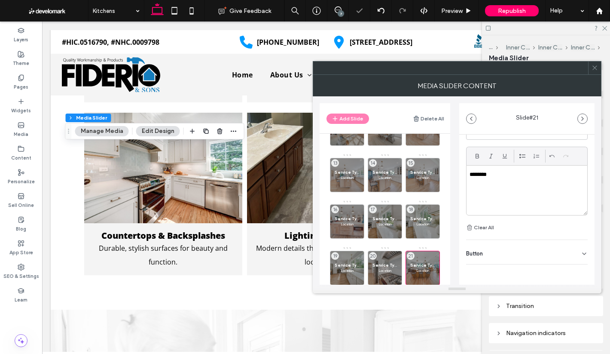
click at [560, 247] on div "Button" at bounding box center [527, 252] width 122 height 24
click at [576, 266] on button at bounding box center [579, 271] width 15 height 15
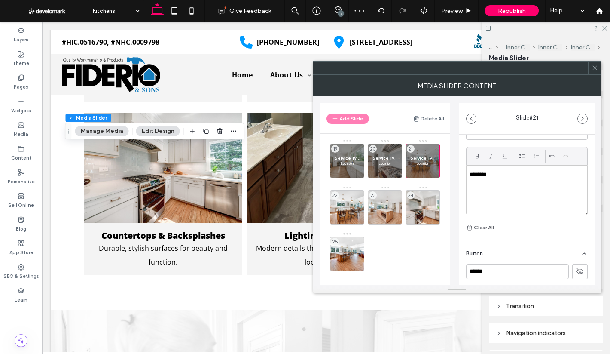
scroll to position [284, 0]
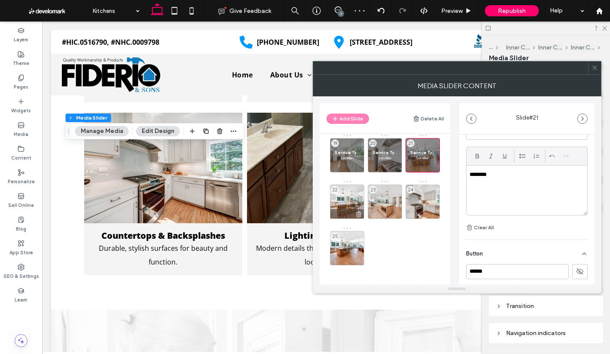
click at [349, 197] on div "22" at bounding box center [347, 201] width 34 height 34
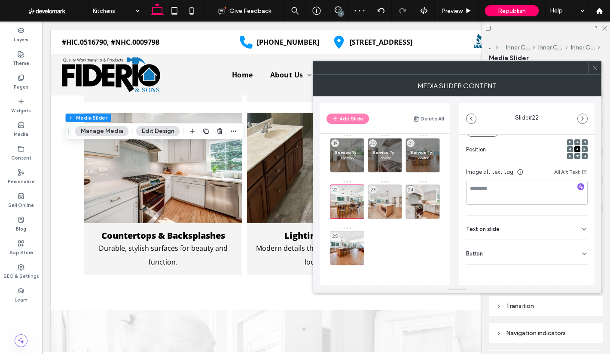
click at [508, 254] on div "Button" at bounding box center [527, 252] width 122 height 24
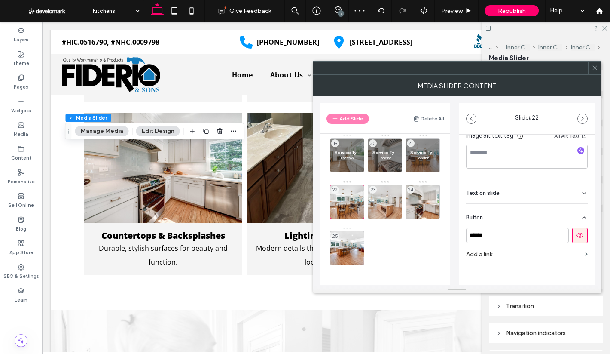
scroll to position [161, 0]
click at [577, 226] on button at bounding box center [579, 231] width 15 height 15
click at [527, 190] on div "Text on slide" at bounding box center [527, 188] width 122 height 24
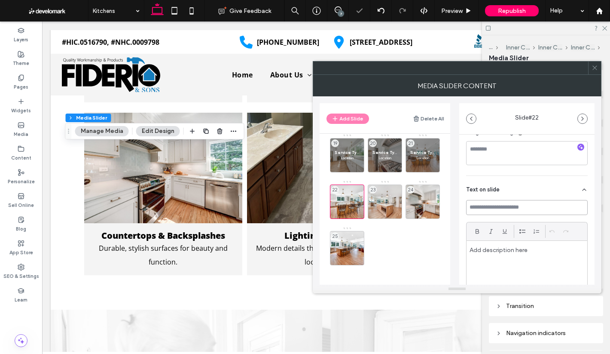
click at [506, 210] on input at bounding box center [527, 207] width 122 height 15
paste input "**********"
type input "**********"
click at [524, 257] on div at bounding box center [527, 265] width 121 height 49
click at [378, 204] on div "23" at bounding box center [385, 201] width 34 height 34
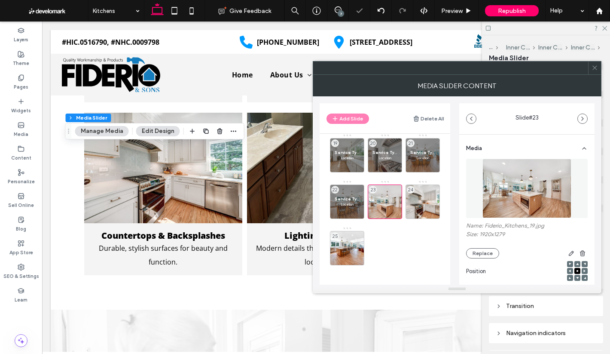
scroll to position [122, 0]
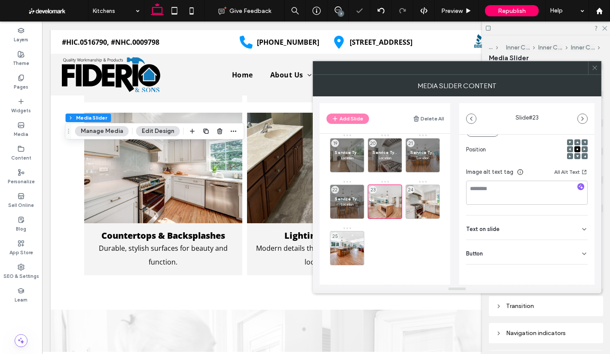
click at [529, 225] on div "Text on slide" at bounding box center [527, 227] width 122 height 24
click at [522, 244] on input at bounding box center [527, 246] width 122 height 15
paste input "**********"
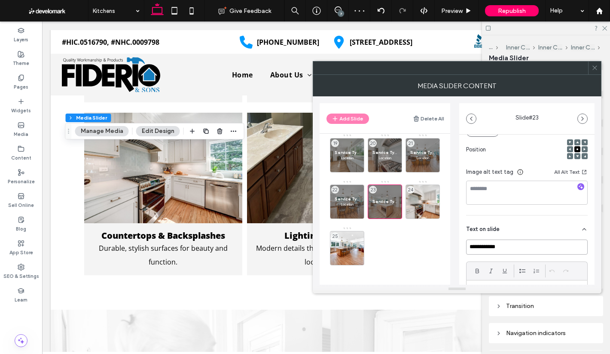
scroll to position [236, 0]
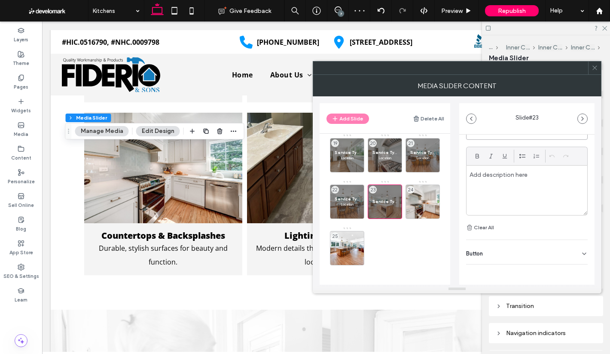
type input "**********"
click at [508, 195] on div at bounding box center [527, 189] width 121 height 49
drag, startPoint x: 520, startPoint y: 248, endPoint x: 554, endPoint y: 270, distance: 39.8
click at [521, 248] on div "Button" at bounding box center [527, 252] width 122 height 24
click at [582, 274] on button at bounding box center [579, 271] width 15 height 15
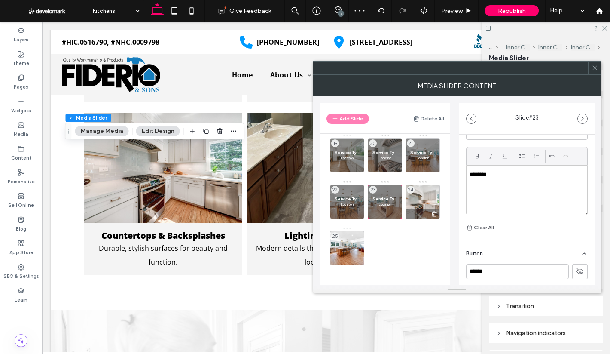
click at [413, 195] on div "24" at bounding box center [423, 201] width 34 height 34
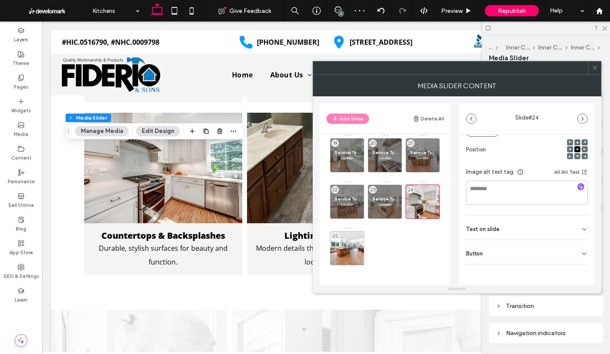
click at [504, 245] on div "Button" at bounding box center [527, 252] width 122 height 24
click at [583, 268] on button at bounding box center [579, 271] width 15 height 15
drag, startPoint x: 524, startPoint y: 229, endPoint x: 524, endPoint y: 235, distance: 6.0
click at [523, 229] on div "Text on slide" at bounding box center [527, 227] width 122 height 24
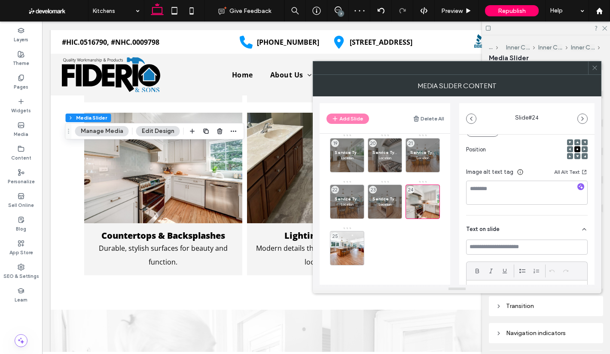
click at [509, 255] on div "Clear All" at bounding box center [527, 293] width 122 height 108
click at [512, 247] on input at bounding box center [527, 246] width 122 height 15
paste input "**********"
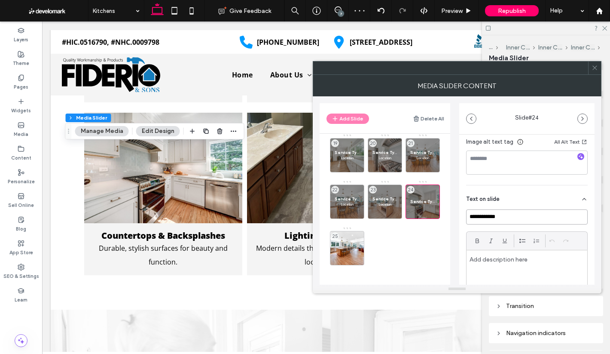
scroll to position [207, 0]
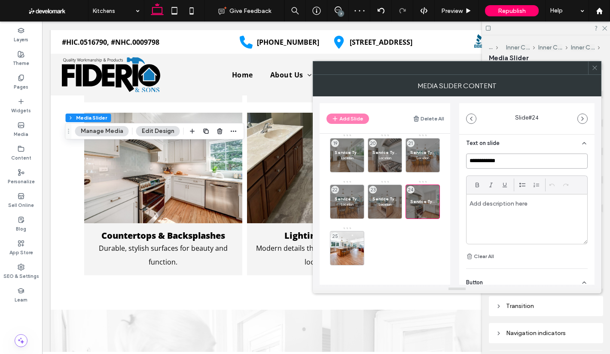
type input "**********"
click at [509, 216] on div at bounding box center [527, 218] width 121 height 49
click at [348, 241] on div "25" at bounding box center [347, 248] width 34 height 34
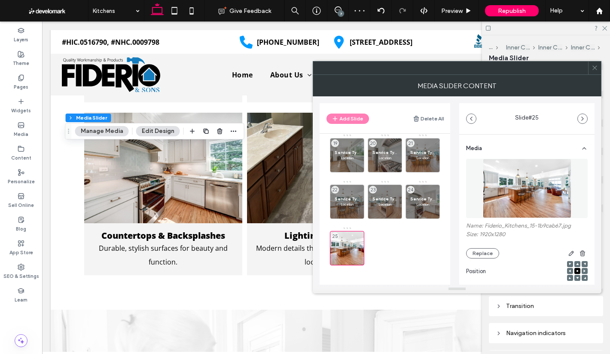
scroll to position [122, 0]
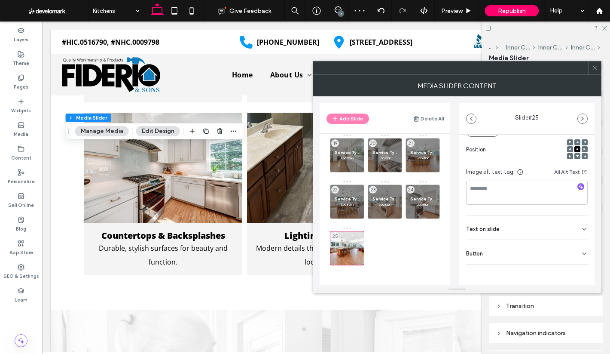
drag, startPoint x: 528, startPoint y: 220, endPoint x: 534, endPoint y: 224, distance: 7.7
click at [528, 220] on div "Text on slide" at bounding box center [527, 227] width 122 height 24
click at [567, 245] on input at bounding box center [527, 246] width 122 height 15
paste input "**********"
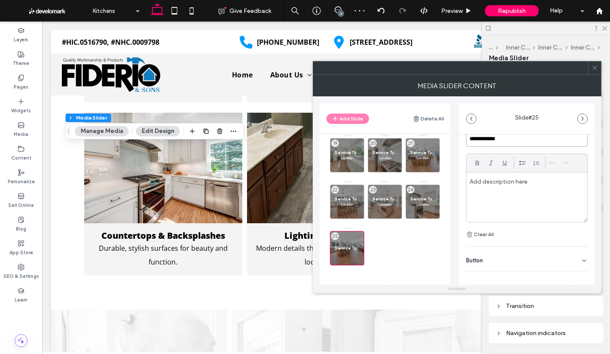
scroll to position [236, 0]
type input "**********"
click at [534, 192] on div at bounding box center [527, 189] width 121 height 49
click at [529, 248] on div "Button" at bounding box center [527, 252] width 122 height 24
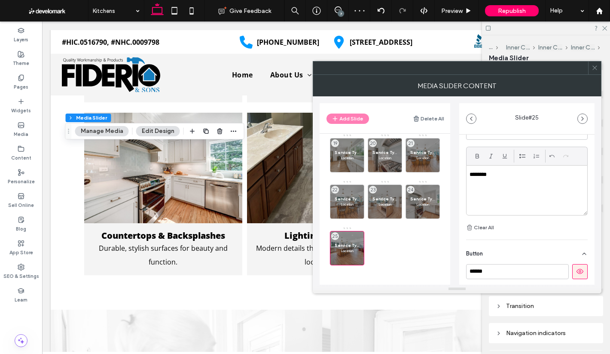
click at [578, 265] on button at bounding box center [579, 271] width 15 height 15
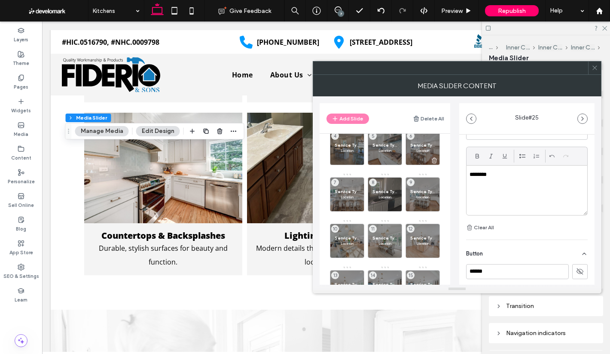
scroll to position [0, 0]
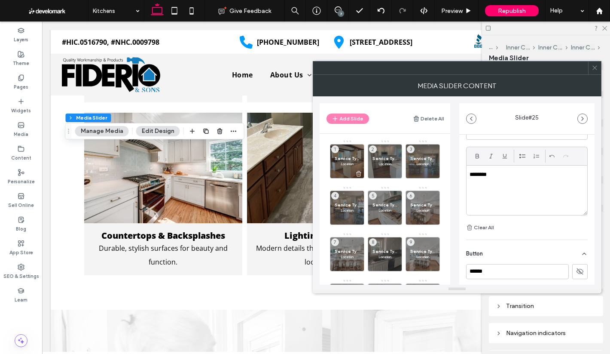
click at [349, 156] on span "Service Type" at bounding box center [347, 159] width 25 height 6
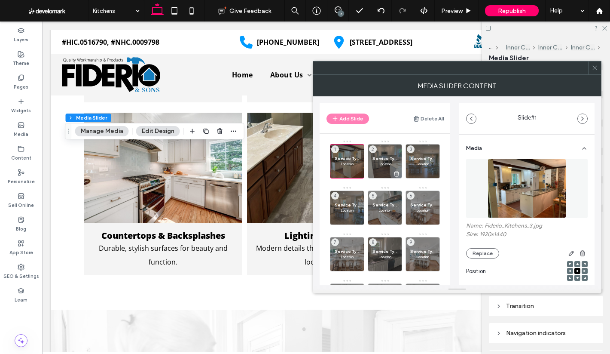
click at [384, 157] on span "Service Type" at bounding box center [384, 159] width 25 height 6
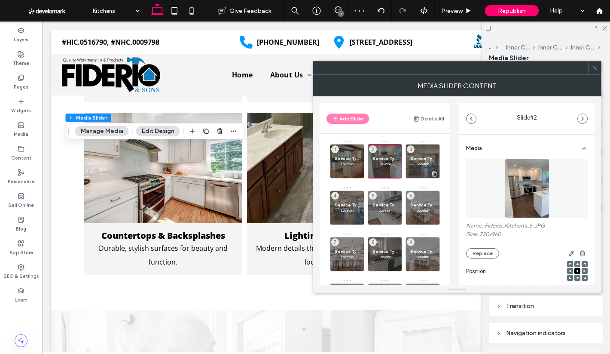
click at [424, 164] on p "Location" at bounding box center [422, 163] width 25 height 5
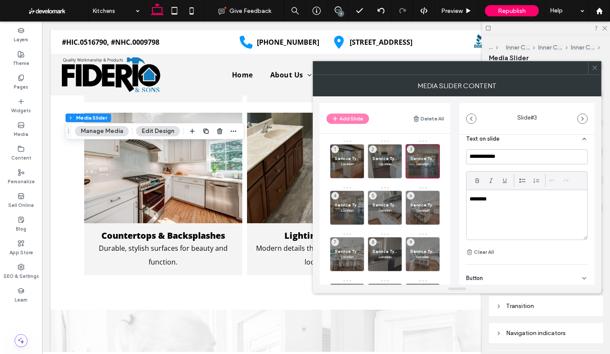
scroll to position [215, 0]
click at [505, 203] on div "********" at bounding box center [527, 211] width 121 height 49
copy p "********"
click at [509, 241] on div "**********" at bounding box center [527, 200] width 122 height 108
click at [529, 212] on div "********" at bounding box center [527, 211] width 121 height 49
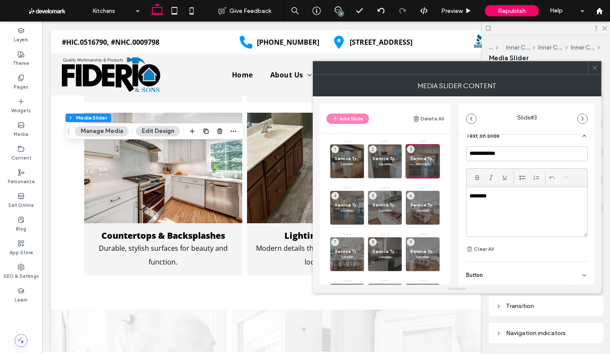
click at [529, 211] on div "********" at bounding box center [527, 211] width 121 height 49
click at [494, 191] on div "********" at bounding box center [527, 211] width 121 height 49
click at [496, 197] on p "********" at bounding box center [525, 196] width 110 height 8
copy p "********"
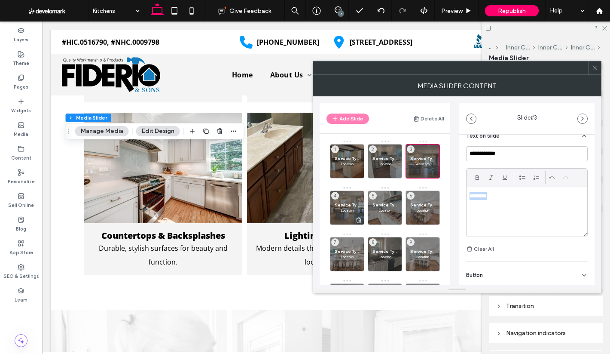
click at [342, 207] on span "Service Type" at bounding box center [347, 205] width 25 height 6
click at [507, 199] on p "********" at bounding box center [525, 196] width 110 height 8
paste div
click at [454, 206] on div "**********" at bounding box center [457, 190] width 275 height 188
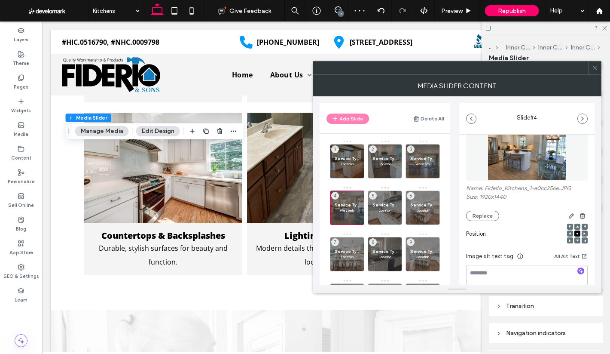
scroll to position [0, 0]
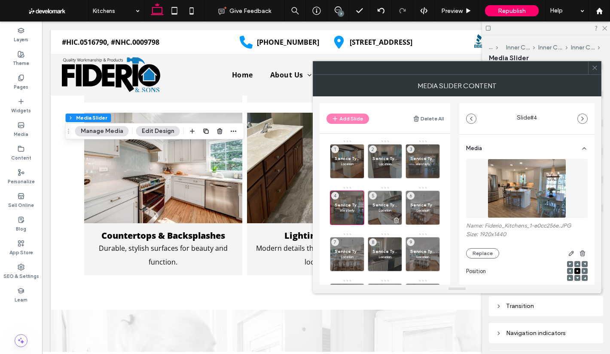
click at [384, 206] on span "Service Type" at bounding box center [384, 205] width 25 height 6
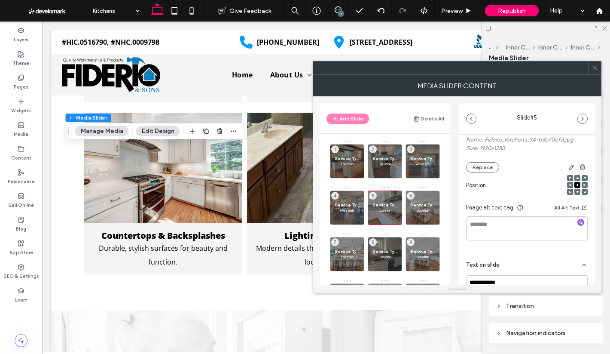
scroll to position [172, 0]
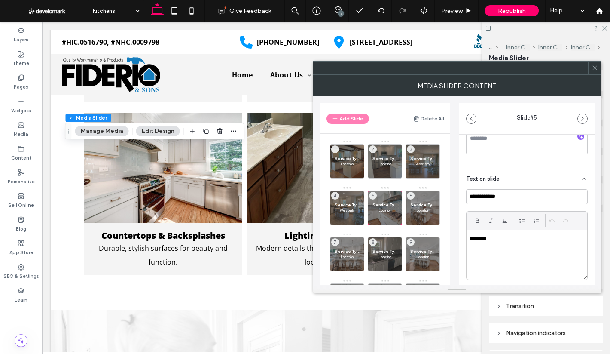
click at [500, 235] on p "********" at bounding box center [525, 239] width 110 height 8
paste div
click at [424, 208] on p "Location" at bounding box center [422, 209] width 25 height 5
click at [501, 239] on p "********" at bounding box center [525, 239] width 110 height 8
paste div
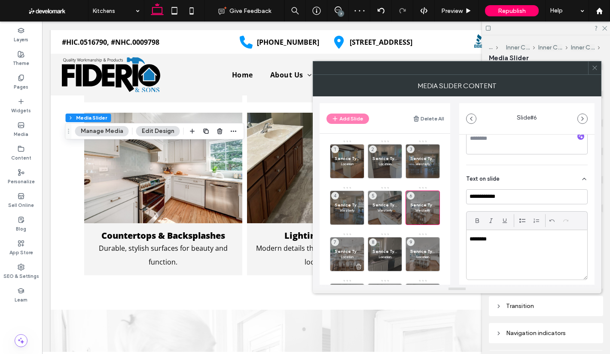
click at [351, 247] on div "Service Type Location 7" at bounding box center [347, 254] width 34 height 34
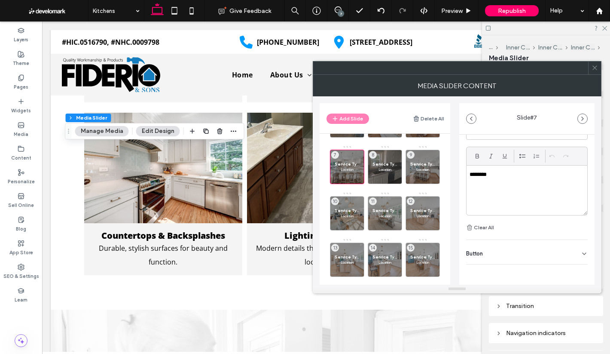
scroll to position [43, 0]
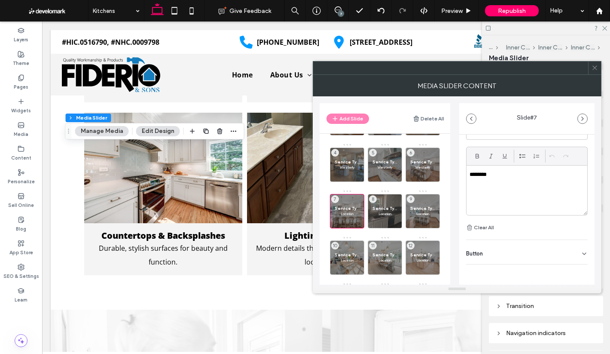
click at [515, 202] on div "********" at bounding box center [527, 189] width 121 height 49
paste div
click at [380, 203] on div "Service Type Location 8" at bounding box center [385, 211] width 34 height 34
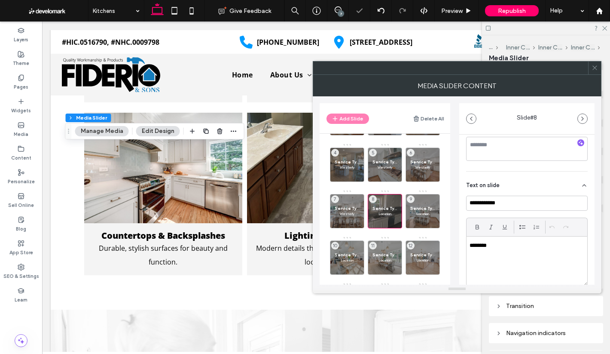
scroll to position [215, 0]
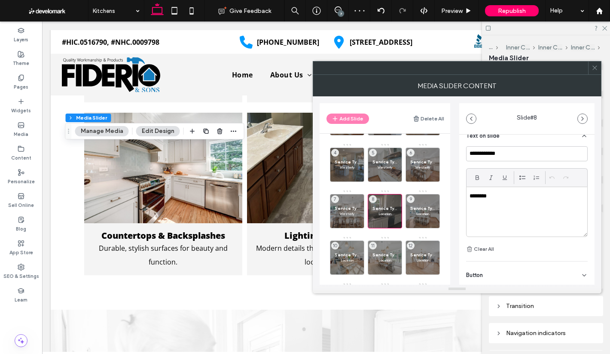
click at [499, 206] on div "********" at bounding box center [527, 211] width 121 height 49
paste div
click at [414, 207] on span "Service Type" at bounding box center [422, 208] width 25 height 6
click at [513, 210] on div "********" at bounding box center [527, 211] width 121 height 49
paste div
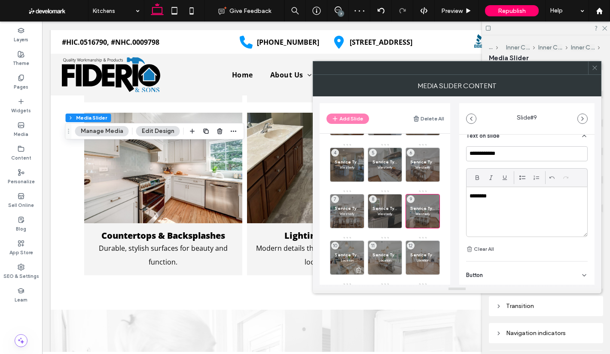
click at [341, 256] on span "Service Type" at bounding box center [347, 255] width 25 height 6
click at [506, 210] on div "********" at bounding box center [527, 211] width 121 height 49
paste div
click at [384, 264] on div "Service Type Location 11" at bounding box center [385, 257] width 34 height 34
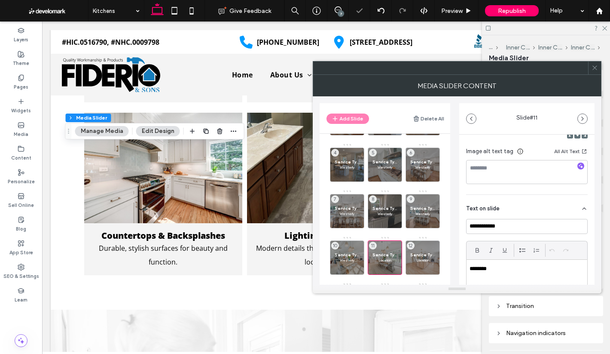
scroll to position [172, 0]
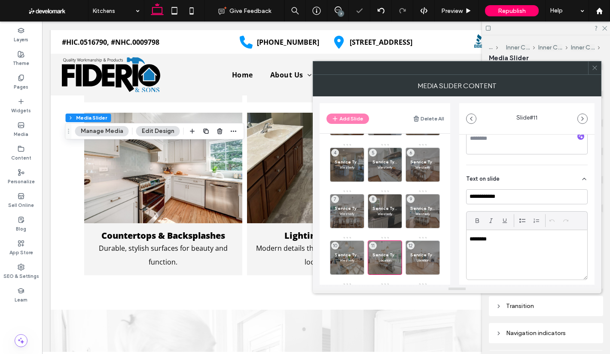
click at [498, 243] on div "********" at bounding box center [527, 254] width 121 height 49
paste div
click at [415, 265] on div at bounding box center [423, 269] width 34 height 9
click at [504, 250] on div "********" at bounding box center [527, 254] width 121 height 49
paste div
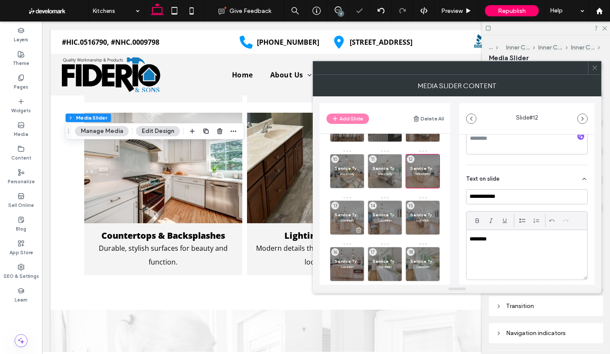
scroll to position [129, 0]
click at [347, 208] on div "Service Type Location 13" at bounding box center [347, 218] width 34 height 34
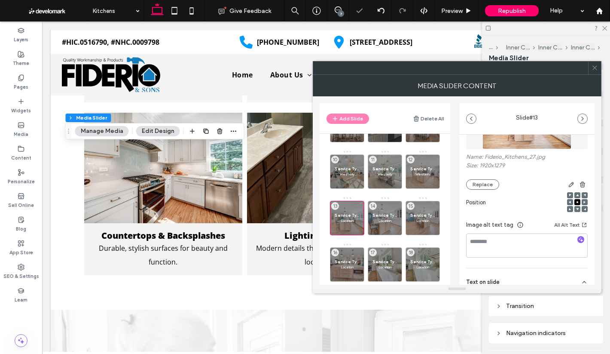
scroll to position [172, 0]
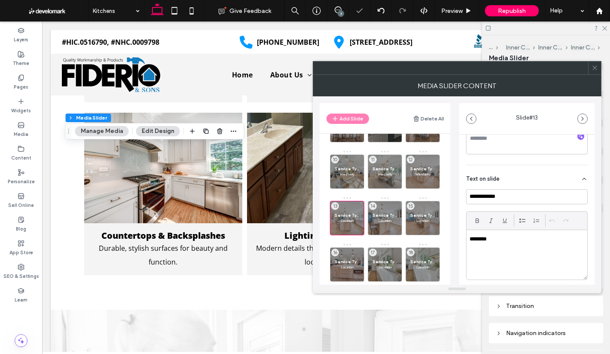
click at [513, 245] on div "********" at bounding box center [527, 254] width 121 height 49
paste div
click at [373, 217] on span "Service Type" at bounding box center [384, 215] width 25 height 6
click at [509, 242] on p "********" at bounding box center [525, 239] width 110 height 8
paste div
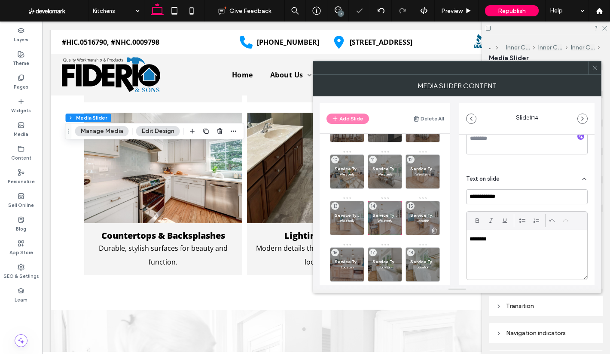
click at [420, 220] on p "Location" at bounding box center [422, 220] width 25 height 5
click at [507, 237] on p "********" at bounding box center [525, 239] width 110 height 8
paste div
click at [345, 259] on span "Service Type" at bounding box center [347, 262] width 25 height 6
click at [513, 248] on div "********" at bounding box center [527, 254] width 121 height 49
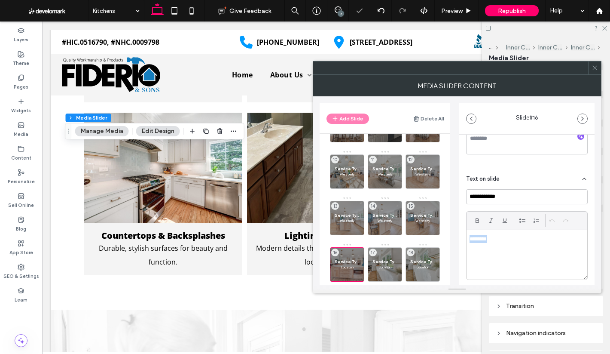
paste div
click at [390, 254] on div "Service Type Location 17" at bounding box center [385, 264] width 34 height 34
click at [524, 240] on p "********" at bounding box center [525, 239] width 110 height 8
paste div
click at [412, 257] on div "Service Type Location 18" at bounding box center [423, 264] width 34 height 34
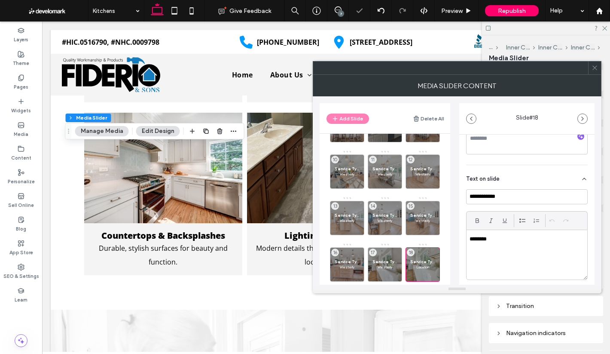
click at [505, 243] on div "********" at bounding box center [527, 254] width 121 height 49
paste div
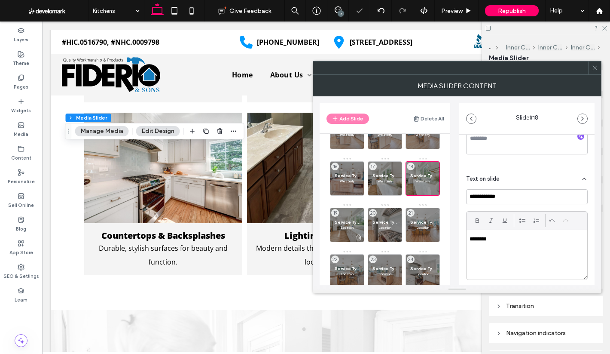
click at [349, 223] on span "Service Type" at bounding box center [347, 222] width 25 height 6
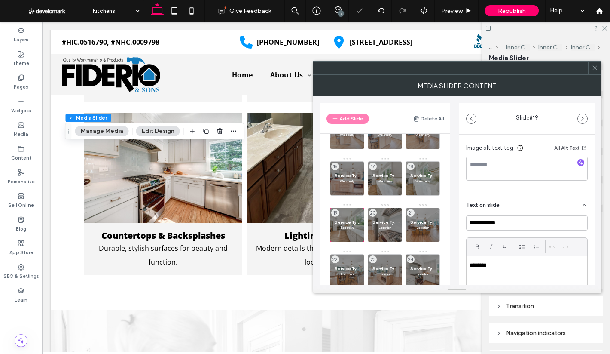
scroll to position [172, 0]
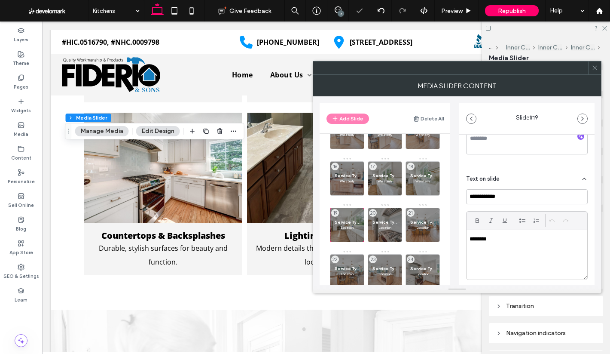
click at [507, 243] on div "********" at bounding box center [527, 254] width 121 height 49
paste div
click at [378, 223] on span "Service Type" at bounding box center [384, 222] width 25 height 6
click at [505, 247] on div "********" at bounding box center [527, 254] width 121 height 49
paste div
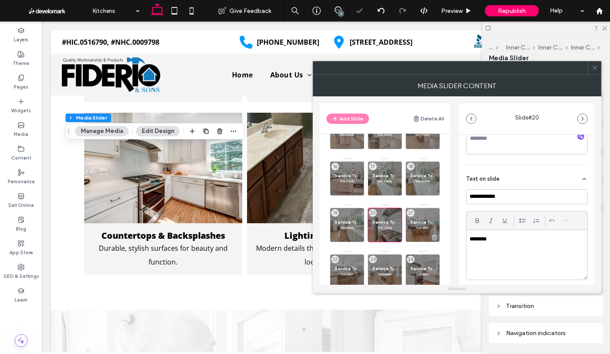
click at [421, 223] on span "Service Type" at bounding box center [422, 222] width 25 height 6
click at [523, 245] on div "********" at bounding box center [527, 254] width 121 height 49
paste div
click at [352, 268] on span "Service Type" at bounding box center [347, 268] width 25 height 6
click at [524, 241] on p "********" at bounding box center [525, 239] width 110 height 8
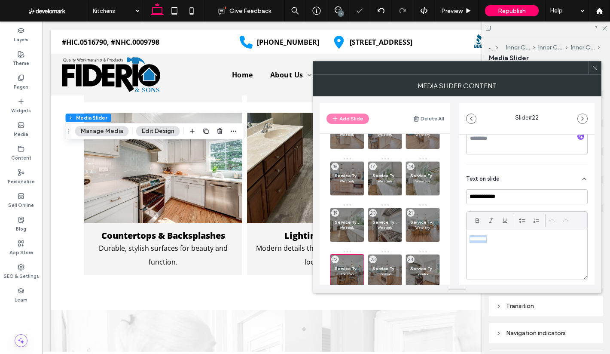
paste div
click at [394, 260] on div "Service Type Location 23" at bounding box center [385, 271] width 34 height 34
click at [506, 240] on p "********" at bounding box center [525, 239] width 110 height 8
paste div
click at [418, 264] on div "Service Type Location 24" at bounding box center [423, 271] width 34 height 34
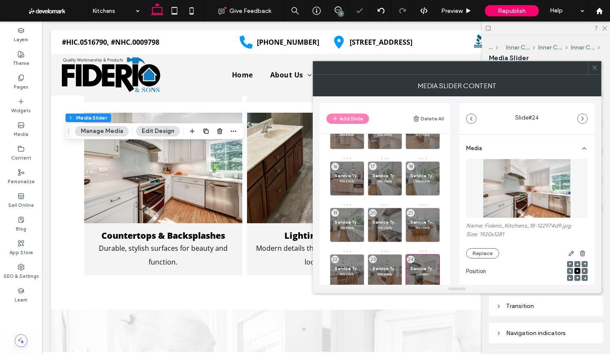
scroll to position [215, 0]
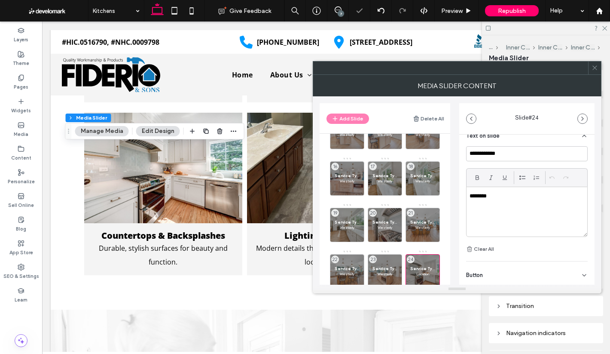
click at [530, 237] on div "**********" at bounding box center [527, 200] width 122 height 108
click at [519, 217] on div "********" at bounding box center [527, 211] width 121 height 49
paste div
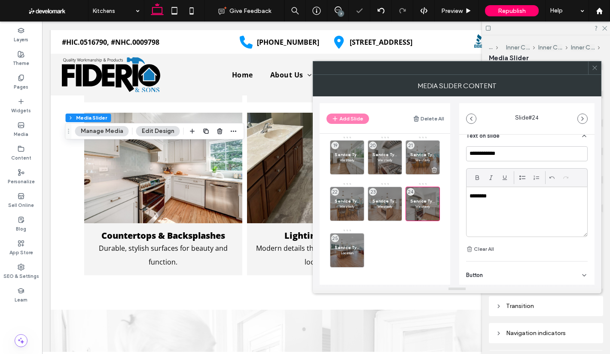
scroll to position [284, 0]
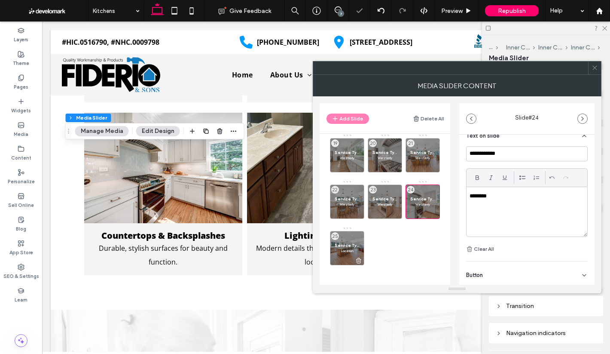
click at [355, 242] on span "Service Type" at bounding box center [347, 245] width 25 height 6
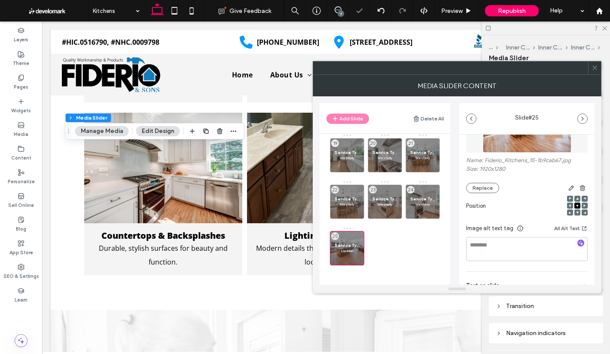
scroll to position [215, 0]
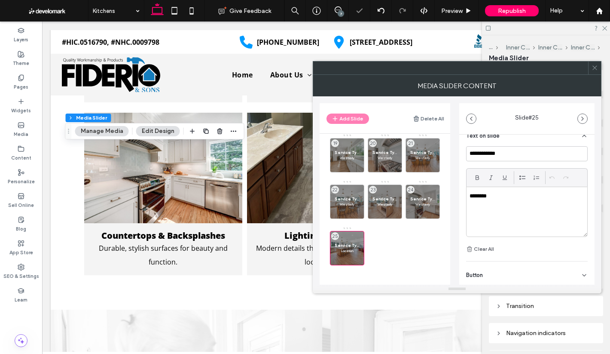
click at [500, 221] on div "********" at bounding box center [527, 211] width 121 height 49
paste div
click at [474, 225] on div "********" at bounding box center [527, 211] width 121 height 49
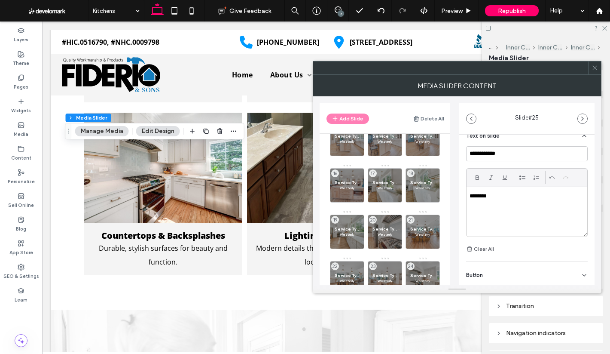
scroll to position [284, 0]
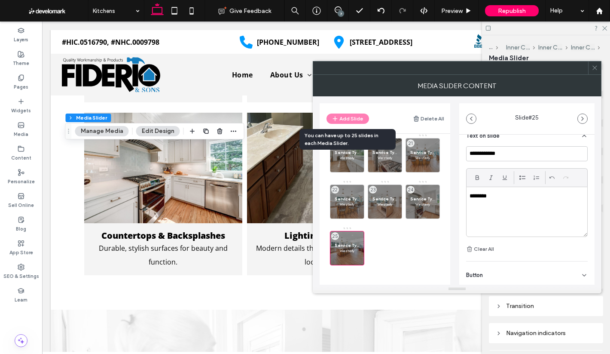
click at [357, 119] on div "Add Slide" at bounding box center [347, 118] width 43 height 10
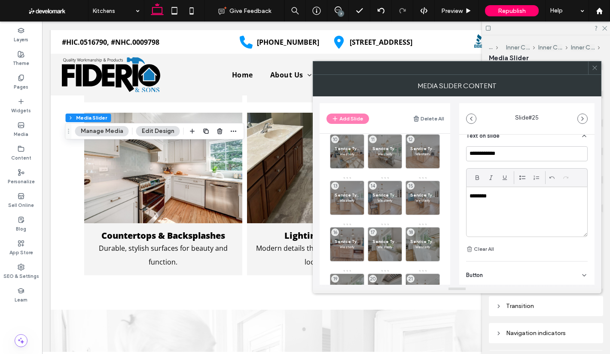
scroll to position [0, 0]
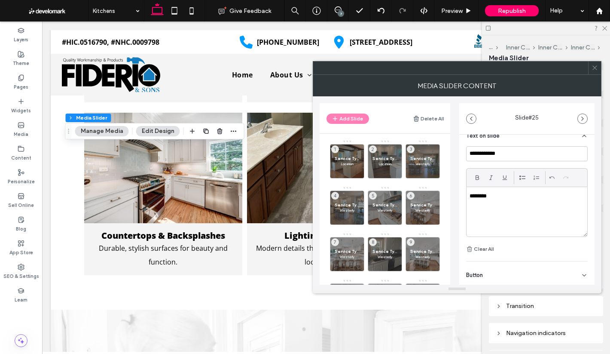
click at [599, 69] on div at bounding box center [594, 67] width 13 height 13
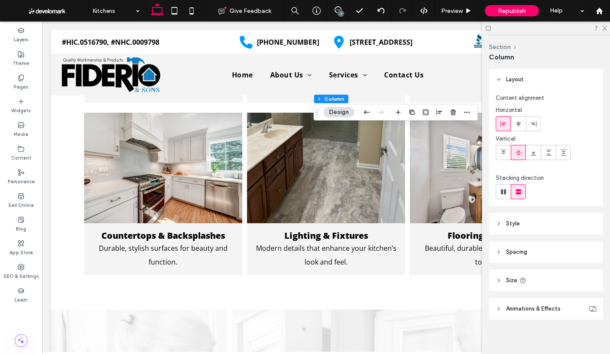
click at [541, 213] on header "Style" at bounding box center [546, 223] width 114 height 21
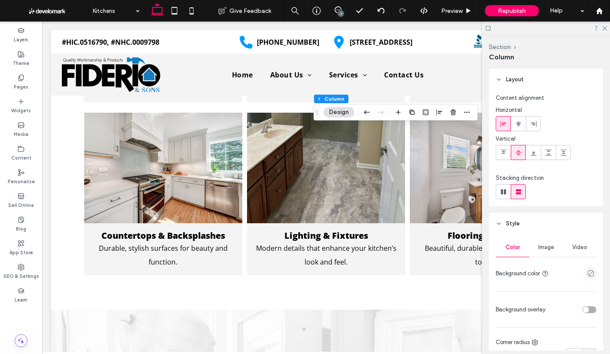
click at [540, 244] on span "Image" at bounding box center [546, 247] width 16 height 7
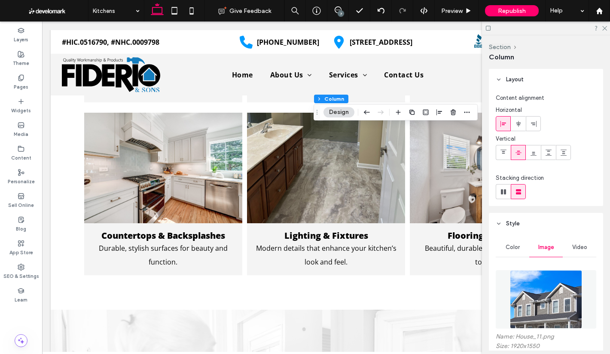
click at [540, 303] on img at bounding box center [546, 299] width 72 height 58
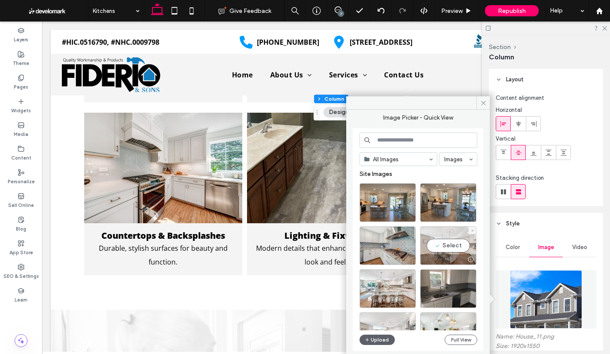
click at [453, 244] on div "Select" at bounding box center [448, 245] width 56 height 39
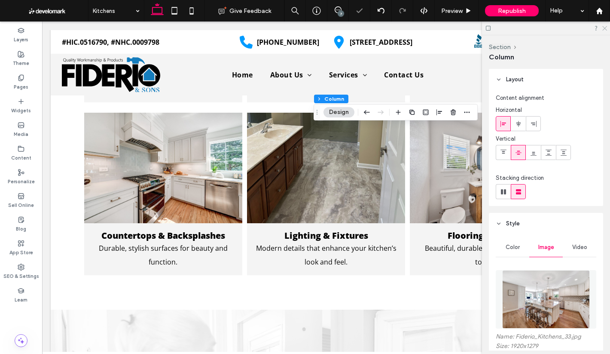
click at [606, 26] on icon at bounding box center [604, 28] width 6 height 6
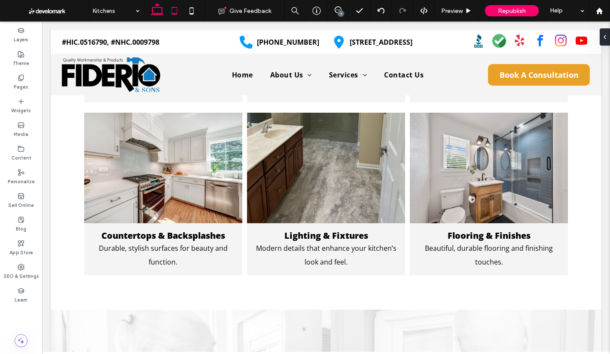
click at [174, 10] on icon at bounding box center [174, 10] width 17 height 17
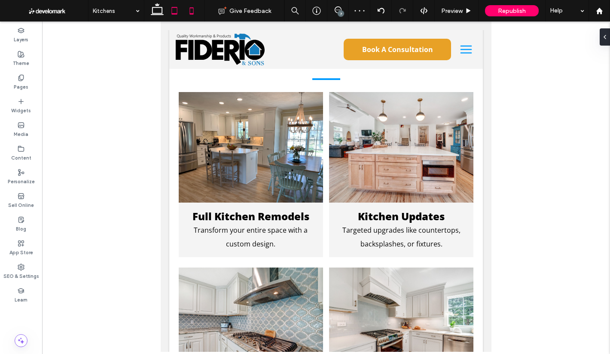
click at [192, 8] on use at bounding box center [191, 10] width 4 height 7
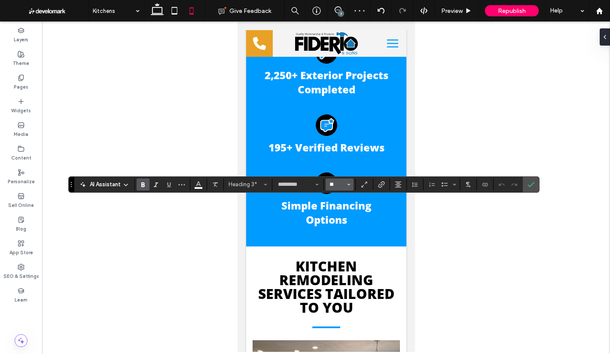
click at [339, 183] on input "**" at bounding box center [337, 184] width 17 height 7
type input "**"
click at [531, 183] on icon "Confirm" at bounding box center [531, 184] width 7 height 7
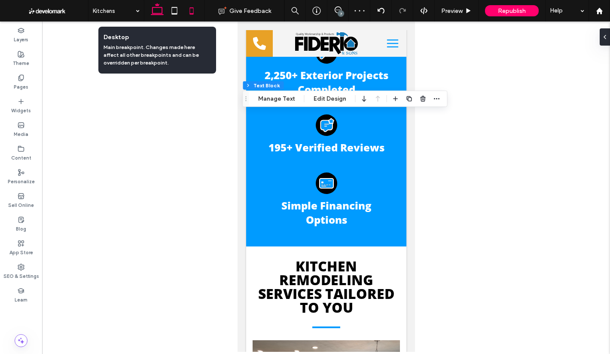
click at [153, 7] on use at bounding box center [157, 9] width 13 height 12
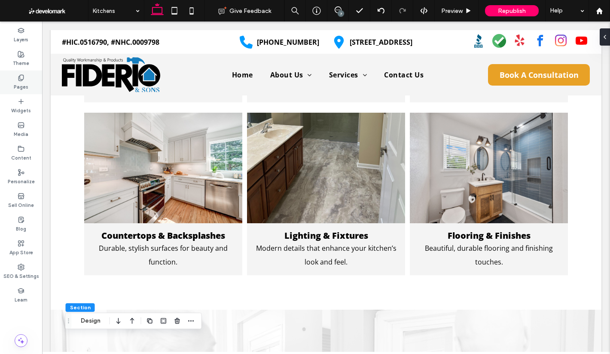
click at [26, 72] on div "Pages" at bounding box center [21, 82] width 42 height 24
